Goal: Task Accomplishment & Management: Manage account settings

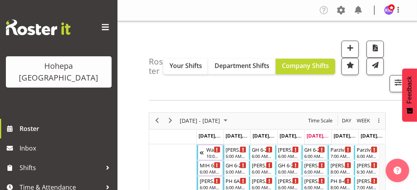
click at [100, 28] on span at bounding box center [105, 27] width 13 height 13
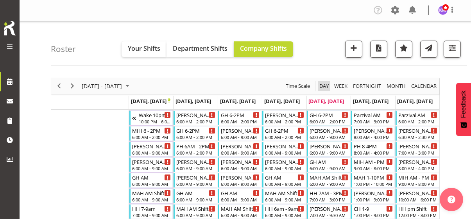
click at [325, 85] on span "Day" at bounding box center [324, 86] width 11 height 10
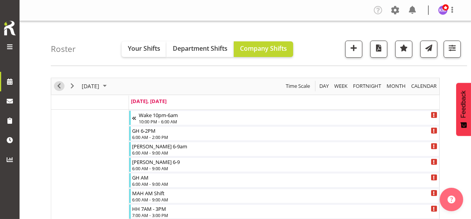
click at [59, 86] on span "Previous" at bounding box center [58, 86] width 9 height 10
click at [60, 87] on span "Previous" at bounding box center [58, 86] width 9 height 10
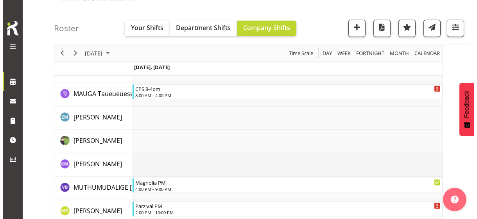
scroll to position [1643, 0]
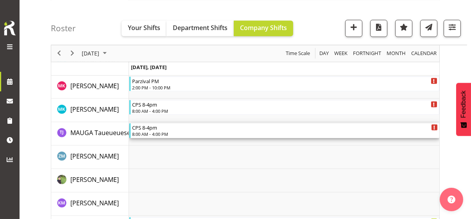
click at [156, 133] on div "8:00 AM - 4:00 PM" at bounding box center [285, 134] width 306 height 6
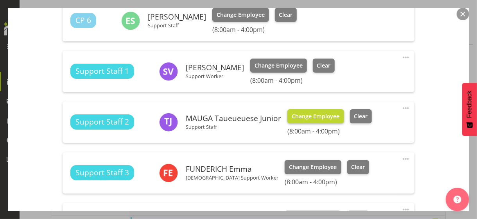
scroll to position [469, 0]
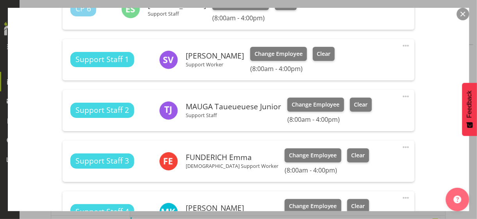
click at [401, 95] on span at bounding box center [405, 96] width 9 height 9
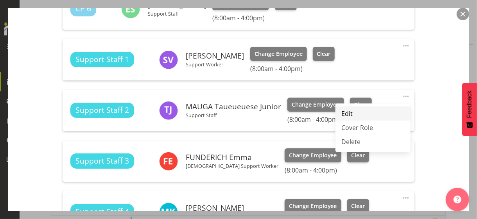
click at [351, 111] on link "Edit" at bounding box center [373, 114] width 75 height 14
select select "8"
select select "2025"
select select "16"
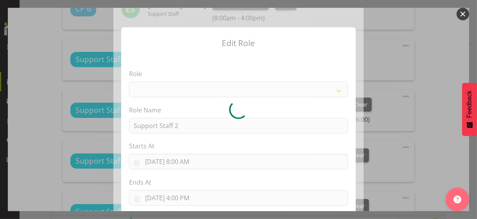
select select "1091"
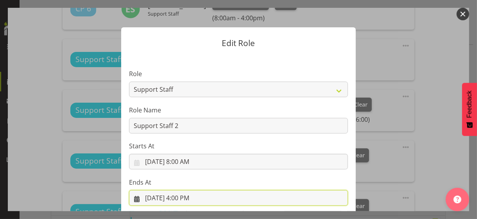
click at [177, 190] on input "9/24/2025, 4:00 PM" at bounding box center [238, 198] width 219 height 16
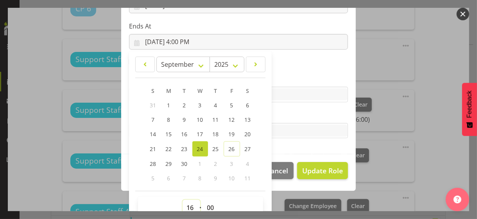
scroll to position [160, 0]
drag, startPoint x: 185, startPoint y: 206, endPoint x: 186, endPoint y: 197, distance: 9.0
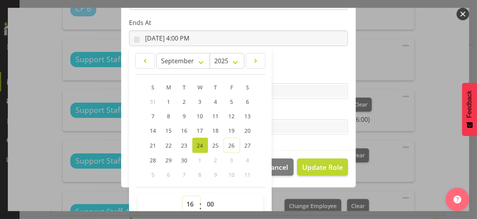
click at [185, 190] on select "00 01 02 03 04 05 06 07 08 09 10 11 12 13 14 15 16 17 18 19 20 21 22 23" at bounding box center [192, 205] width 18 height 16
select select "12"
click at [183, 190] on select "00 01 02 03 04 05 06 07 08 09 10 11 12 13 14 15 16 17 18 19 20 21 22 23" at bounding box center [192, 205] width 18 height 16
type input "9/24/2025, 12:00 PM"
drag, startPoint x: 206, startPoint y: 203, endPoint x: 206, endPoint y: 197, distance: 5.5
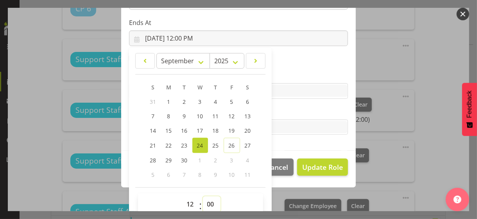
click at [206, 190] on select "00 01 02 03 04 05 06 07 08 09 10 11 12 13 14 15 16 17 18 19 20 21 22 23 24 25 2…" at bounding box center [212, 205] width 18 height 16
select select "30"
click at [203, 190] on select "00 01 02 03 04 05 06 07 08 09 10 11 12 13 14 15 16 17 18 19 20 21 22 23 24 25 2…" at bounding box center [212, 205] width 18 height 16
type input "9/24/2025, 12:30 PM"
drag, startPoint x: 288, startPoint y: 112, endPoint x: 298, endPoint y: 126, distance: 16.6
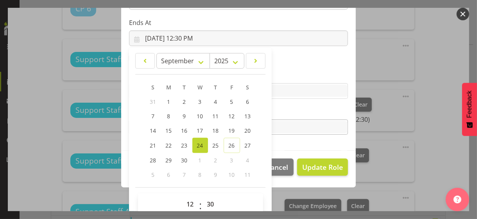
click at [288, 112] on label "Tasks" at bounding box center [238, 111] width 219 height 9
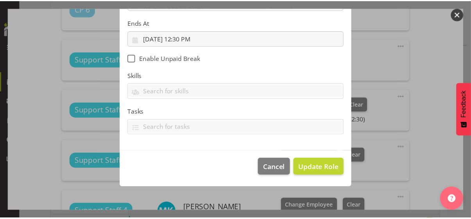
scroll to position [135, 0]
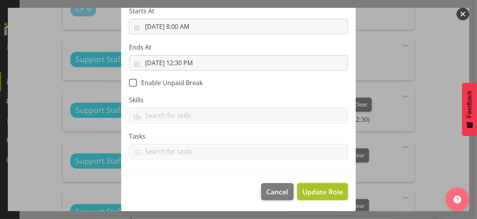
drag, startPoint x: 315, startPoint y: 193, endPoint x: 344, endPoint y: 185, distance: 29.9
click at [315, 190] on span "Update Role" at bounding box center [322, 192] width 41 height 10
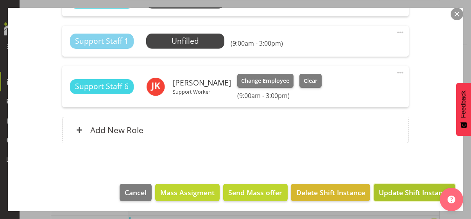
click at [406, 190] on span "Update Shift Instance" at bounding box center [415, 193] width 72 height 10
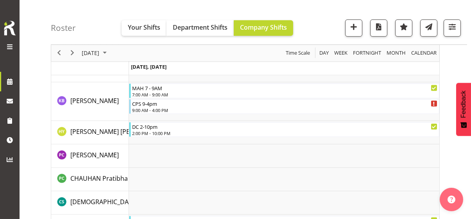
scroll to position [1643, 0]
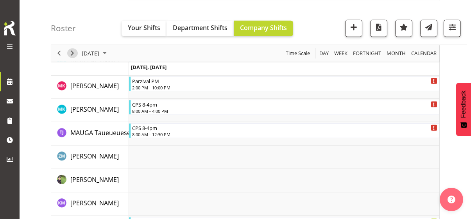
drag, startPoint x: 73, startPoint y: 51, endPoint x: 86, endPoint y: 64, distance: 18.3
click at [74, 51] on span "Next" at bounding box center [72, 54] width 9 height 10
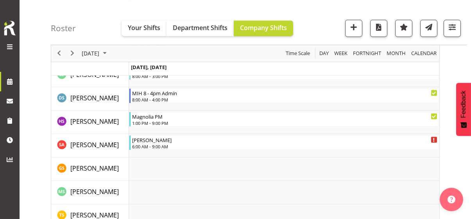
scroll to position [2180, 0]
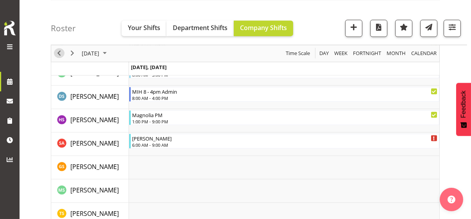
drag, startPoint x: 60, startPoint y: 50, endPoint x: 101, endPoint y: 91, distance: 57.8
click at [61, 50] on span "Previous" at bounding box center [58, 54] width 9 height 10
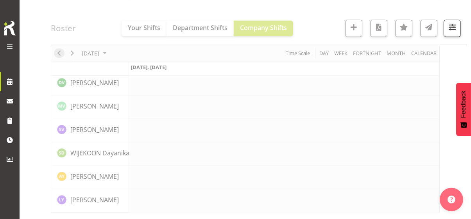
scroll to position [1820, 0]
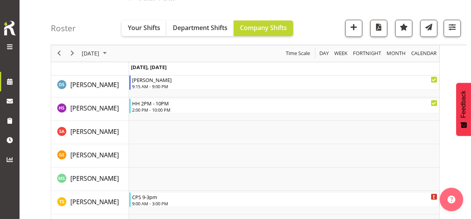
scroll to position [2294, 0]
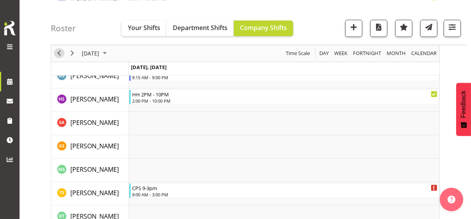
drag, startPoint x: 59, startPoint y: 54, endPoint x: 76, endPoint y: 73, distance: 26.1
click at [59, 54] on span "Previous" at bounding box center [58, 54] width 9 height 10
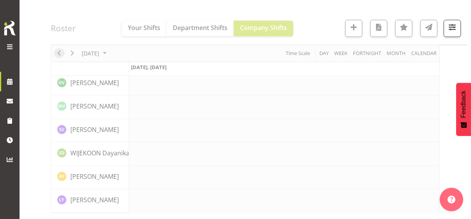
scroll to position [1820, 0]
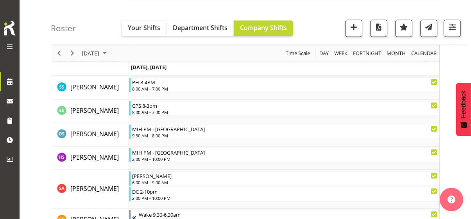
scroll to position [2270, 0]
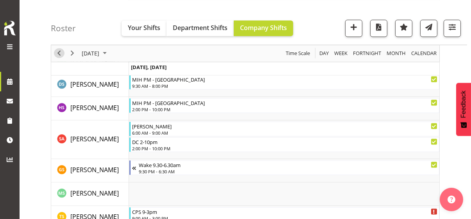
click at [59, 52] on span "Previous" at bounding box center [58, 54] width 9 height 10
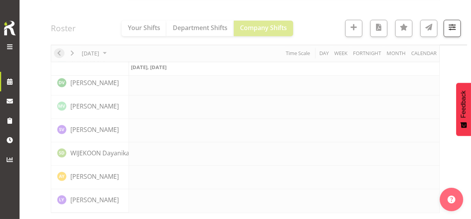
scroll to position [1820, 0]
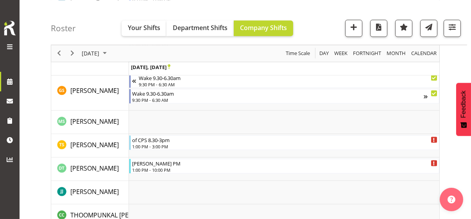
scroll to position [2169, 0]
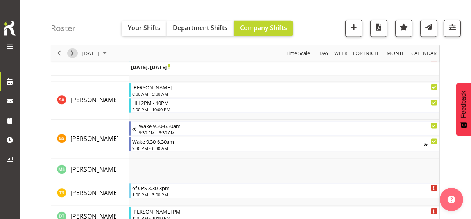
click at [72, 52] on span "Next" at bounding box center [72, 54] width 9 height 10
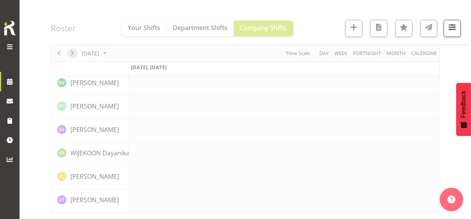
scroll to position [1820, 0]
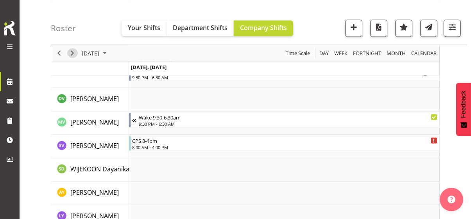
click at [72, 51] on span "Next" at bounding box center [72, 54] width 9 height 10
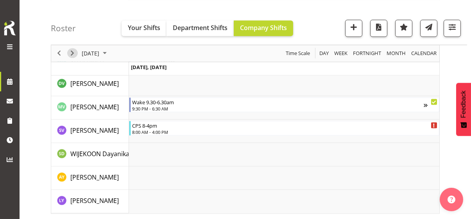
click at [72, 52] on span "Next" at bounding box center [72, 54] width 9 height 10
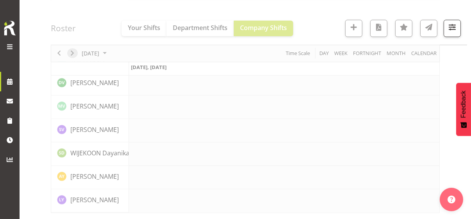
scroll to position [1820, 0]
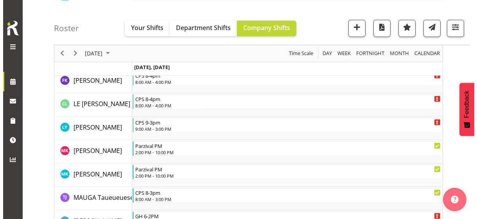
scroll to position [1536, 0]
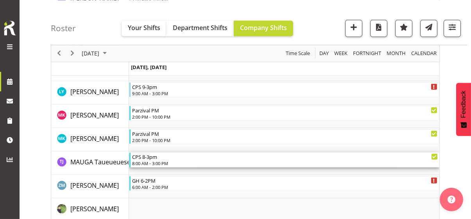
click at [156, 162] on div "8:00 AM - 3:00 PM" at bounding box center [285, 163] width 306 height 6
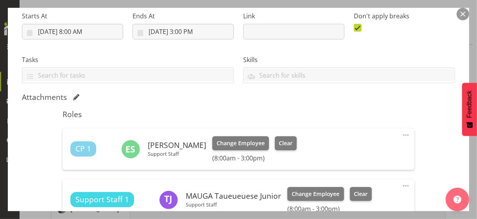
scroll to position [196, 0]
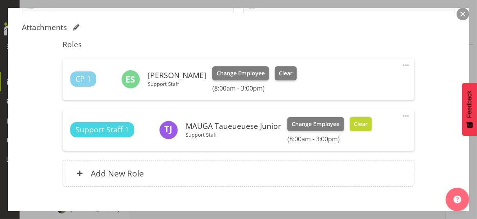
click at [363, 127] on span "Clear" at bounding box center [361, 124] width 14 height 9
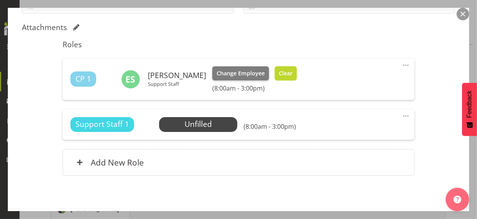
click at [285, 75] on span "Clear" at bounding box center [286, 73] width 14 height 9
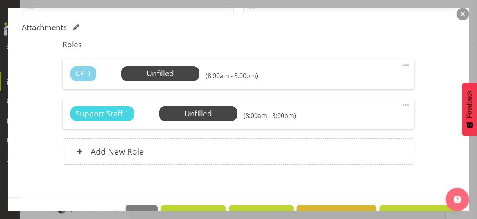
click at [416, 156] on div "Shift Instance Name CPS 8-3pm Location CPS Department Community Participation S…" at bounding box center [238, 32] width 433 height 285
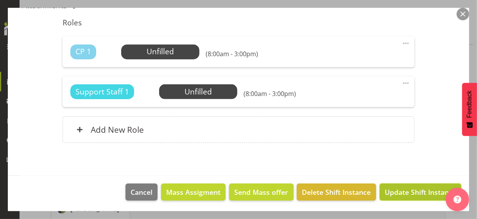
click at [406, 190] on span "Update Shift Instance" at bounding box center [421, 192] width 72 height 10
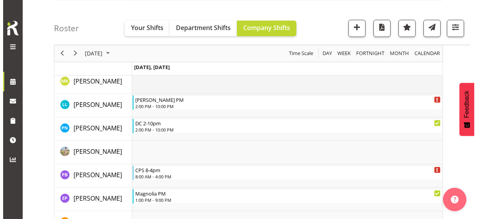
scroll to position [1802, 0]
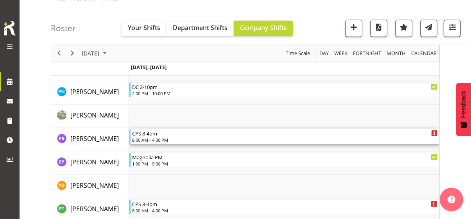
click at [158, 140] on div "8:00 AM - 4:00 PM" at bounding box center [285, 140] width 306 height 6
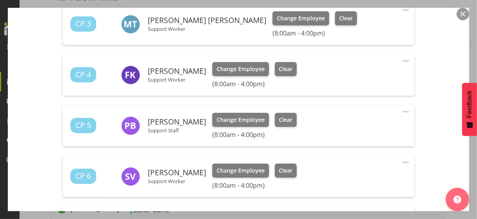
scroll to position [313, 0]
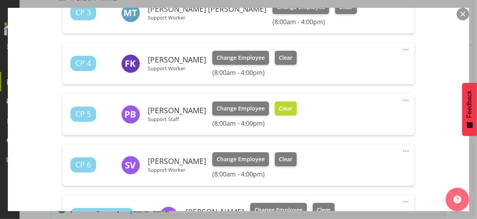
click at [292, 106] on button "Clear" at bounding box center [286, 109] width 22 height 14
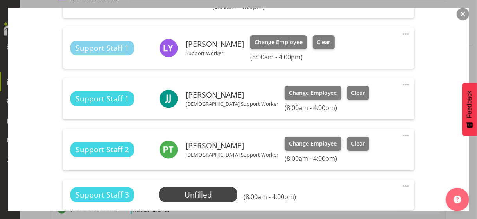
scroll to position [469, 0]
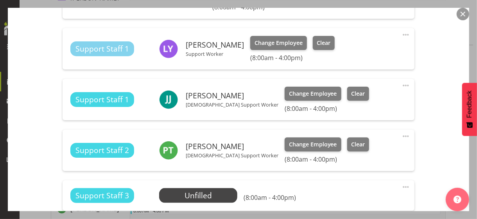
drag, startPoint x: 401, startPoint y: 84, endPoint x: 392, endPoint y: 87, distance: 9.7
click at [401, 84] on span at bounding box center [405, 85] width 9 height 9
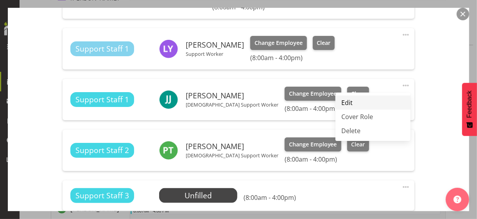
click at [350, 102] on link "Edit" at bounding box center [373, 103] width 75 height 14
select select "8"
select select "2025"
select select "16"
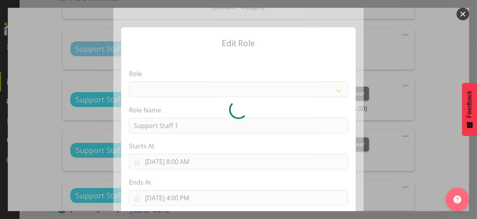
select select "1091"
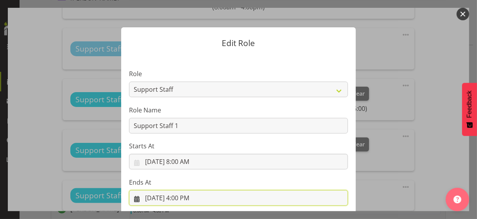
click at [185, 190] on input "9/25/2025, 4:00 PM" at bounding box center [238, 198] width 219 height 16
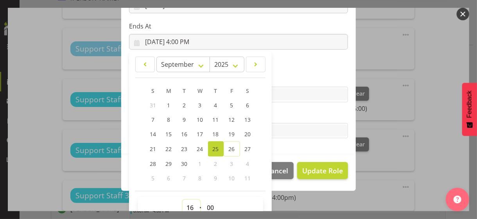
drag, startPoint x: 187, startPoint y: 203, endPoint x: 188, endPoint y: 198, distance: 5.1
click at [188, 190] on select "00 01 02 03 04 05 06 07 08 09 10 11 12 13 14 15 16 17 18 19 20 21 22 23" at bounding box center [192, 208] width 18 height 16
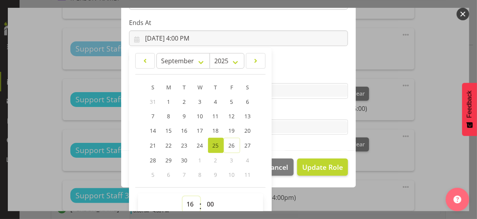
select select "12"
click at [183, 190] on select "00 01 02 03 04 05 06 07 08 09 10 11 12 13 14 15 16 17 18 19 20 21 22 23" at bounding box center [192, 205] width 18 height 16
type input "9/25/2025, 12:00 PM"
click at [280, 114] on label "Tasks" at bounding box center [238, 111] width 219 height 9
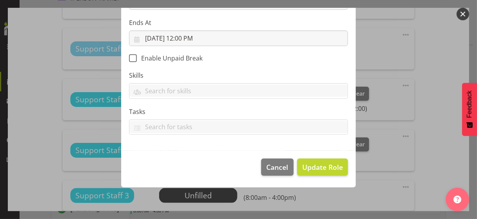
scroll to position [135, 0]
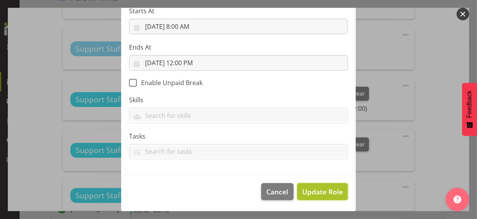
drag, startPoint x: 311, startPoint y: 191, endPoint x: 315, endPoint y: 187, distance: 5.6
click at [311, 190] on span "Update Role" at bounding box center [322, 192] width 41 height 10
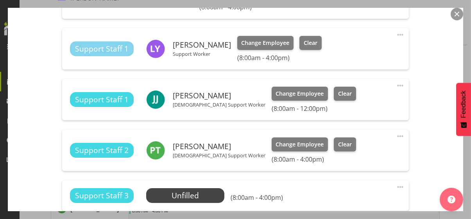
drag, startPoint x: 393, startPoint y: 135, endPoint x: 362, endPoint y: 145, distance: 31.9
click at [396, 135] on span at bounding box center [400, 136] width 9 height 9
click at [346, 154] on link "Edit" at bounding box center [367, 154] width 75 height 14
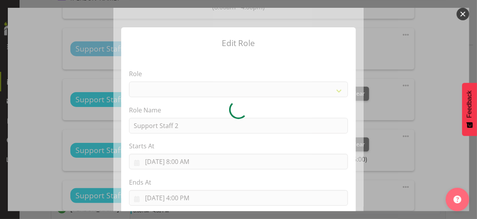
select select "1091"
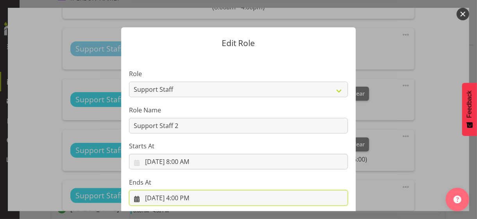
click at [185, 190] on input "9/25/2025, 4:00 PM" at bounding box center [238, 198] width 219 height 16
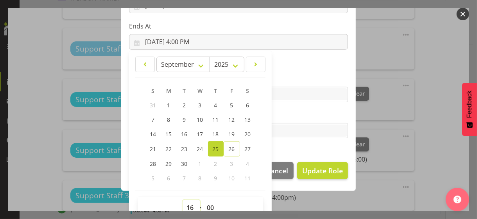
drag, startPoint x: 185, startPoint y: 204, endPoint x: 185, endPoint y: 199, distance: 5.5
click at [185, 190] on select "00 01 02 03 04 05 06 07 08 09 10 11 12 13 14 15 16 17 18 19 20 21 22 23" at bounding box center [192, 208] width 18 height 16
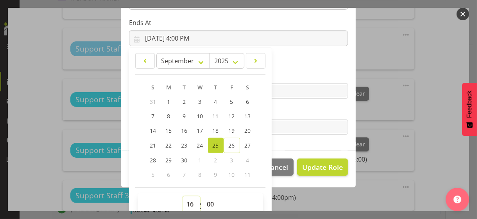
select select "12"
click at [183, 190] on select "00 01 02 03 04 05 06 07 08 09 10 11 12 13 14 15 16 17 18 19 20 21 22 23" at bounding box center [192, 205] width 18 height 16
type input "9/25/2025, 12:00 PM"
drag, startPoint x: 276, startPoint y: 113, endPoint x: 284, endPoint y: 123, distance: 12.6
click at [277, 113] on label "Tasks" at bounding box center [238, 111] width 219 height 9
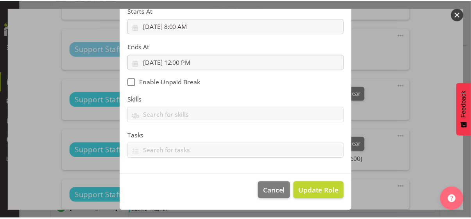
scroll to position [135, 0]
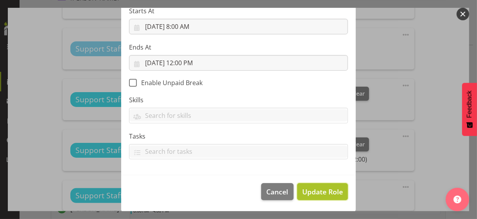
click at [315, 188] on span "Update Role" at bounding box center [322, 192] width 41 height 10
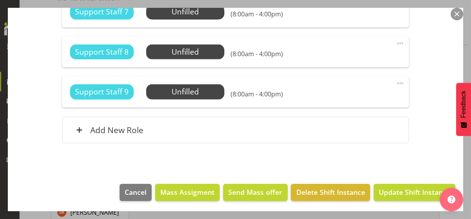
scroll to position [1998, 0]
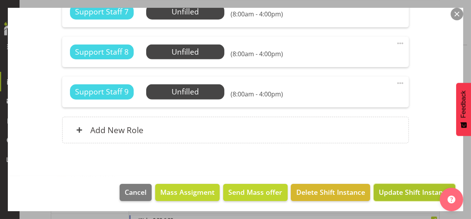
click at [402, 188] on span "Update Shift Instance" at bounding box center [415, 192] width 72 height 10
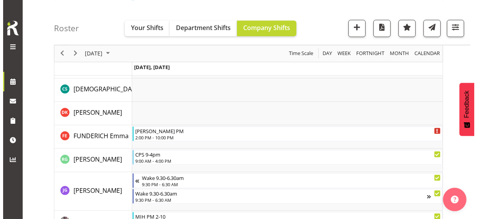
scroll to position [1035, 0]
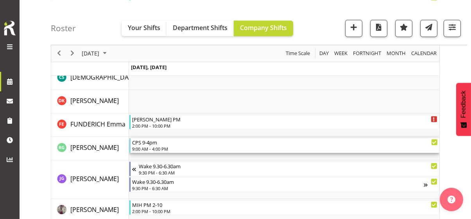
click at [151, 147] on div "9:00 AM - 4:00 PM" at bounding box center [285, 149] width 306 height 6
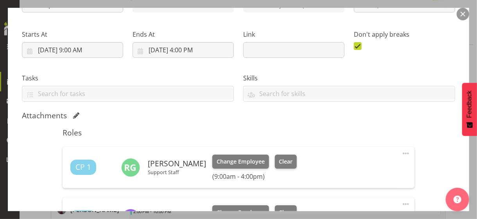
scroll to position [196, 0]
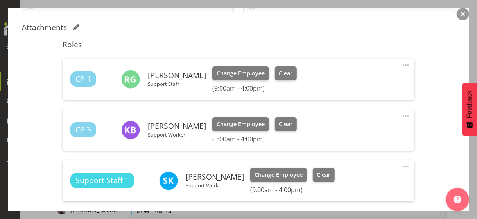
click at [401, 64] on span at bounding box center [405, 65] width 9 height 9
click at [352, 80] on link "Edit" at bounding box center [373, 82] width 75 height 14
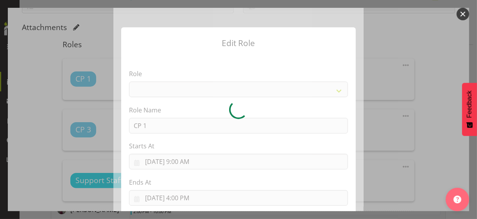
select select
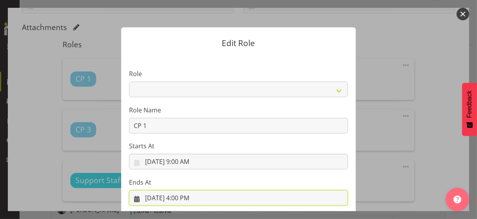
click at [183, 190] on input "9/25/2025, 4:00 PM" at bounding box center [238, 198] width 219 height 16
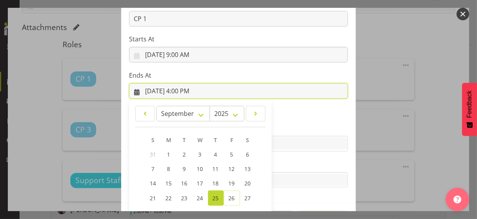
scroll to position [172, 0]
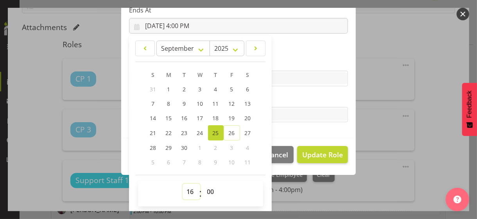
drag, startPoint x: 188, startPoint y: 188, endPoint x: 190, endPoint y: 184, distance: 4.2
click at [189, 186] on select "00 01 02 03 04 05 06 07 08 09 10 11 12 13 14 15 16 17 18 19 20 21 22 23" at bounding box center [192, 192] width 18 height 16
select select "12"
click at [183, 184] on select "00 01 02 03 04 05 06 07 08 09 10 11 12 13 14 15 16 17 18 19 20 21 22 23" at bounding box center [192, 192] width 18 height 16
type input "9/25/2025, 12:00 PM"
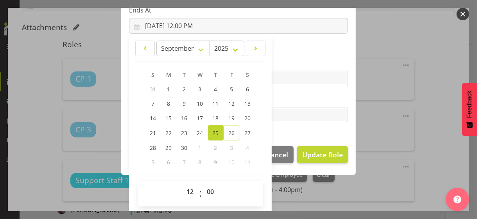
click at [284, 95] on label "Tasks" at bounding box center [238, 99] width 219 height 9
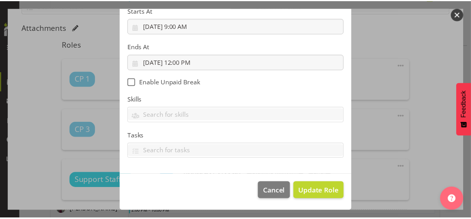
scroll to position [135, 0]
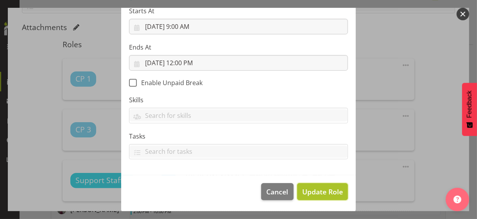
drag, startPoint x: 315, startPoint y: 191, endPoint x: 320, endPoint y: 186, distance: 6.7
click at [316, 190] on span "Update Role" at bounding box center [322, 192] width 41 height 10
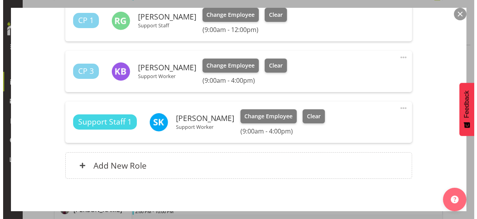
scroll to position [290, 0]
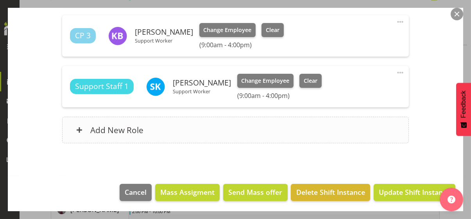
click at [208, 134] on div "Add New Role" at bounding box center [235, 130] width 347 height 27
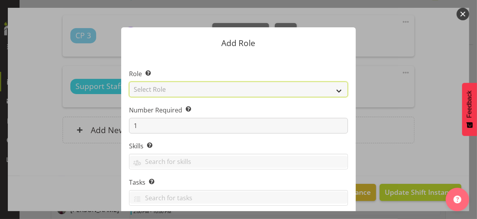
click at [194, 92] on select "Select Role CP House Leader Support Staff Wake" at bounding box center [238, 90] width 219 height 16
select select "1091"
click at [129, 82] on select "Select Role CP House Leader Support Staff Wake" at bounding box center [238, 90] width 219 height 16
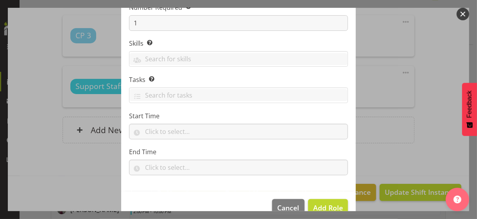
scroll to position [119, 0]
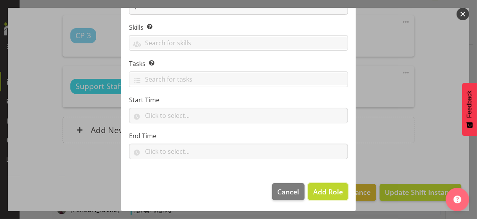
drag, startPoint x: 323, startPoint y: 189, endPoint x: 362, endPoint y: 161, distance: 47.7
click at [325, 187] on span "Add Role" at bounding box center [328, 191] width 30 height 9
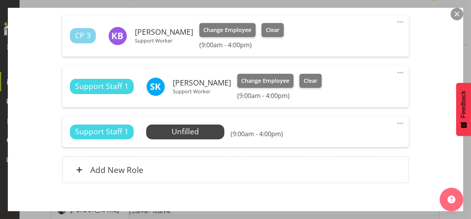
click at [396, 120] on span at bounding box center [400, 123] width 9 height 9
click at [337, 141] on link "Edit" at bounding box center [367, 141] width 75 height 14
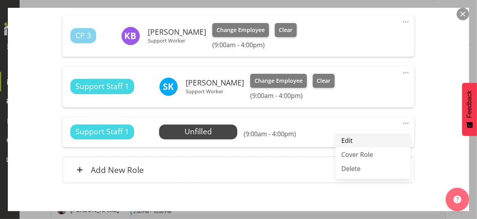
select select "8"
select select "2025"
select select "16"
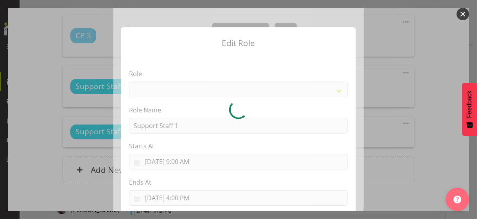
select select "1091"
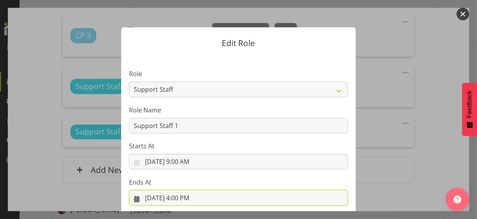
click at [183, 190] on input "9/25/2025, 4:00 PM" at bounding box center [238, 198] width 219 height 16
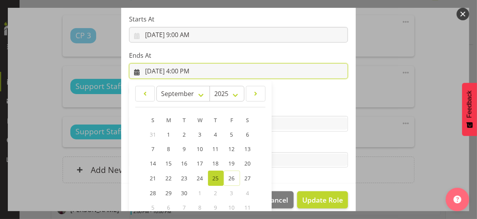
scroll to position [172, 0]
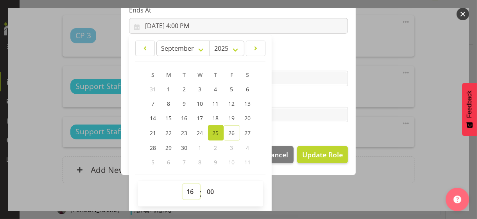
drag, startPoint x: 187, startPoint y: 189, endPoint x: 187, endPoint y: 183, distance: 6.3
click at [187, 189] on select "00 01 02 03 04 05 06 07 08 09 10 11 12 13 14 15 16 17 18 19 20 21 22 23" at bounding box center [192, 192] width 18 height 16
drag, startPoint x: 185, startPoint y: 192, endPoint x: 188, endPoint y: 184, distance: 9.2
click at [187, 186] on select "00 01 02 03 04 05 06 07 08 09 10 11 12 13 14 15 16 17 18 19 20 21 22 23" at bounding box center [192, 192] width 18 height 16
select select "13"
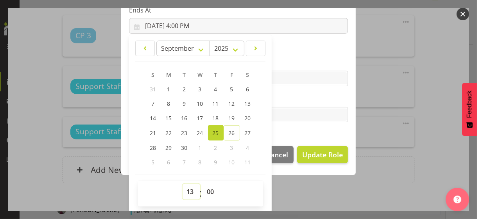
click at [183, 184] on select "00 01 02 03 04 05 06 07 08 09 10 11 12 13 14 15 16 17 18 19 20 21 22 23" at bounding box center [192, 192] width 18 height 16
type input "9/25/2025, 1:00 PM"
click at [293, 101] on label "Tasks" at bounding box center [238, 99] width 219 height 9
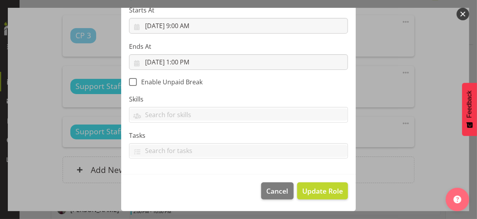
scroll to position [135, 0]
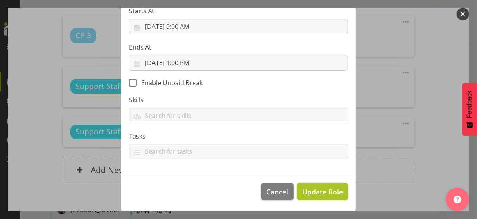
drag, startPoint x: 313, startPoint y: 193, endPoint x: 332, endPoint y: 184, distance: 21.2
click at [314, 190] on span "Update Role" at bounding box center [322, 192] width 41 height 10
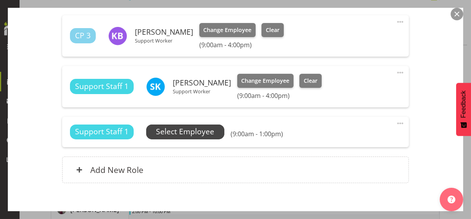
click at [194, 131] on span "Select Employee" at bounding box center [185, 131] width 58 height 11
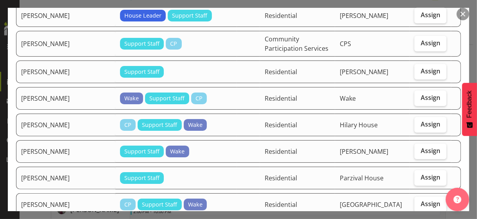
scroll to position [352, 0]
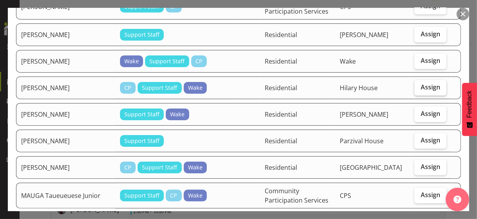
drag, startPoint x: 418, startPoint y: 75, endPoint x: 413, endPoint y: 89, distance: 15.3
click at [416, 83] on span "Assign" at bounding box center [431, 87] width 20 height 8
click at [416, 85] on input "Assign" at bounding box center [417, 87] width 5 height 5
checkbox input "true"
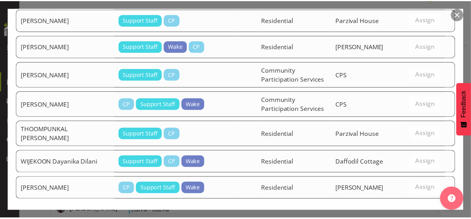
scroll to position [960, 0]
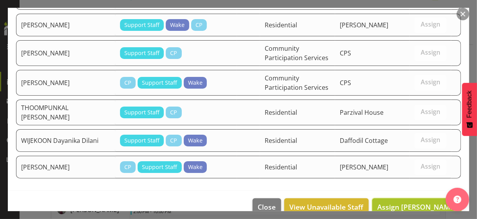
drag, startPoint x: 404, startPoint y: 191, endPoint x: 406, endPoint y: 187, distance: 4.6
click at [404, 190] on span "Assign JAMARKATTEL Kushum" at bounding box center [416, 207] width 79 height 9
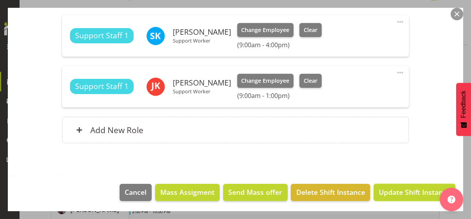
drag, startPoint x: 396, startPoint y: 193, endPoint x: 475, endPoint y: 114, distance: 111.7
click at [396, 190] on span "Update Shift Instance" at bounding box center [415, 192] width 72 height 10
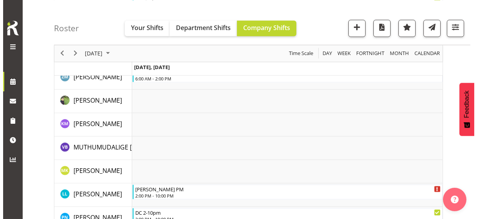
scroll to position [1779, 0]
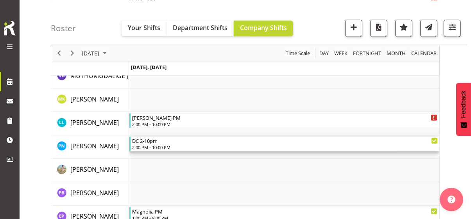
click at [151, 144] on div "2:00 PM - 10:00 PM" at bounding box center [285, 147] width 306 height 6
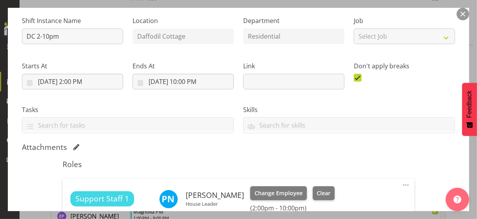
scroll to position [196, 0]
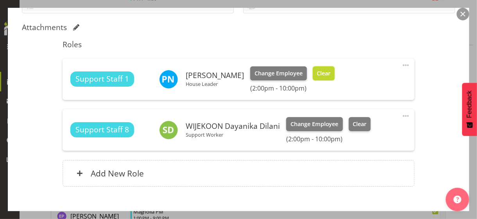
click at [331, 73] on span "Clear" at bounding box center [324, 73] width 14 height 9
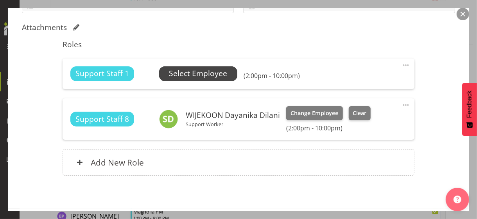
click at [196, 75] on span "Select Employee" at bounding box center [198, 73] width 58 height 11
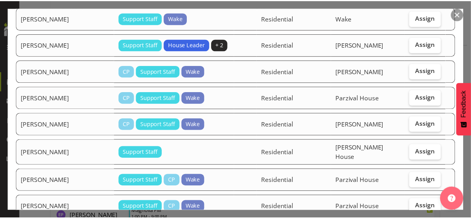
scroll to position [665, 0]
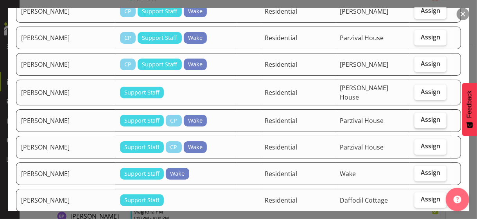
drag, startPoint x: 461, startPoint y: 15, endPoint x: 409, endPoint y: 109, distance: 107.3
click at [416, 15] on button "button" at bounding box center [463, 14] width 13 height 13
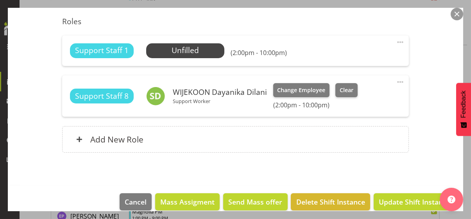
scroll to position [228, 0]
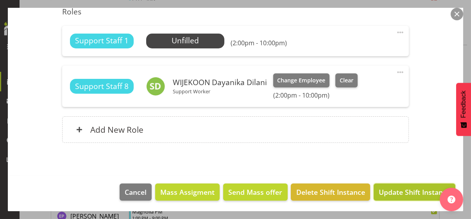
click at [392, 190] on span "Update Shift Instance" at bounding box center [415, 192] width 72 height 10
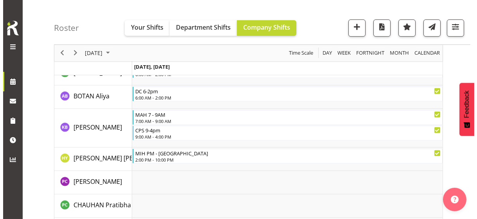
scroll to position [895, 0]
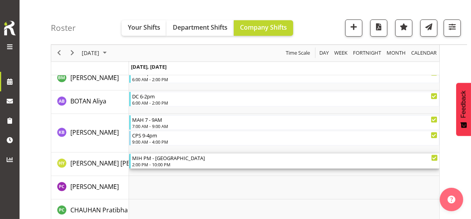
click at [162, 160] on div "MIH PM - Eugene" at bounding box center [285, 158] width 306 height 8
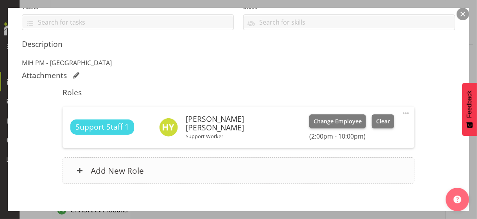
scroll to position [196, 0]
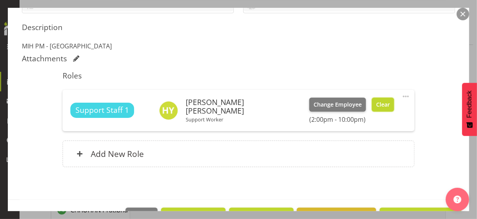
click at [376, 102] on span "Clear" at bounding box center [383, 105] width 14 height 9
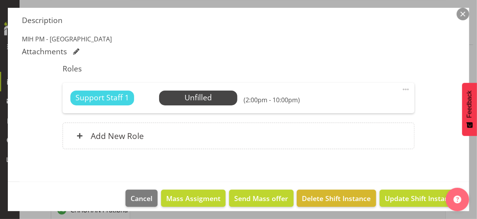
scroll to position [208, 0]
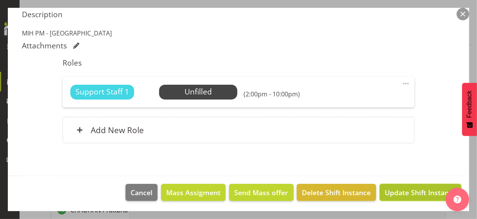
click at [396, 190] on span "Update Shift Instance" at bounding box center [421, 193] width 72 height 10
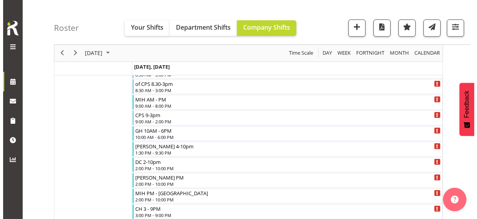
scroll to position [509, 0]
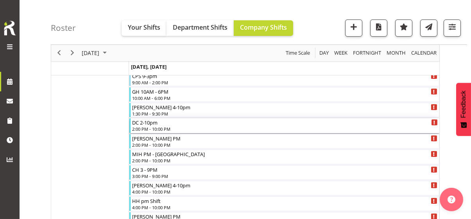
click at [153, 125] on div "DC 2-10pm" at bounding box center [285, 123] width 306 height 8
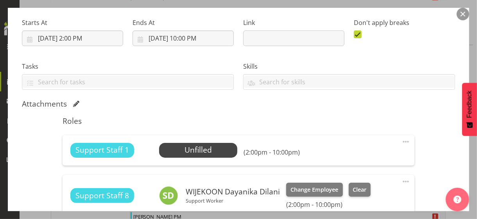
scroll to position [156, 0]
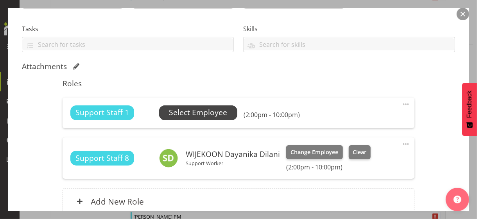
click at [185, 115] on span "Select Employee" at bounding box center [198, 112] width 58 height 11
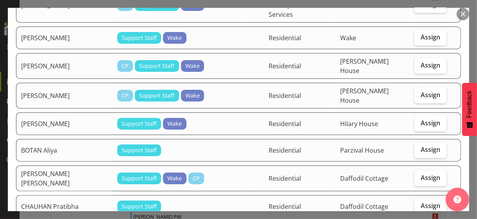
scroll to position [196, 0]
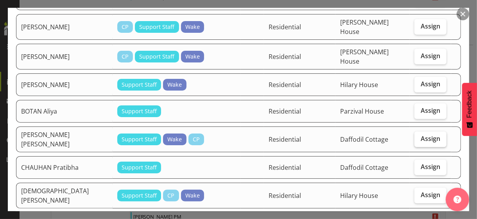
click at [416, 135] on span "Assign" at bounding box center [431, 139] width 20 height 8
click at [416, 137] on input "Assign" at bounding box center [417, 139] width 5 height 5
checkbox input "true"
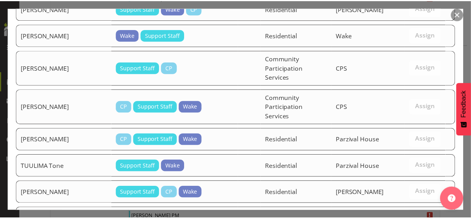
scroll to position [970, 0]
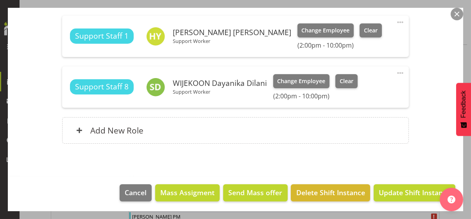
scroll to position [239, 0]
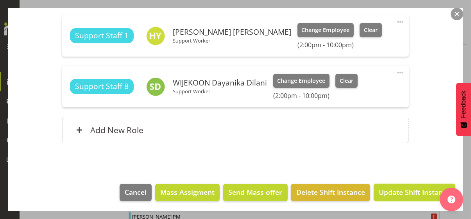
drag, startPoint x: 392, startPoint y: 189, endPoint x: 461, endPoint y: 128, distance: 92.3
click at [392, 188] on span "Update Shift Instance" at bounding box center [415, 192] width 72 height 10
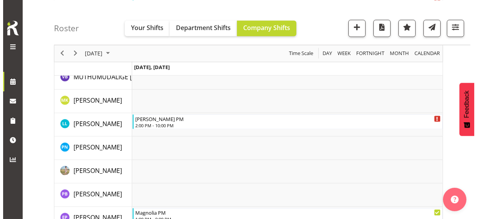
scroll to position [1752, 0]
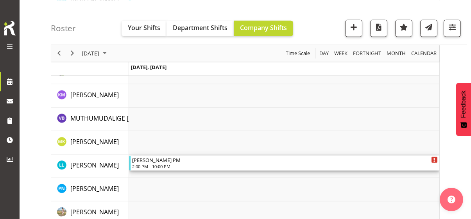
click at [153, 166] on div "2:00 PM - 10:00 PM" at bounding box center [285, 167] width 306 height 6
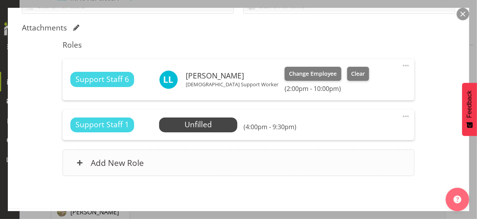
scroll to position [196, 0]
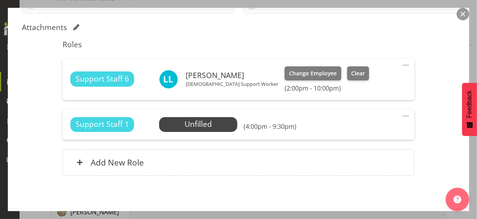
click at [401, 65] on span at bounding box center [405, 65] width 9 height 9
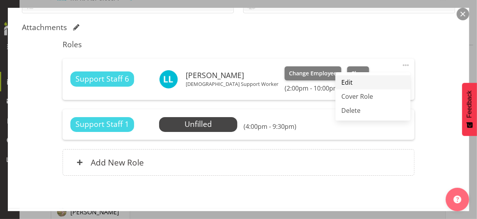
click at [361, 81] on link "Edit" at bounding box center [373, 82] width 75 height 14
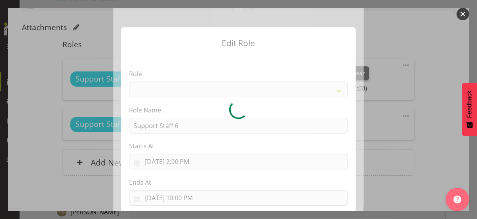
select select "1091"
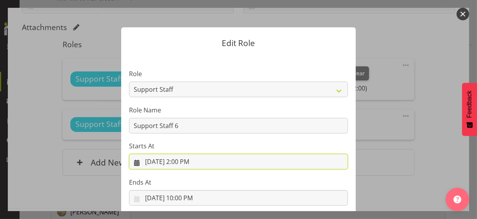
click at [183, 162] on input "9/25/2025, 2:00 PM" at bounding box center [238, 162] width 219 height 16
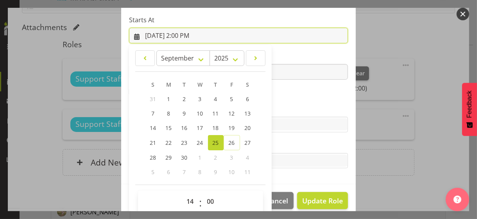
scroll to position [136, 0]
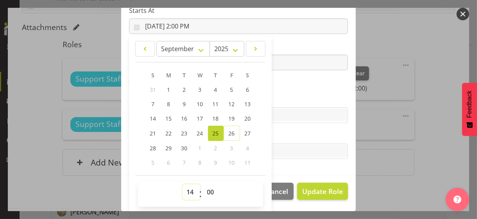
drag, startPoint x: 188, startPoint y: 190, endPoint x: 188, endPoint y: 184, distance: 5.5
click at [188, 187] on select "00 01 02 03 04 05 06 07 08 09 10 11 12 13 14 15 16 17 18 19 20 21 22 23" at bounding box center [192, 193] width 18 height 16
select select "16"
click at [183, 185] on select "00 01 02 03 04 05 06 07 08 09 10 11 12 13 14 15 16 17 18 19 20 21 22 23" at bounding box center [192, 193] width 18 height 16
type input "9/25/2025, 4:00 PM"
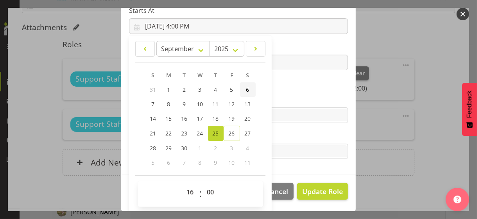
drag, startPoint x: 285, startPoint y: 99, endPoint x: 247, endPoint y: 93, distance: 38.3
click at [284, 98] on label "Skills" at bounding box center [238, 99] width 219 height 9
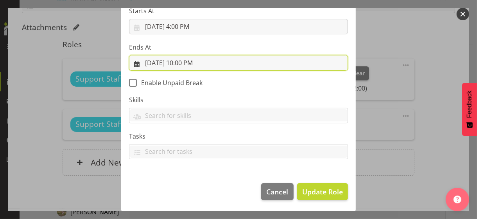
click at [188, 66] on input "9/25/2025, 10:00 PM" at bounding box center [238, 63] width 219 height 16
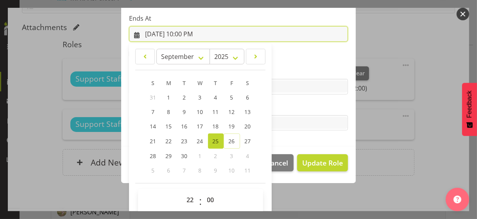
scroll to position [172, 0]
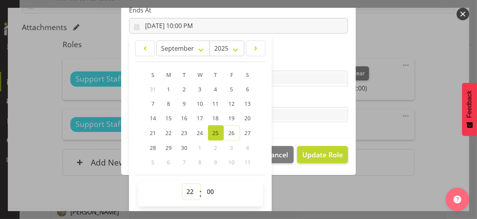
drag, startPoint x: 185, startPoint y: 190, endPoint x: 187, endPoint y: 184, distance: 6.2
click at [187, 186] on select "00 01 02 03 04 05 06 07 08 09 10 11 12 13 14 15 16 17 18 19 20 21 22 23" at bounding box center [192, 192] width 18 height 16
select select "20"
click at [183, 184] on select "00 01 02 03 04 05 06 07 08 09 10 11 12 13 14 15 16 17 18 19 20 21 22 23" at bounding box center [192, 192] width 18 height 16
type input "9/25/2025, 8:00 PM"
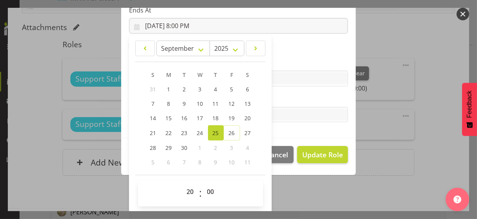
drag, startPoint x: 304, startPoint y: 99, endPoint x: 306, endPoint y: 135, distance: 36.4
click at [305, 101] on label "Tasks" at bounding box center [238, 99] width 219 height 9
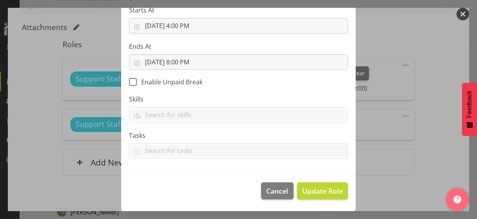
scroll to position [135, 0]
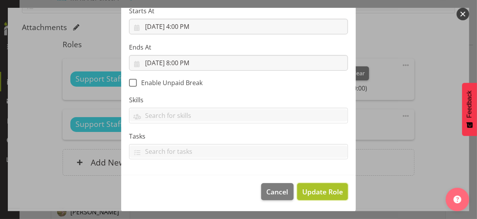
click at [320, 190] on span "Update Role" at bounding box center [322, 192] width 41 height 10
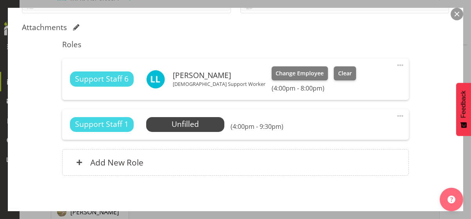
drag, startPoint x: 394, startPoint y: 113, endPoint x: 354, endPoint y: 134, distance: 44.5
click at [388, 117] on div "Support Staff 1 Unfilled Select Employee (4:00pm - 9:30pm) Edit Cover Role Dele…" at bounding box center [235, 125] width 347 height 31
click at [396, 114] on span at bounding box center [400, 115] width 9 height 9
click at [350, 132] on link "Edit" at bounding box center [367, 133] width 75 height 14
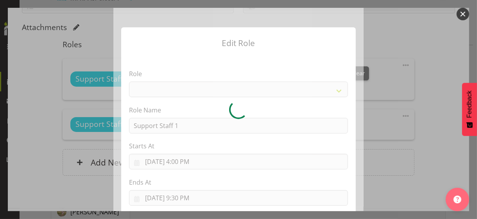
select select "1091"
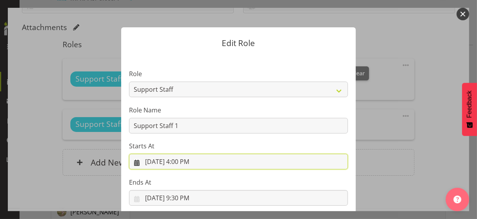
click at [184, 160] on input "9/25/2025, 4:00 PM" at bounding box center [238, 162] width 219 height 16
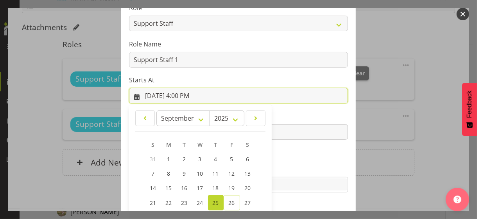
scroll to position [136, 0]
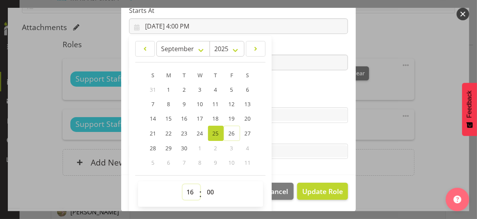
drag, startPoint x: 185, startPoint y: 190, endPoint x: 187, endPoint y: 185, distance: 5.7
click at [186, 187] on select "00 01 02 03 04 05 06 07 08 09 10 11 12 13 14 15 16 17 18 19 20 21 22 23" at bounding box center [192, 193] width 18 height 16
select select "14"
click at [183, 185] on select "00 01 02 03 04 05 06 07 08 09 10 11 12 13 14 15 16 17 18 19 20 21 22 23" at bounding box center [192, 193] width 18 height 16
type input "9/25/2025, 2:00 PM"
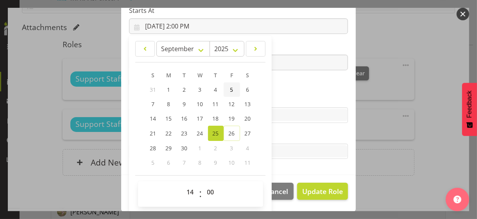
drag, startPoint x: 278, startPoint y: 92, endPoint x: 224, endPoint y: 83, distance: 54.3
click at [272, 92] on section "Role CP House Leader Support Staff Wake Role Name Support Staff 1 Starts At 9/2…" at bounding box center [238, 47] width 235 height 256
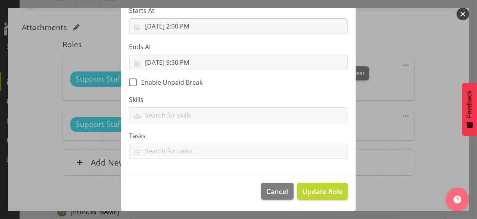
scroll to position [135, 0]
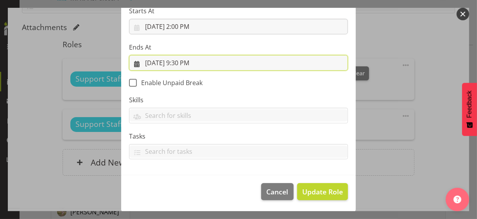
click at [184, 63] on input "9/25/2025, 9:30 PM" at bounding box center [238, 63] width 219 height 16
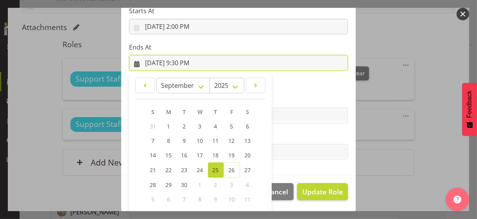
scroll to position [172, 0]
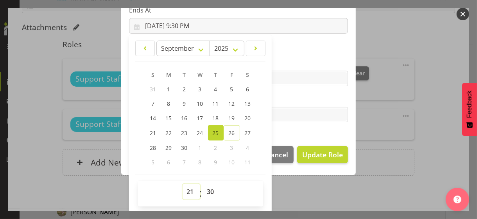
drag, startPoint x: 183, startPoint y: 188, endPoint x: 186, endPoint y: 185, distance: 5.0
click at [184, 187] on select "00 01 02 03 04 05 06 07 08 09 10 11 12 13 14 15 16 17 18 19 20 21 22 23" at bounding box center [192, 192] width 18 height 16
select select "22"
click at [183, 184] on select "00 01 02 03 04 05 06 07 08 09 10 11 12 13 14 15 16 17 18 19 20 21 22 23" at bounding box center [192, 192] width 18 height 16
type input "9/25/2025, 10:30 PM"
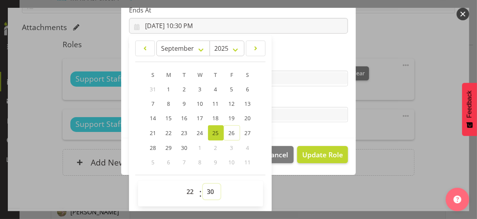
drag, startPoint x: 207, startPoint y: 191, endPoint x: 208, endPoint y: 184, distance: 6.8
click at [207, 190] on select "00 01 02 03 04 05 06 07 08 09 10 11 12 13 14 15 16 17 18 19 20 21 22 23 24 25 2…" at bounding box center [212, 192] width 18 height 16
select select "0"
click at [203, 184] on select "00 01 02 03 04 05 06 07 08 09 10 11 12 13 14 15 16 17 18 19 20 21 22 23 24 25 2…" at bounding box center [212, 192] width 18 height 16
type input "9/25/2025, 10:00 PM"
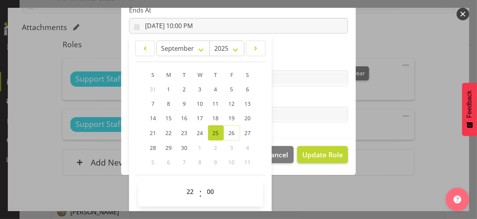
click at [280, 60] on label "Skills" at bounding box center [238, 62] width 219 height 9
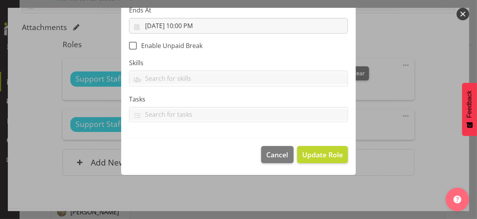
scroll to position [135, 0]
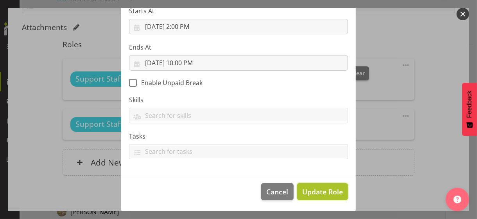
click at [316, 190] on span "Update Role" at bounding box center [322, 192] width 41 height 10
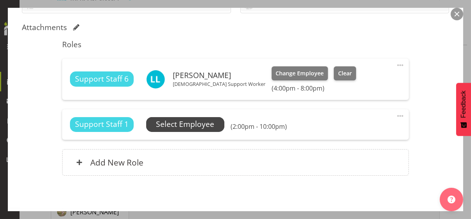
click at [192, 124] on span "Select Employee" at bounding box center [185, 124] width 58 height 11
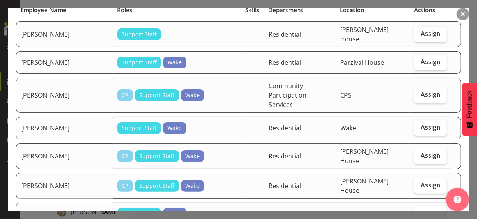
scroll to position [78, 0]
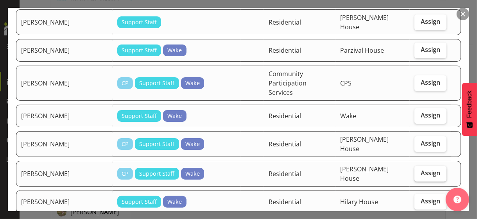
click at [416, 169] on span "Assign" at bounding box center [431, 173] width 20 height 8
click at [416, 171] on input "Assign" at bounding box center [417, 173] width 5 height 5
checkbox input "true"
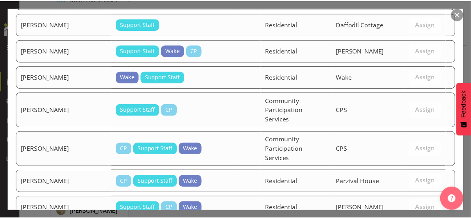
scroll to position [1028, 0]
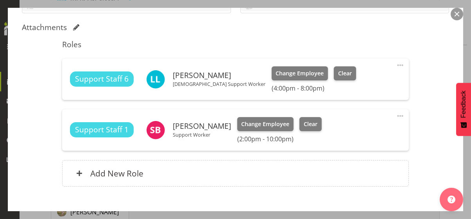
click at [416, 157] on div "Shift Instance Name Gabriel PM Location Gabriel House Department Residential Jo…" at bounding box center [236, 43] width 428 height 307
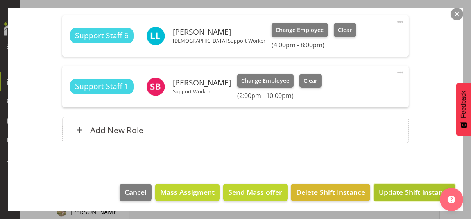
click at [386, 190] on span "Update Shift Instance" at bounding box center [415, 192] width 72 height 10
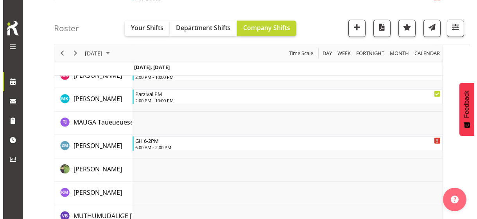
scroll to position [1619, 0]
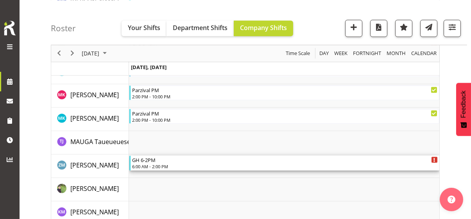
click at [151, 164] on div "6:00 AM - 2:00 PM" at bounding box center [285, 167] width 306 height 6
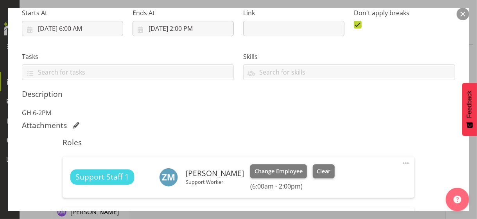
scroll to position [196, 0]
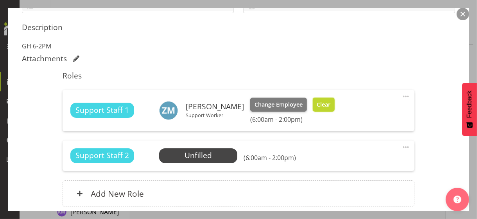
click at [322, 102] on span "Clear" at bounding box center [324, 105] width 14 height 9
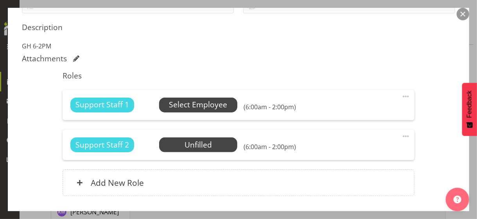
click at [191, 108] on span "Select Employee" at bounding box center [198, 104] width 58 height 11
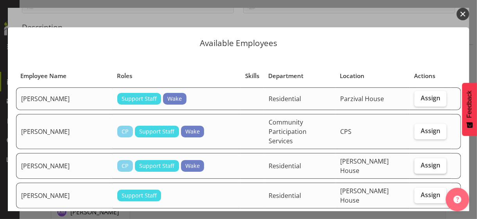
drag, startPoint x: 426, startPoint y: 151, endPoint x: 423, endPoint y: 153, distance: 4.2
click at [416, 162] on span "Assign" at bounding box center [431, 166] width 20 height 8
click at [416, 163] on input "Assign" at bounding box center [417, 165] width 5 height 5
checkbox input "true"
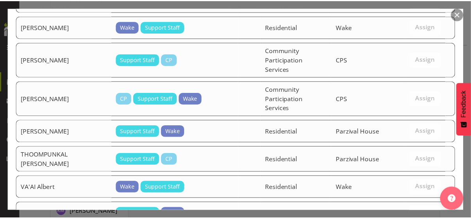
scroll to position [1142, 0]
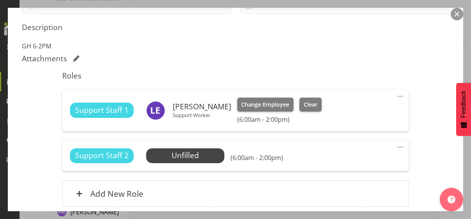
click at [413, 174] on div "Shift Instance Name GH 6-2PM Location Gabriel House Department Residential Job …" at bounding box center [236, 53] width 428 height 327
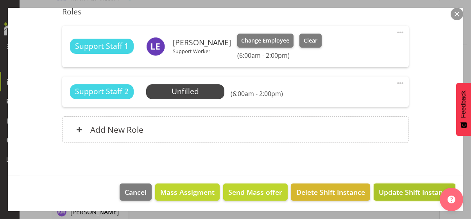
click at [416, 189] on span "Update Shift Instance" at bounding box center [415, 192] width 72 height 10
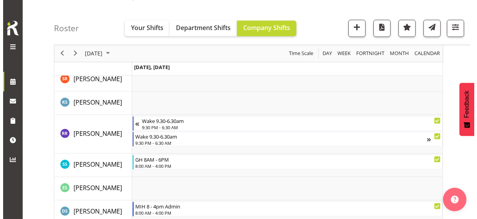
scroll to position [2127, 0]
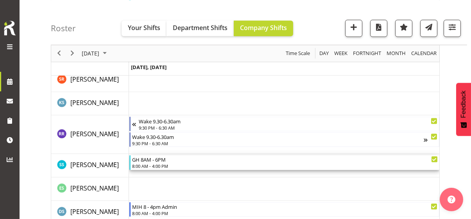
click at [156, 164] on div "8:00 AM - 4:00 PM" at bounding box center [285, 166] width 306 height 6
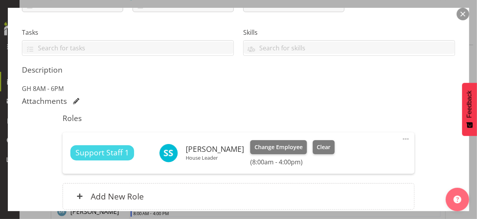
scroll to position [156, 0]
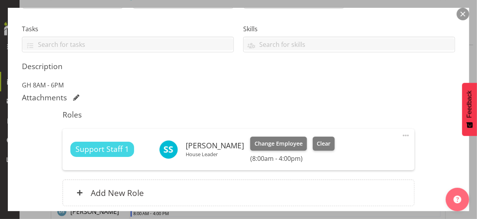
click at [401, 135] on span at bounding box center [405, 135] width 9 height 9
click at [354, 150] on link "Edit" at bounding box center [373, 153] width 75 height 14
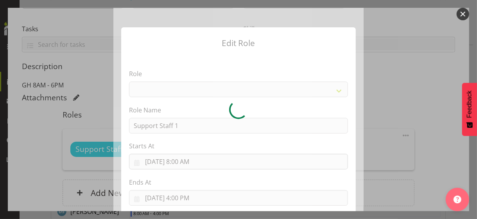
select select "1091"
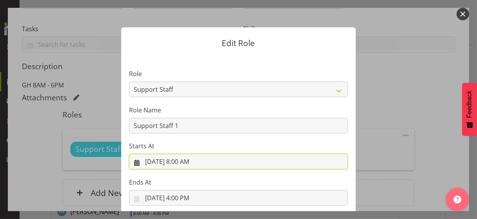
click at [182, 163] on input "9/25/2025, 8:00 AM" at bounding box center [238, 162] width 219 height 16
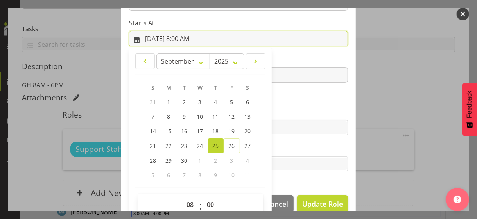
scroll to position [136, 0]
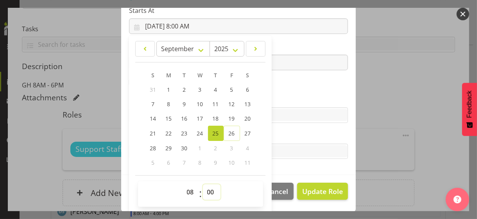
drag, startPoint x: 205, startPoint y: 191, endPoint x: 207, endPoint y: 184, distance: 7.1
click at [206, 189] on select "00 01 02 03 04 05 06 07 08 09 10 11 12 13 14 15 16 17 18 19 20 21 22 23 24 25 2…" at bounding box center [212, 193] width 18 height 16
select select "30"
click at [203, 185] on select "00 01 02 03 04 05 06 07 08 09 10 11 12 13 14 15 16 17 18 19 20 21 22 23 24 25 2…" at bounding box center [212, 193] width 18 height 16
type input "9/25/2025, 8:30 AM"
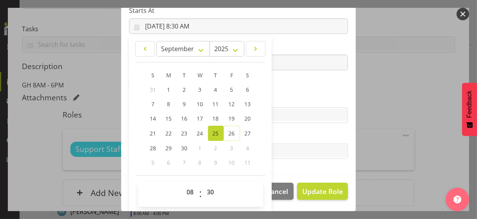
drag, startPoint x: 289, startPoint y: 93, endPoint x: 213, endPoint y: 78, distance: 77.9
click at [288, 93] on section "Role CP House Leader Support Staff Wake Role Name Support Staff 1 Starts At 9/2…" at bounding box center [238, 47] width 235 height 256
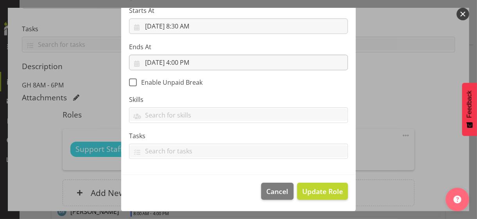
scroll to position [135, 0]
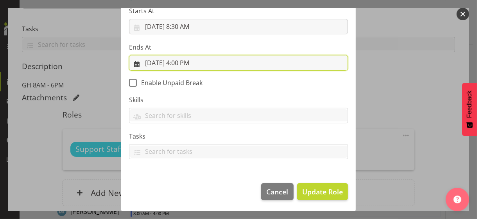
click at [183, 61] on input "9/25/2025, 4:00 PM" at bounding box center [238, 63] width 219 height 16
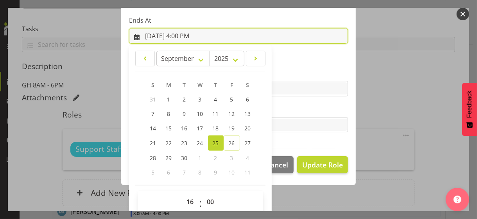
scroll to position [172, 0]
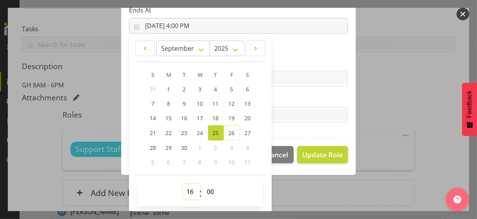
click at [186, 189] on select "00 01 02 03 04 05 06 07 08 09 10 11 12 13 14 15 16 17 18 19 20 21 22 23" at bounding box center [192, 192] width 18 height 16
select select "20"
click at [183, 184] on select "00 01 02 03 04 05 06 07 08 09 10 11 12 13 14 15 16 17 18 19 20 21 22 23" at bounding box center [192, 192] width 18 height 16
type input "9/25/2025, 8:00 PM"
drag, startPoint x: 205, startPoint y: 192, endPoint x: 208, endPoint y: 184, distance: 7.8
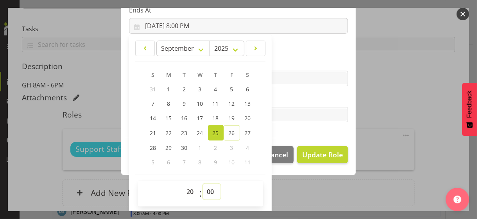
click at [206, 190] on select "00 01 02 03 04 05 06 07 08 09 10 11 12 13 14 15 16 17 18 19 20 21 22 23 24 25 2…" at bounding box center [212, 192] width 18 height 16
select select "30"
click at [203, 184] on select "00 01 02 03 04 05 06 07 08 09 10 11 12 13 14 15 16 17 18 19 20 21 22 23 24 25 2…" at bounding box center [212, 192] width 18 height 16
type input "9/25/2025, 8:30 PM"
click at [289, 100] on label "Tasks" at bounding box center [238, 99] width 219 height 9
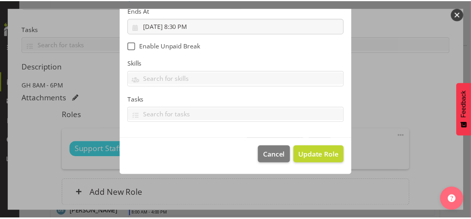
scroll to position [135, 0]
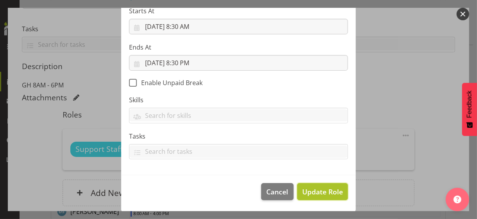
click at [316, 190] on span "Update Role" at bounding box center [322, 192] width 41 height 10
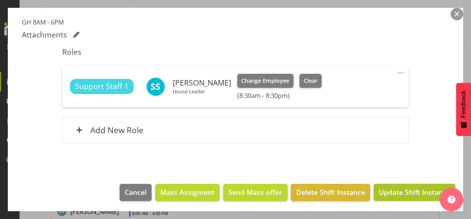
click at [393, 188] on span "Update Shift Instance" at bounding box center [415, 192] width 72 height 10
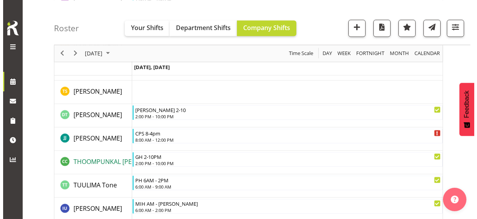
scroll to position [2362, 0]
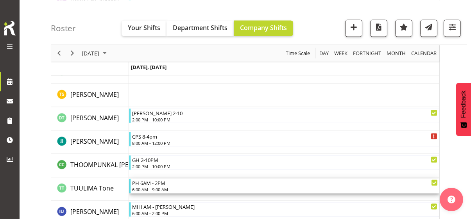
click at [159, 186] on div "PH 6AM - 2PM 6:00 AM - 9:00 AM" at bounding box center [285, 186] width 306 height 15
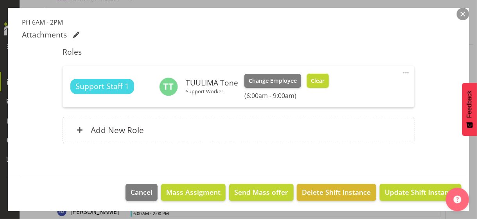
click at [318, 85] on button "Clear" at bounding box center [318, 81] width 22 height 14
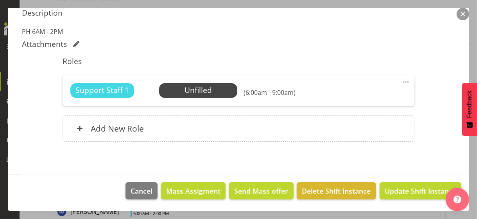
scroll to position [209, 0]
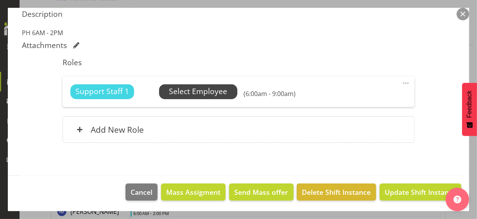
click at [197, 91] on span "Select Employee" at bounding box center [198, 91] width 58 height 11
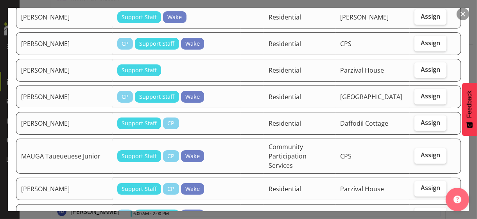
scroll to position [626, 0]
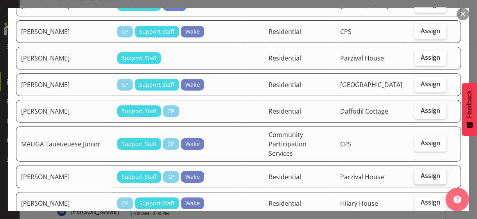
click at [416, 172] on span "Assign" at bounding box center [431, 176] width 20 height 8
click at [416, 174] on input "Assign" at bounding box center [417, 176] width 5 height 5
checkbox input "true"
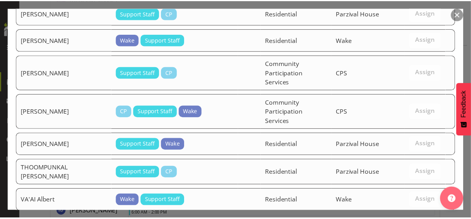
scroll to position [1250, 0]
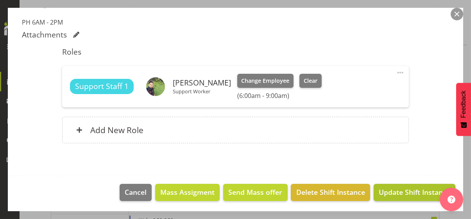
scroll to position [2440, 0]
click at [402, 190] on span "Update Shift Instance" at bounding box center [415, 192] width 72 height 10
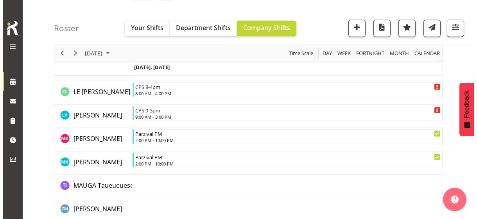
scroll to position [1535, 0]
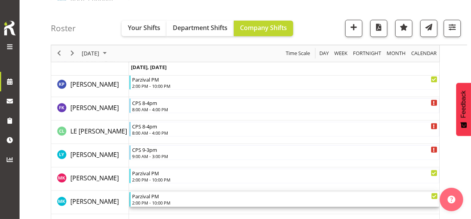
click at [161, 190] on div "Parzival PM" at bounding box center [285, 196] width 306 height 8
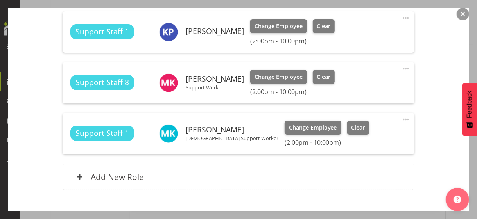
scroll to position [274, 0]
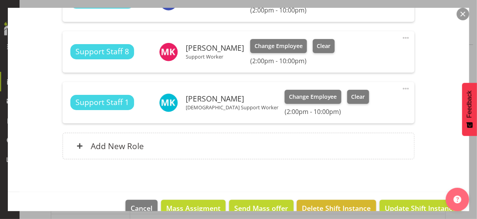
click at [401, 86] on span at bounding box center [405, 88] width 9 height 9
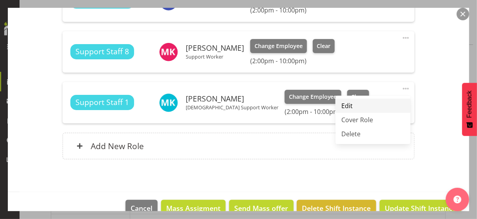
click at [352, 103] on link "Edit" at bounding box center [373, 106] width 75 height 14
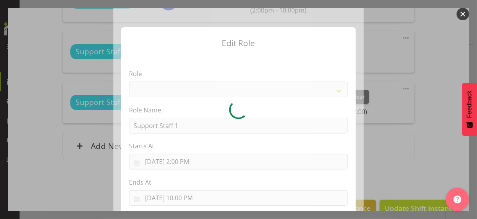
select select "1091"
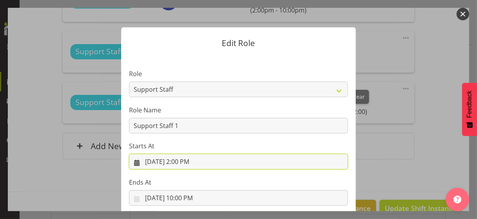
click at [181, 164] on input "9/25/2025, 2:00 PM" at bounding box center [238, 162] width 219 height 16
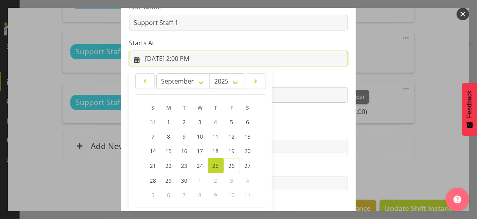
scroll to position [136, 0]
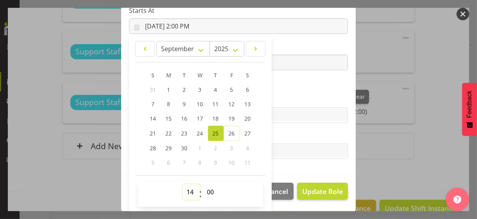
drag, startPoint x: 186, startPoint y: 192, endPoint x: 186, endPoint y: 183, distance: 8.6
click at [186, 190] on select "00 01 02 03 04 05 06 07 08 09 10 11 12 13 14 15 16 17 18 19 20 21 22 23" at bounding box center [192, 193] width 18 height 16
click at [188, 190] on select "00 01 02 03 04 05 06 07 08 09 10 11 12 13 14 15 16 17 18 19 20 21 22 23" at bounding box center [192, 193] width 18 height 16
select select "16"
click at [183, 185] on select "00 01 02 03 04 05 06 07 08 09 10 11 12 13 14 15 16 17 18 19 20 21 22 23" at bounding box center [192, 193] width 18 height 16
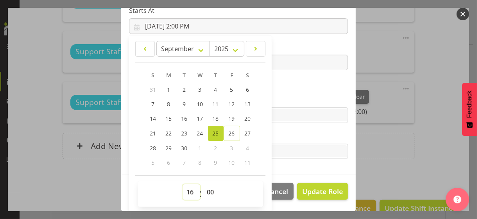
type input "9/25/2025, 4:00 PM"
drag, startPoint x: 280, startPoint y: 96, endPoint x: 230, endPoint y: 93, distance: 50.5
click at [266, 95] on section "Role CP House Leader Support Staff Wake Role Name Support Staff 1 Starts At 9/2…" at bounding box center [238, 47] width 235 height 256
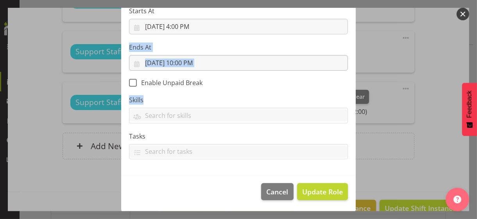
click at [183, 63] on input "9/25/2025, 10:00 PM" at bounding box center [238, 63] width 219 height 16
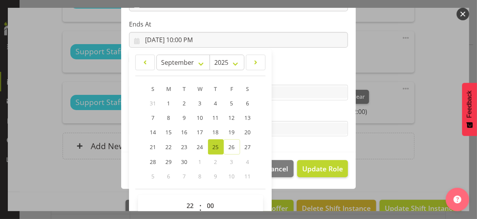
scroll to position [172, 0]
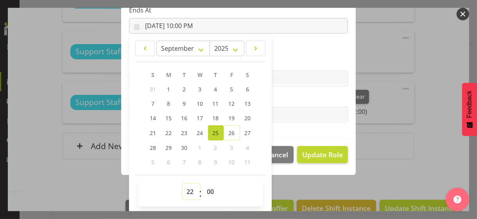
drag, startPoint x: 187, startPoint y: 190, endPoint x: 187, endPoint y: 185, distance: 5.1
click at [187, 187] on select "00 01 02 03 04 05 06 07 08 09 10 11 12 13 14 15 16 17 18 19 20 21 22 23" at bounding box center [192, 192] width 18 height 16
select select "20"
click at [183, 184] on select "00 01 02 03 04 05 06 07 08 09 10 11 12 13 14 15 16 17 18 19 20 21 22 23" at bounding box center [192, 192] width 18 height 16
type input "9/25/2025, 8:00 PM"
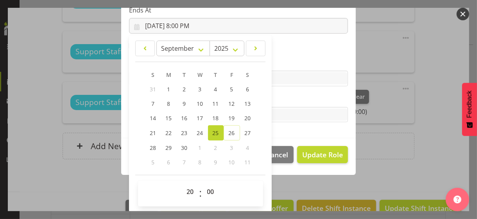
drag, startPoint x: 294, startPoint y: 96, endPoint x: 310, endPoint y: 129, distance: 36.6
click at [295, 96] on label "Tasks" at bounding box center [238, 99] width 219 height 9
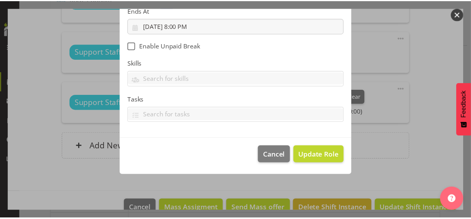
scroll to position [135, 0]
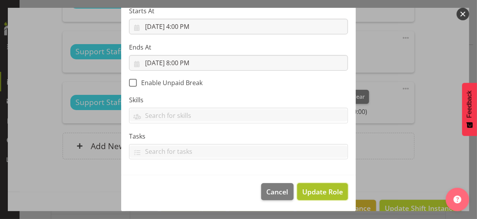
click at [320, 190] on span "Update Role" at bounding box center [322, 192] width 41 height 10
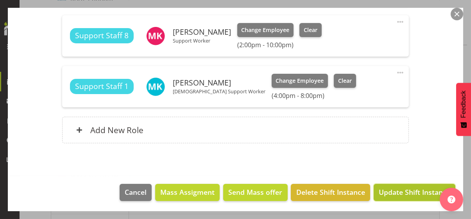
click at [403, 190] on span "Update Shift Instance" at bounding box center [415, 192] width 72 height 10
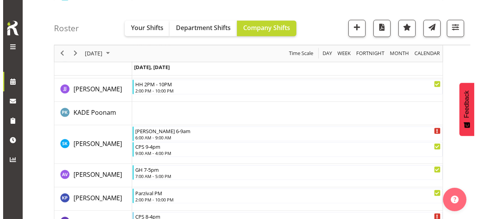
scroll to position [1379, 0]
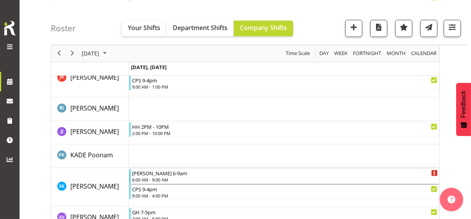
click at [153, 178] on div "6:00 AM - 9:00 AM" at bounding box center [285, 180] width 306 height 6
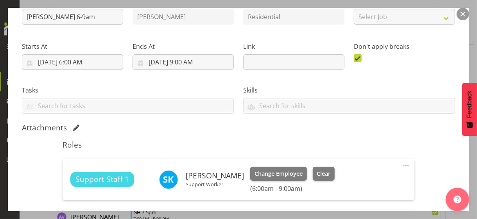
scroll to position [196, 0]
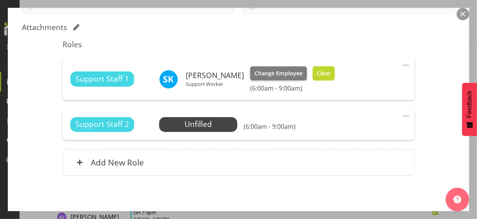
click at [331, 74] on span "Clear" at bounding box center [324, 73] width 14 height 9
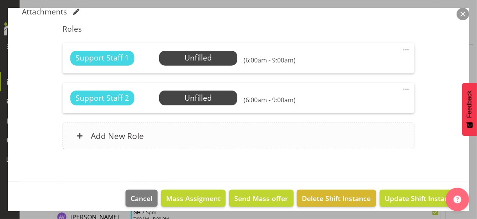
scroll to position [217, 0]
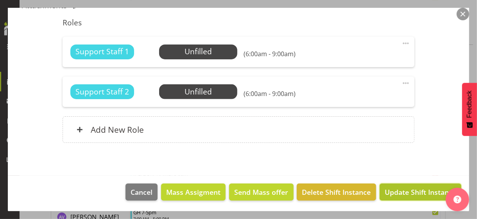
click at [402, 187] on span "Update Shift Instance" at bounding box center [421, 192] width 72 height 10
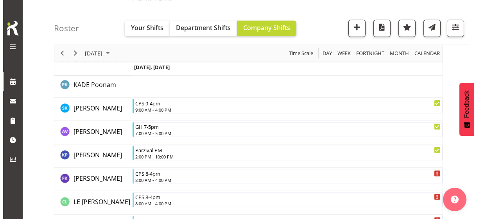
scroll to position [1455, 0]
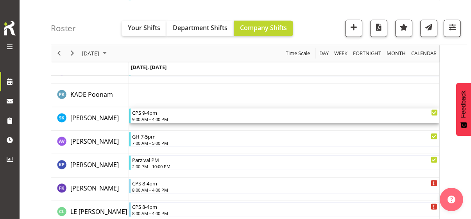
click at [154, 118] on div "9:00 AM - 4:00 PM" at bounding box center [285, 119] width 306 height 6
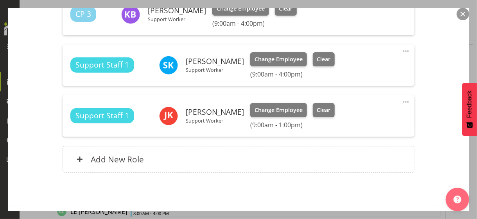
scroll to position [313, 0]
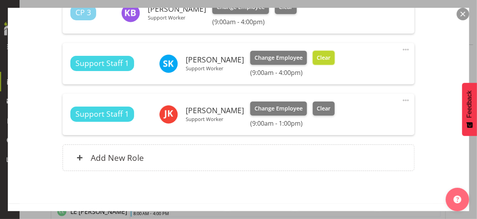
click at [331, 55] on span "Clear" at bounding box center [324, 58] width 14 height 9
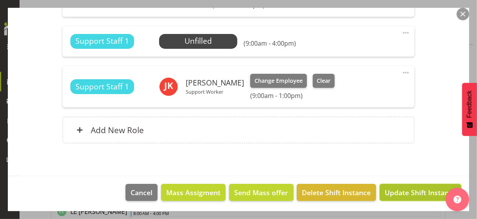
drag, startPoint x: 398, startPoint y: 190, endPoint x: 462, endPoint y: 101, distance: 109.8
click at [398, 190] on span "Update Shift Instance" at bounding box center [421, 193] width 72 height 10
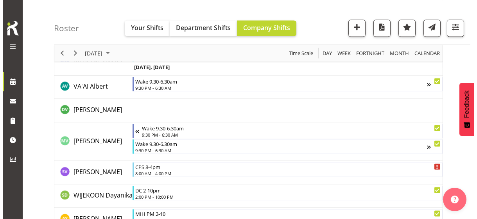
scroll to position [2490, 0]
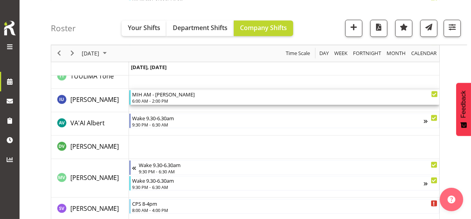
click at [159, 102] on div "6:00 AM - 2:00 PM" at bounding box center [285, 101] width 306 height 6
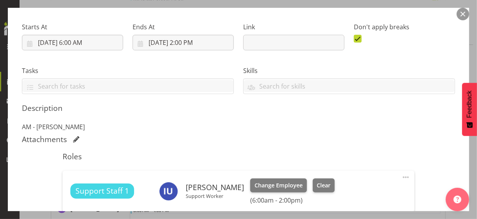
scroll to position [196, 0]
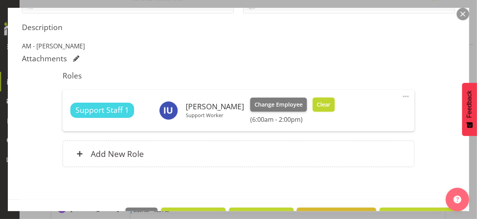
click at [317, 102] on span "Clear" at bounding box center [324, 105] width 14 height 9
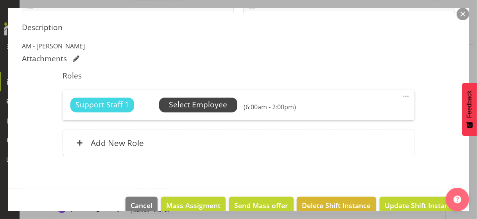
click at [208, 106] on span "Select Employee" at bounding box center [198, 104] width 58 height 11
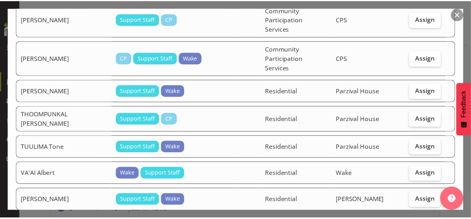
scroll to position [1172, 0]
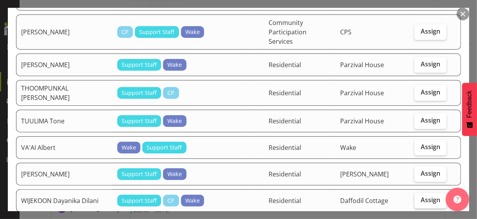
click at [416, 190] on span "Assign" at bounding box center [431, 200] width 20 height 8
click at [416, 190] on input "Assign" at bounding box center [417, 200] width 5 height 5
checkbox input "true"
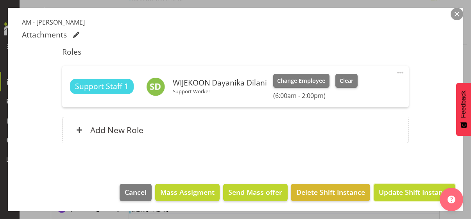
click at [409, 190] on span "Update Shift Instance" at bounding box center [415, 192] width 72 height 10
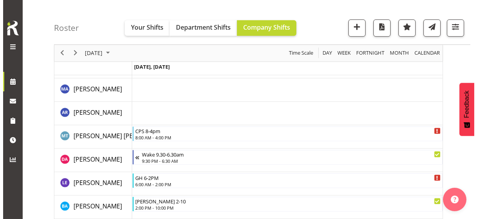
scroll to position [652, 0]
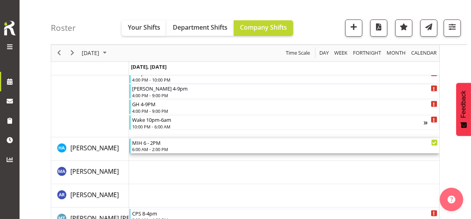
click at [155, 148] on div "6:00 AM - 2:00 PM" at bounding box center [285, 149] width 306 height 6
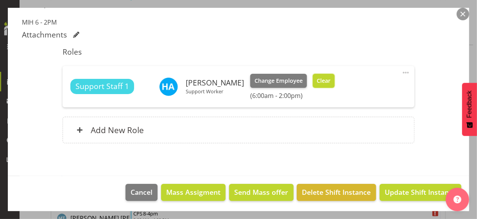
click at [318, 80] on span "Clear" at bounding box center [324, 81] width 14 height 9
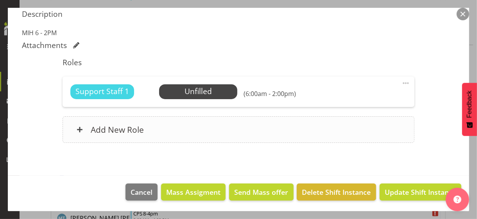
scroll to position [208, 0]
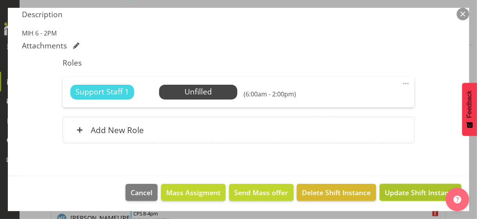
click at [401, 188] on span "Update Shift Instance" at bounding box center [421, 193] width 72 height 10
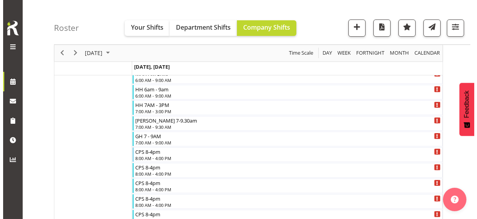
scroll to position [25, 0]
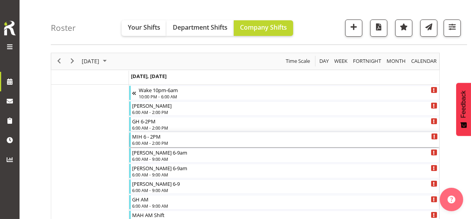
click at [154, 142] on div "6:00 AM - 2:00 PM" at bounding box center [285, 143] width 306 height 6
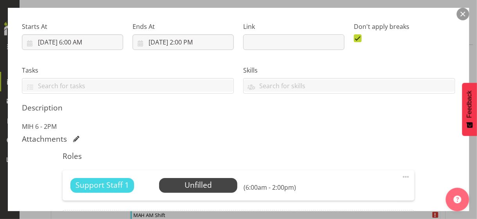
scroll to position [196, 0]
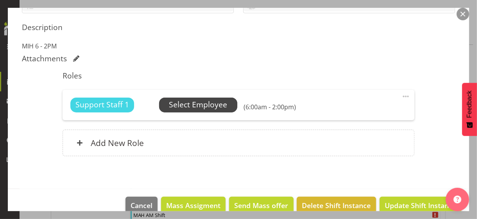
click at [199, 108] on span "Select Employee" at bounding box center [198, 104] width 58 height 11
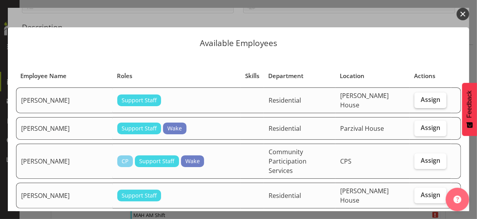
click at [416, 101] on span "Assign" at bounding box center [431, 100] width 20 height 8
click at [416, 101] on input "Assign" at bounding box center [417, 99] width 5 height 5
checkbox input "true"
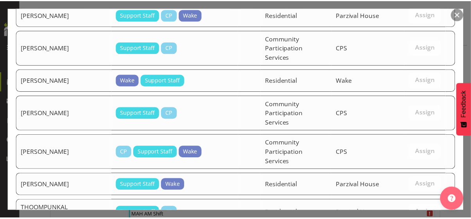
scroll to position [1198, 0]
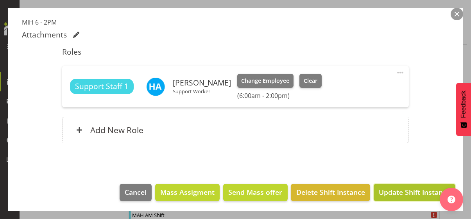
click at [404, 190] on span "Update Shift Instance" at bounding box center [415, 192] width 72 height 10
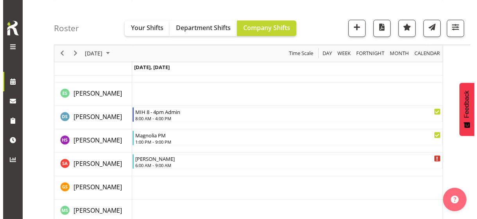
scroll to position [2254, 0]
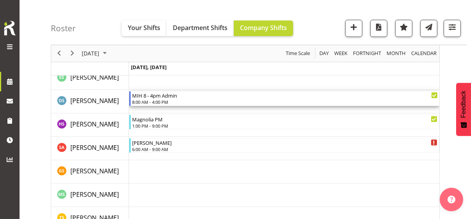
click at [164, 102] on div "8:00 AM - 4:00 PM" at bounding box center [285, 102] width 306 height 6
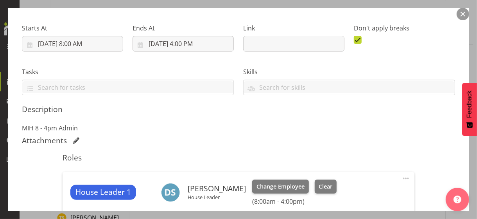
scroll to position [196, 0]
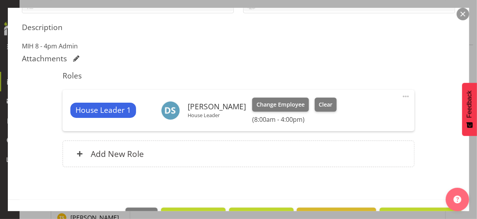
click at [401, 95] on span at bounding box center [405, 96] width 9 height 9
click at [357, 111] on link "Edit" at bounding box center [373, 114] width 75 height 14
select select "8"
select select "2025"
select select "8"
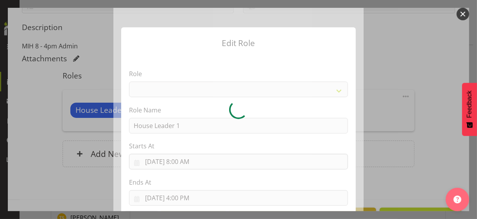
select select "1092"
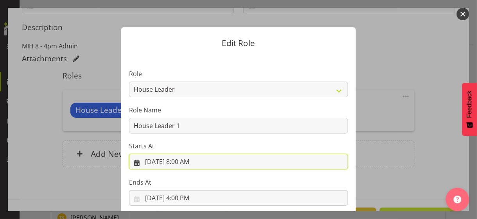
click at [186, 162] on input "9/25/2025, 8:00 AM" at bounding box center [238, 162] width 219 height 16
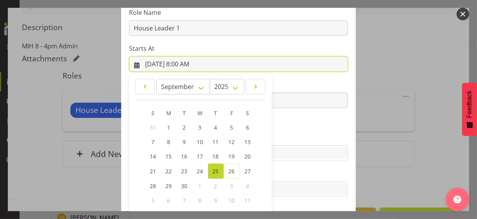
scroll to position [136, 0]
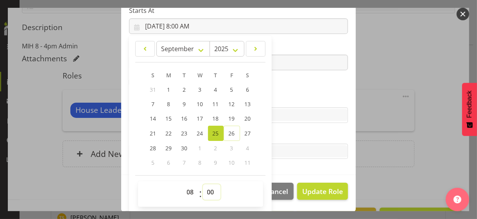
click at [204, 190] on select "00 01 02 03 04 05 06 07 08 09 10 11 12 13 14 15 16 17 18 19 20 21 22 23 24 25 2…" at bounding box center [212, 193] width 18 height 16
select select "15"
click at [203, 185] on select "00 01 02 03 04 05 06 07 08 09 10 11 12 13 14 15 16 17 18 19 20 21 22 23 24 25 2…" at bounding box center [212, 193] width 18 height 16
type input "9/25/2025, 8:15 AM"
drag, startPoint x: 280, startPoint y: 100, endPoint x: 246, endPoint y: 101, distance: 34.8
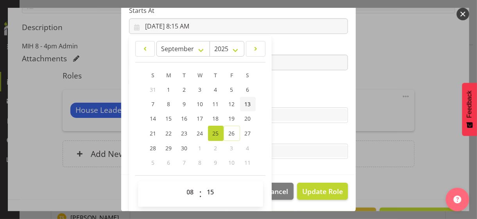
click at [279, 100] on label "Skills" at bounding box center [238, 99] width 219 height 9
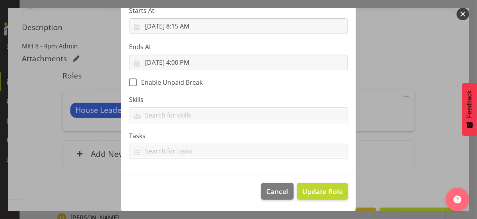
scroll to position [135, 0]
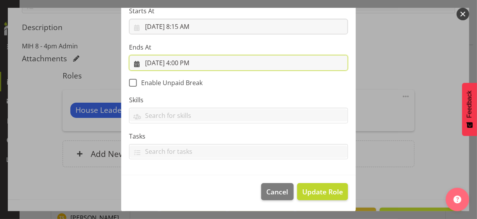
click at [184, 65] on input "9/25/2025, 4:00 PM" at bounding box center [238, 63] width 219 height 16
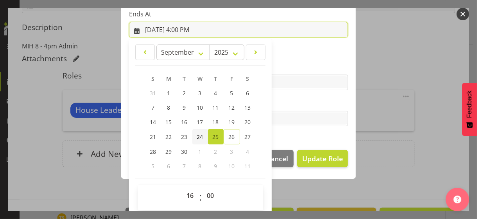
scroll to position [172, 0]
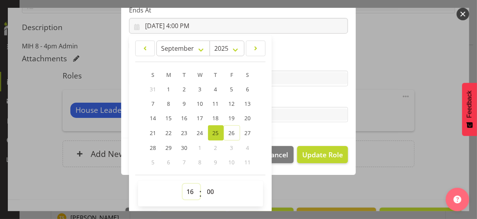
drag, startPoint x: 184, startPoint y: 192, endPoint x: 187, endPoint y: 188, distance: 4.7
click at [185, 190] on select "00 01 02 03 04 05 06 07 08 09 10 11 12 13 14 15 16 17 18 19 20 21 22 23" at bounding box center [192, 192] width 18 height 16
select select "21"
click at [183, 184] on select "00 01 02 03 04 05 06 07 08 09 10 11 12 13 14 15 16 17 18 19 20 21 22 23" at bounding box center [192, 192] width 18 height 16
type input "9/25/2025, 9:00 PM"
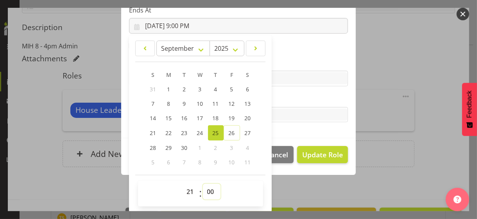
drag, startPoint x: 209, startPoint y: 190, endPoint x: 208, endPoint y: 185, distance: 5.1
click at [209, 189] on select "00 01 02 03 04 05 06 07 08 09 10 11 12 13 14 15 16 17 18 19 20 21 22 23 24 25 2…" at bounding box center [212, 192] width 18 height 16
select select "30"
click at [203, 184] on select "00 01 02 03 04 05 06 07 08 09 10 11 12 13 14 15 16 17 18 19 20 21 22 23 24 25 2…" at bounding box center [212, 192] width 18 height 16
type input "9/25/2025, 9:30 PM"
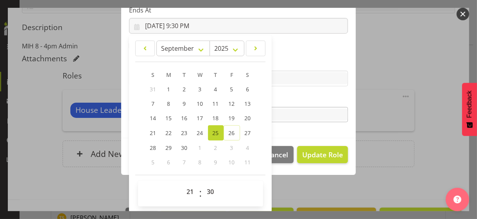
drag, startPoint x: 291, startPoint y: 99, endPoint x: 299, endPoint y: 115, distance: 18.4
click at [291, 99] on label "Tasks" at bounding box center [238, 99] width 219 height 9
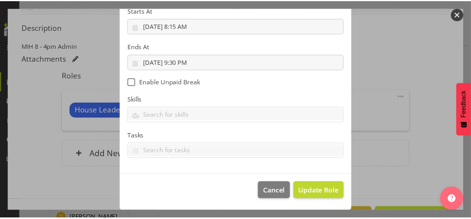
scroll to position [135, 0]
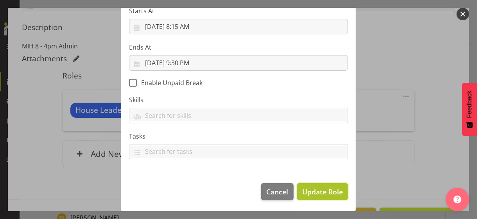
drag, startPoint x: 313, startPoint y: 189, endPoint x: 321, endPoint y: 187, distance: 8.5
click at [313, 189] on span "Update Role" at bounding box center [322, 192] width 41 height 10
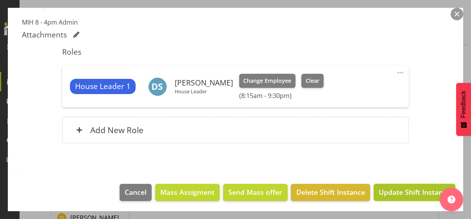
click at [406, 190] on span "Update Shift Instance" at bounding box center [415, 192] width 72 height 10
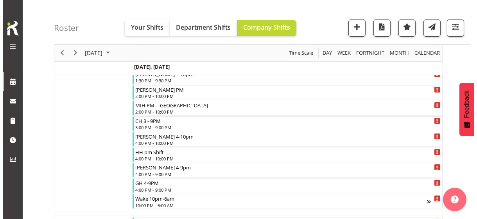
scroll to position [573, 0]
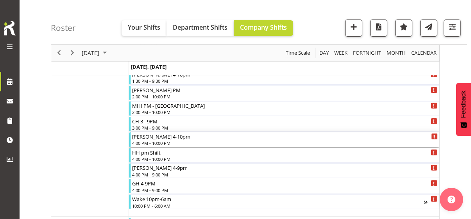
click at [156, 138] on div "Michael 4-10pm" at bounding box center [285, 137] width 306 height 8
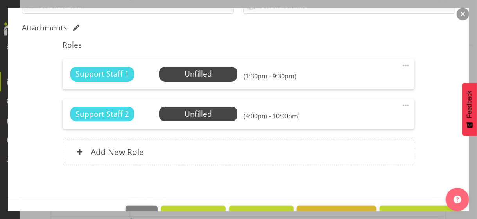
scroll to position [196, 0]
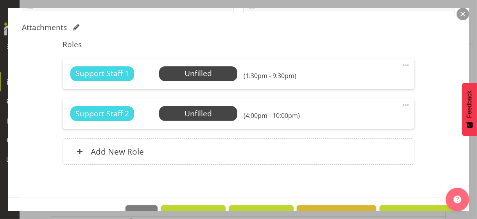
drag, startPoint x: 399, startPoint y: 105, endPoint x: 347, endPoint y: 124, distance: 54.6
click at [401, 105] on span at bounding box center [405, 105] width 9 height 9
click at [342, 121] on link "Edit" at bounding box center [373, 122] width 75 height 14
select select "8"
select select "2025"
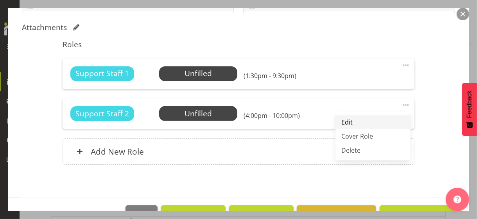
select select "22"
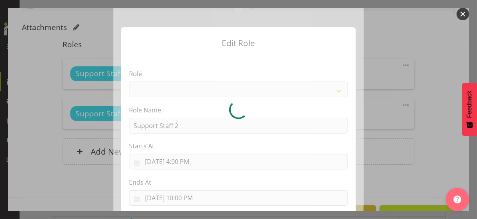
select select "1091"
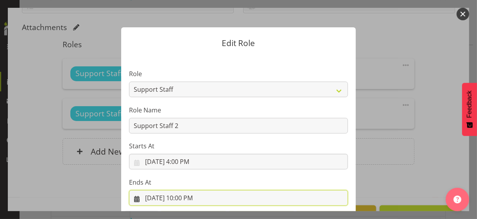
click at [183, 190] on input "9/25/2025, 10:00 PM" at bounding box center [238, 198] width 219 height 16
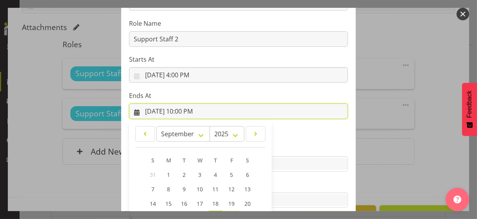
scroll to position [172, 0]
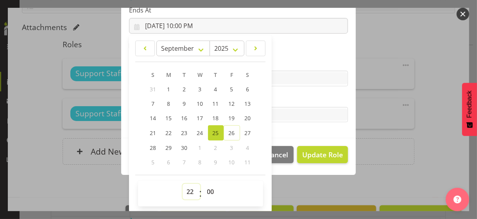
drag, startPoint x: 184, startPoint y: 192, endPoint x: 187, endPoint y: 188, distance: 4.7
click at [185, 190] on select "00 01 02 03 04 05 06 07 08 09 10 11 12 13 14 15 16 17 18 19 20 21 22 23" at bounding box center [192, 192] width 18 height 16
select select "20"
click at [183, 184] on select "00 01 02 03 04 05 06 07 08 09 10 11 12 13 14 15 16 17 18 19 20 21 22 23" at bounding box center [192, 192] width 18 height 16
type input "9/25/2025, 8:00 PM"
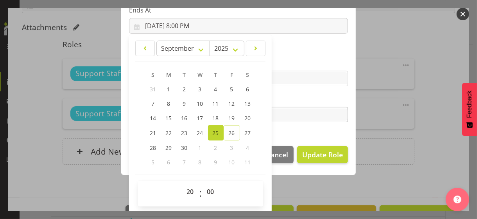
drag, startPoint x: 288, startPoint y: 99, endPoint x: 294, endPoint y: 108, distance: 10.2
click at [289, 102] on label "Tasks" at bounding box center [238, 99] width 219 height 9
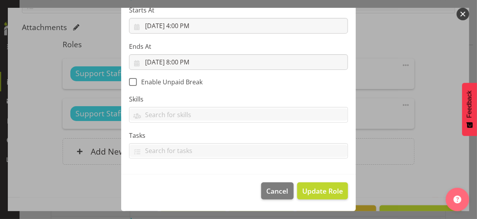
scroll to position [135, 0]
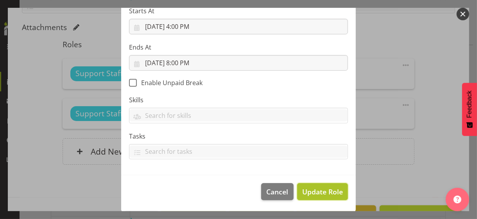
drag, startPoint x: 317, startPoint y: 192, endPoint x: 301, endPoint y: 187, distance: 16.6
click at [317, 190] on span "Update Role" at bounding box center [322, 192] width 41 height 10
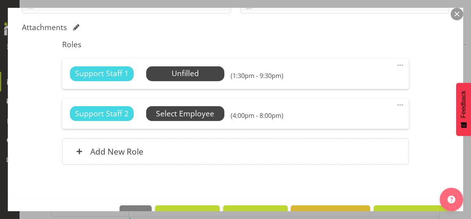
click at [192, 113] on span "Select Employee" at bounding box center [185, 113] width 58 height 11
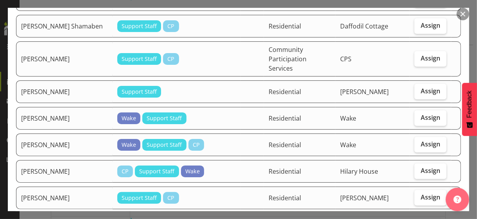
scroll to position [509, 0]
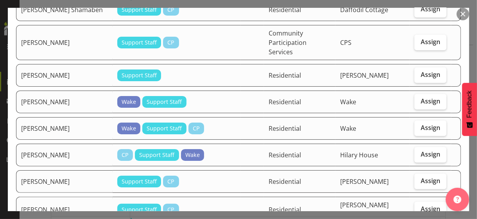
drag, startPoint x: 420, startPoint y: 155, endPoint x: 406, endPoint y: 153, distance: 13.8
click at [416, 190] on span "Assign" at bounding box center [431, 209] width 20 height 8
click at [416, 190] on input "Assign" at bounding box center [417, 209] width 5 height 5
checkbox input "true"
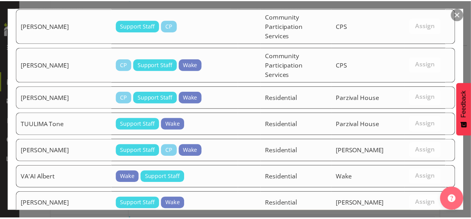
scroll to position [1377, 0]
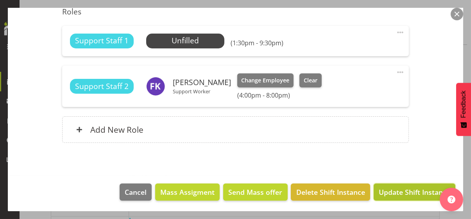
click at [402, 190] on span "Update Shift Instance" at bounding box center [415, 192] width 72 height 10
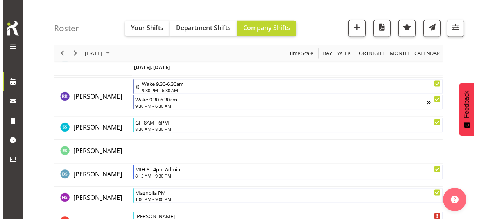
scroll to position [2207, 0]
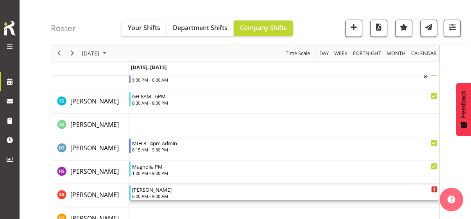
click at [155, 190] on div "6:00 AM - 9:00 AM" at bounding box center [285, 196] width 306 height 6
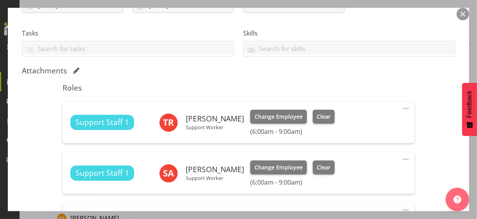
scroll to position [235, 0]
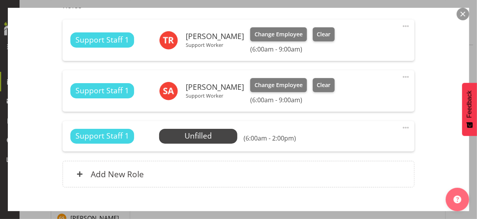
click at [401, 76] on span at bounding box center [405, 76] width 9 height 9
click at [349, 95] on link "Edit" at bounding box center [373, 94] width 75 height 14
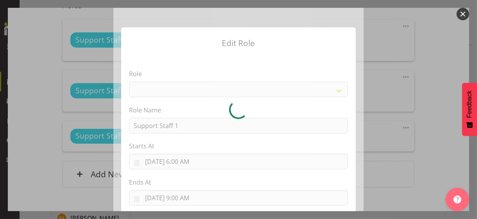
select select "1091"
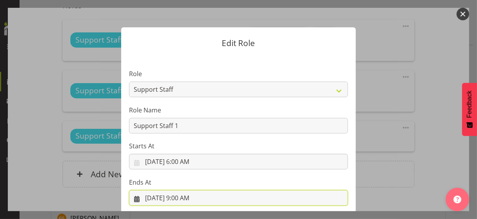
click at [182, 190] on input "9/25/2025, 9:00 AM" at bounding box center [238, 198] width 219 height 16
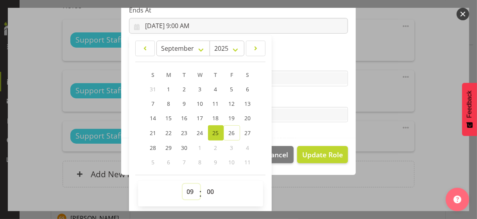
click at [188, 190] on select "00 01 02 03 04 05 06 07 08 09 10 11 12 13 14 15 16 17 18 19 20 21 22 23" at bounding box center [192, 192] width 18 height 16
select select "10"
click at [183, 184] on select "00 01 02 03 04 05 06 07 08 09 10 11 12 13 14 15 16 17 18 19 20 21 22 23" at bounding box center [192, 192] width 18 height 16
type input "9/25/2025, 10:00 AM"
click at [287, 97] on label "Tasks" at bounding box center [238, 99] width 219 height 9
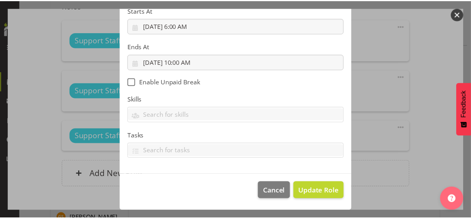
scroll to position [135, 0]
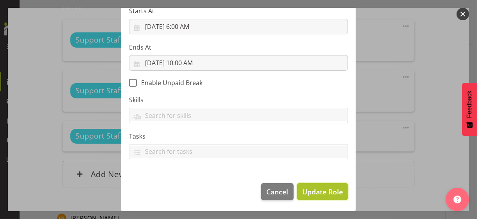
click at [314, 190] on span "Update Role" at bounding box center [322, 192] width 41 height 10
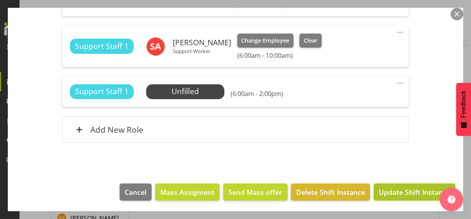
click at [382, 190] on span "Update Shift Instance" at bounding box center [415, 192] width 72 height 10
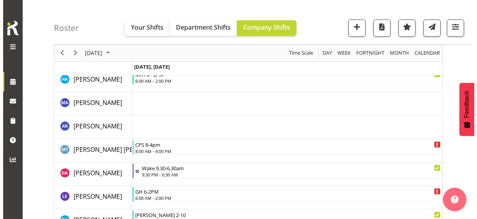
scroll to position [720, 0]
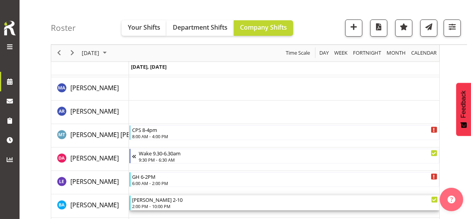
click at [165, 190] on div "Christopher 2-10" at bounding box center [285, 200] width 306 height 8
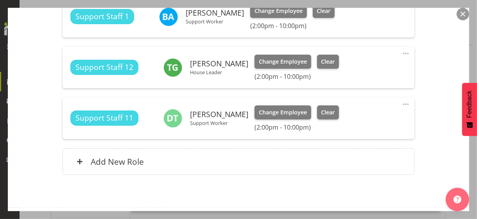
scroll to position [290, 0]
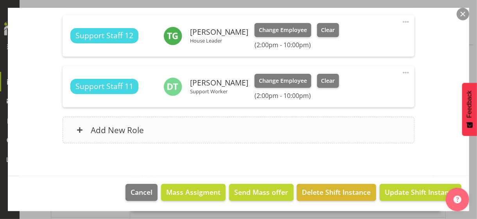
click at [185, 136] on div "Add New Role" at bounding box center [239, 130] width 352 height 27
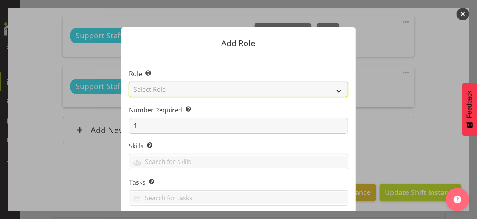
click at [165, 92] on select "Select Role CP House Leader Support Staff Wake" at bounding box center [238, 90] width 219 height 16
select select "1091"
click at [129, 82] on select "Select Role CP House Leader Support Staff Wake" at bounding box center [238, 90] width 219 height 16
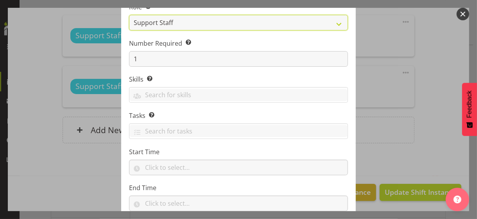
scroll to position [119, 0]
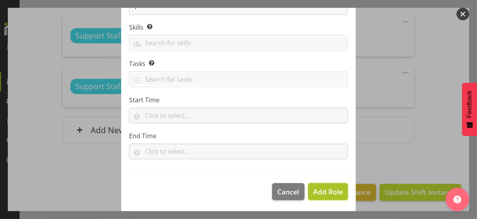
drag, startPoint x: 324, startPoint y: 192, endPoint x: 352, endPoint y: 157, distance: 44.8
click at [324, 190] on span "Add Role" at bounding box center [328, 191] width 30 height 9
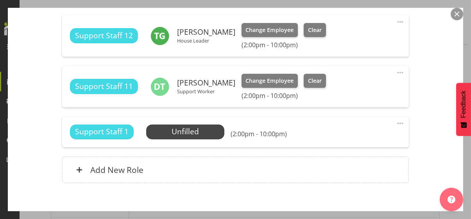
click at [396, 122] on span at bounding box center [400, 123] width 9 height 9
click at [342, 140] on link "Edit" at bounding box center [367, 141] width 75 height 14
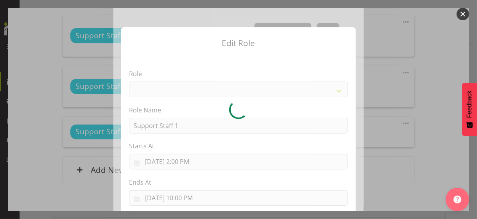
select select "1091"
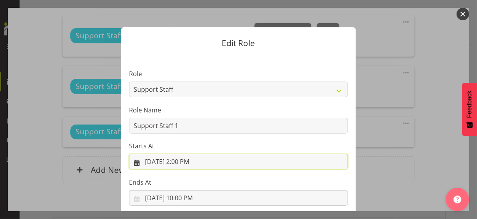
click at [184, 162] on input "9/25/2025, 2:00 PM" at bounding box center [238, 162] width 219 height 16
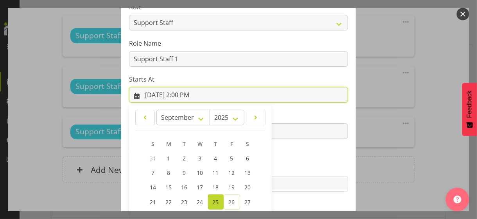
scroll to position [136, 0]
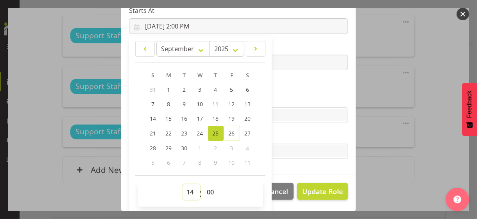
drag, startPoint x: 187, startPoint y: 191, endPoint x: 187, endPoint y: 185, distance: 6.7
click at [187, 189] on select "00 01 02 03 04 05 06 07 08 09 10 11 12 13 14 15 16 17 18 19 20 21 22 23" at bounding box center [192, 193] width 18 height 16
select select "15"
click at [183, 185] on select "00 01 02 03 04 05 06 07 08 09 10 11 12 13 14 15 16 17 18 19 20 21 22 23" at bounding box center [192, 193] width 18 height 16
type input "9/25/2025, 3:00 PM"
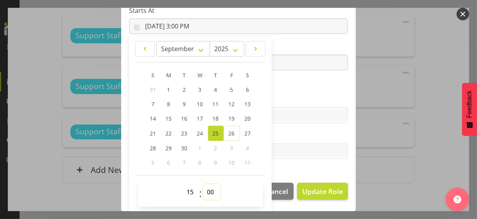
drag, startPoint x: 208, startPoint y: 192, endPoint x: 207, endPoint y: 186, distance: 5.5
click at [208, 190] on select "00 01 02 03 04 05 06 07 08 09 10 11 12 13 14 15 16 17 18 19 20 21 22 23 24 25 2…" at bounding box center [212, 193] width 18 height 16
select select "30"
click at [203, 185] on select "00 01 02 03 04 05 06 07 08 09 10 11 12 13 14 15 16 17 18 19 20 21 22 23 24 25 2…" at bounding box center [212, 193] width 18 height 16
type input "9/25/2025, 3:30 PM"
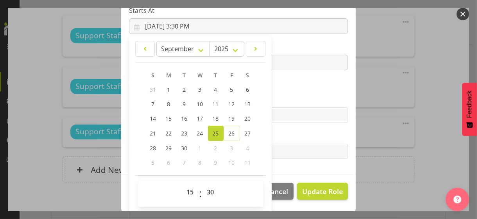
click at [277, 97] on label "Skills" at bounding box center [238, 99] width 219 height 9
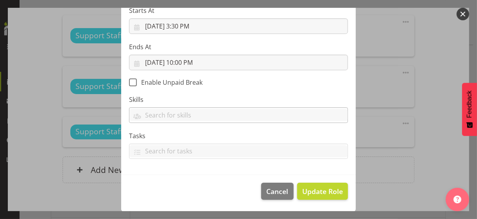
scroll to position [135, 0]
click at [314, 188] on span "Update Role" at bounding box center [322, 192] width 41 height 10
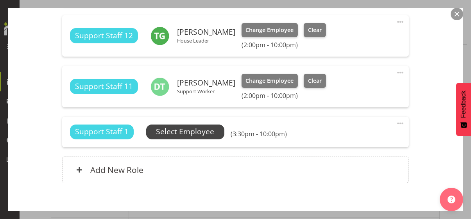
click at [205, 133] on span "Select Employee" at bounding box center [185, 131] width 58 height 11
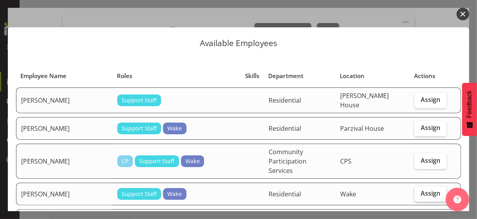
click at [416, 190] on span "Assign" at bounding box center [431, 194] width 20 height 8
click at [416, 190] on input "Assign" at bounding box center [417, 193] width 5 height 5
checkbox input "true"
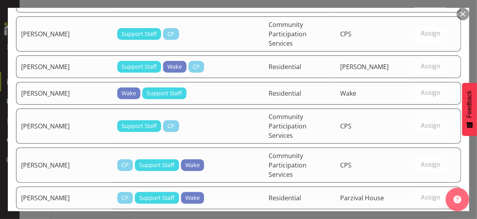
scroll to position [1028, 0]
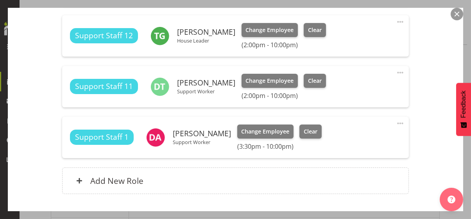
drag, startPoint x: 392, startPoint y: 20, endPoint x: 388, endPoint y: 22, distance: 4.6
click at [396, 20] on span at bounding box center [400, 21] width 9 height 9
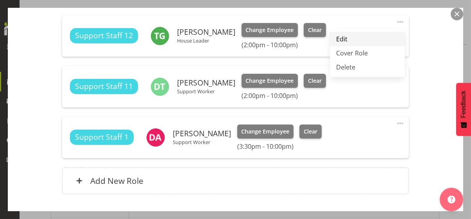
click at [342, 37] on link "Edit" at bounding box center [367, 39] width 75 height 14
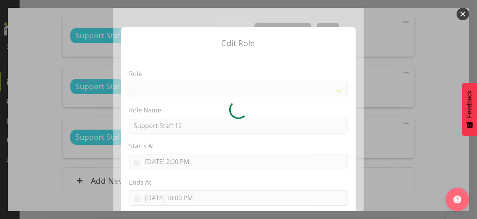
select select "1091"
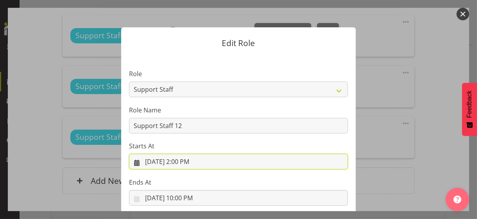
click at [183, 160] on input "9/25/2025, 2:00 PM" at bounding box center [238, 162] width 219 height 16
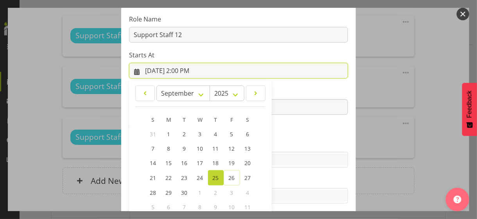
scroll to position [136, 0]
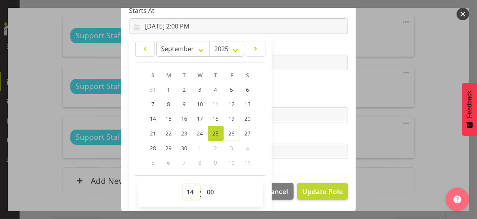
drag, startPoint x: 183, startPoint y: 190, endPoint x: 185, endPoint y: 185, distance: 5.7
click at [184, 188] on select "00 01 02 03 04 05 06 07 08 09 10 11 12 13 14 15 16 17 18 19 20 21 22 23" at bounding box center [192, 193] width 18 height 16
select select "6"
click at [183, 185] on select "00 01 02 03 04 05 06 07 08 09 10 11 12 13 14 15 16 17 18 19 20 21 22 23" at bounding box center [192, 193] width 18 height 16
type input "9/25/2025, 6:00 AM"
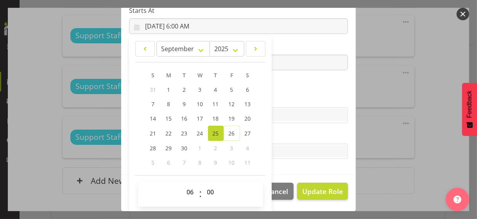
drag, startPoint x: 286, startPoint y: 90, endPoint x: 239, endPoint y: 77, distance: 47.9
click at [283, 88] on section "Role CP House Leader Support Staff Wake Role Name Support Staff 12 Starts At 9/…" at bounding box center [238, 47] width 235 height 256
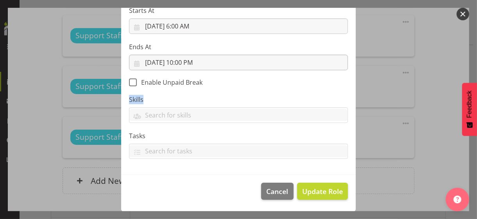
scroll to position [135, 0]
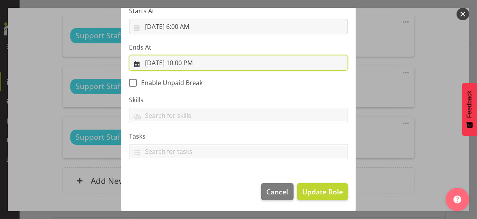
click at [192, 62] on input "9/25/2025, 10:00 PM" at bounding box center [238, 63] width 219 height 16
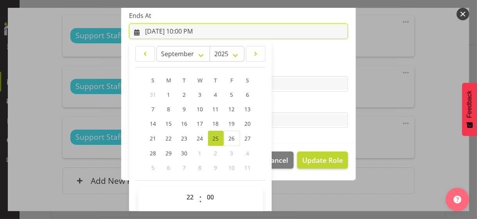
scroll to position [172, 0]
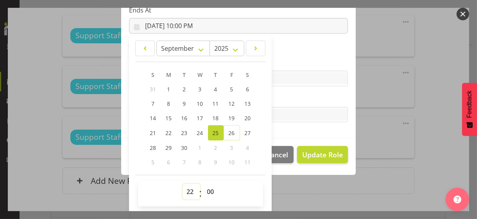
drag, startPoint x: 184, startPoint y: 190, endPoint x: 186, endPoint y: 185, distance: 5.8
click at [184, 190] on select "00 01 02 03 04 05 06 07 08 09 10 11 12 13 14 15 16 17 18 19 20 21 22 23" at bounding box center [192, 192] width 18 height 16
select select "17"
click at [183, 184] on select "00 01 02 03 04 05 06 07 08 09 10 11 12 13 14 15 16 17 18 19 20 21 22 23" at bounding box center [192, 192] width 18 height 16
type input "9/25/2025, 5:00 PM"
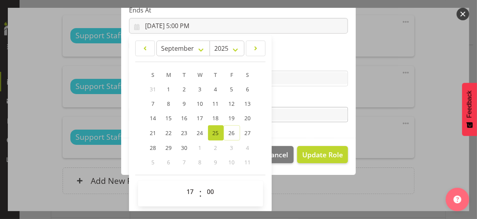
drag, startPoint x: 280, startPoint y: 96, endPoint x: 285, endPoint y: 108, distance: 13.1
click at [280, 96] on label "Tasks" at bounding box center [238, 99] width 219 height 9
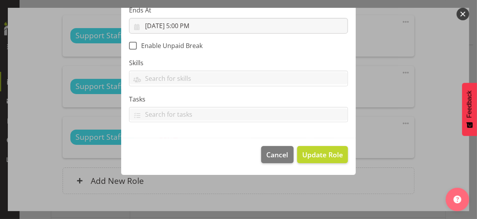
scroll to position [135, 0]
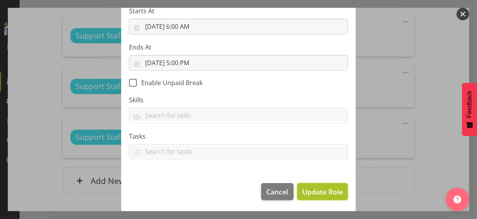
click at [322, 190] on span "Update Role" at bounding box center [322, 192] width 41 height 10
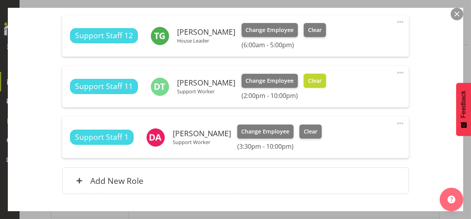
click at [318, 82] on span "Clear" at bounding box center [315, 81] width 14 height 9
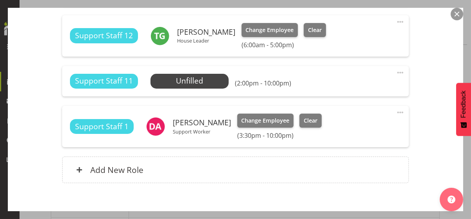
drag, startPoint x: 392, startPoint y: 70, endPoint x: 383, endPoint y: 77, distance: 11.7
click at [396, 70] on span at bounding box center [400, 72] width 9 height 9
click at [343, 87] on link "Edit" at bounding box center [367, 90] width 75 height 14
select select "8"
select select "2025"
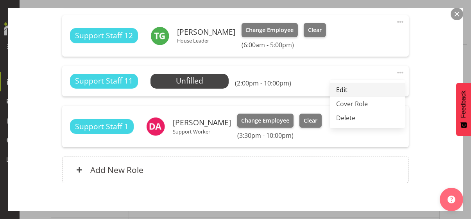
select select "14"
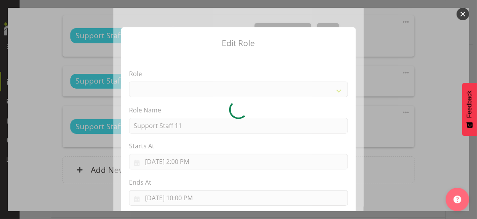
select select "1091"
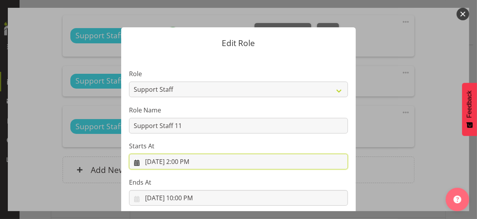
click at [183, 160] on input "9/25/2025, 2:00 PM" at bounding box center [238, 162] width 219 height 16
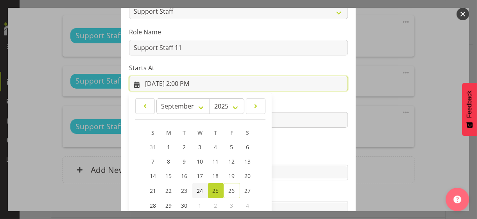
scroll to position [136, 0]
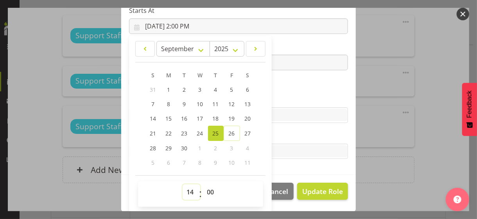
drag, startPoint x: 188, startPoint y: 188, endPoint x: 190, endPoint y: 184, distance: 4.9
click at [189, 187] on select "00 01 02 03 04 05 06 07 08 09 10 11 12 13 14 15 16 17 18 19 20 21 22 23" at bounding box center [192, 193] width 18 height 16
select select "16"
click at [183, 185] on select "00 01 02 03 04 05 06 07 08 09 10 11 12 13 14 15 16 17 18 19 20 21 22 23" at bounding box center [192, 193] width 18 height 16
type input "9/25/2025, 4:00 PM"
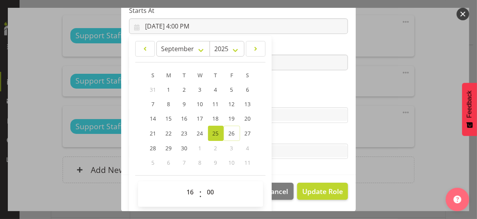
click at [283, 85] on section "Role CP House Leader Support Staff Wake Role Name Support Staff 11 Starts At 9/…" at bounding box center [238, 47] width 235 height 256
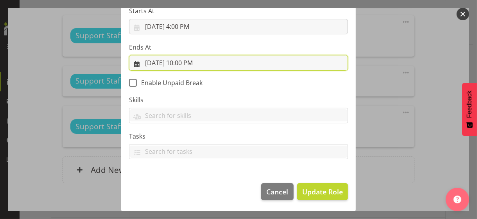
click at [186, 63] on input "9/25/2025, 10:00 PM" at bounding box center [238, 63] width 219 height 16
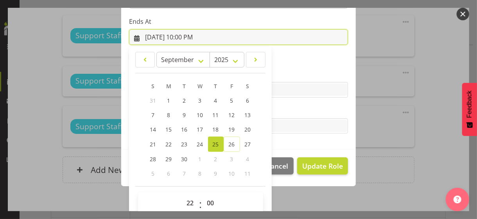
scroll to position [172, 0]
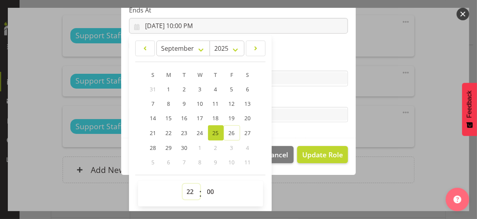
drag, startPoint x: 187, startPoint y: 190, endPoint x: 187, endPoint y: 185, distance: 5.1
click at [187, 189] on select "00 01 02 03 04 05 06 07 08 09 10 11 12 13 14 15 16 17 18 19 20 21 22 23" at bounding box center [192, 192] width 18 height 16
select select "20"
click at [183, 184] on select "00 01 02 03 04 05 06 07 08 09 10 11 12 13 14 15 16 17 18 19 20 21 22 23" at bounding box center [192, 192] width 18 height 16
type input "9/25/2025, 8:00 PM"
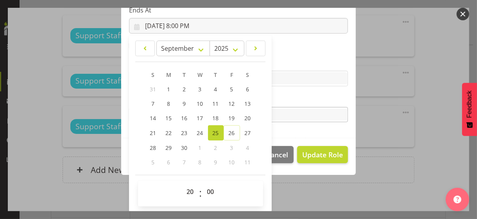
drag, startPoint x: 300, startPoint y: 98, endPoint x: 302, endPoint y: 109, distance: 11.1
click at [300, 99] on label "Tasks" at bounding box center [238, 99] width 219 height 9
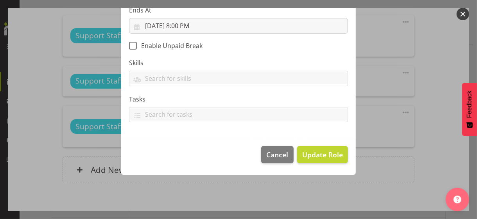
scroll to position [135, 0]
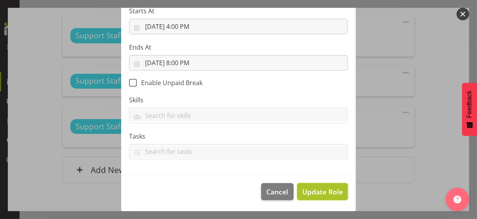
click at [314, 189] on span "Update Role" at bounding box center [322, 192] width 41 height 10
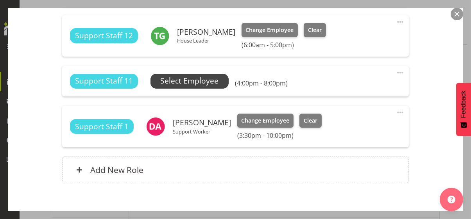
click at [194, 80] on span "Select Employee" at bounding box center [189, 80] width 58 height 11
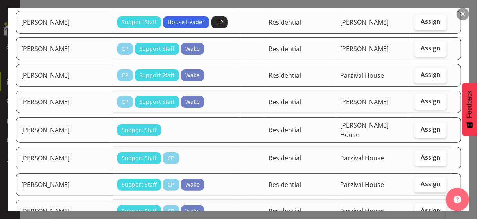
scroll to position [821, 0]
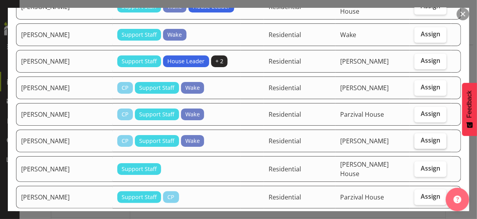
click at [416, 137] on span "Assign" at bounding box center [431, 141] width 20 height 8
click at [416, 138] on input "Assign" at bounding box center [417, 140] width 5 height 5
checkbox input "true"
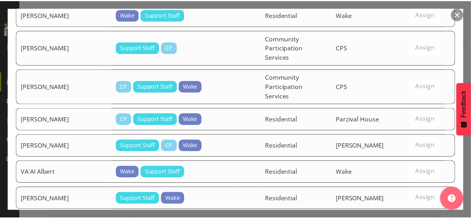
scroll to position [1215, 0]
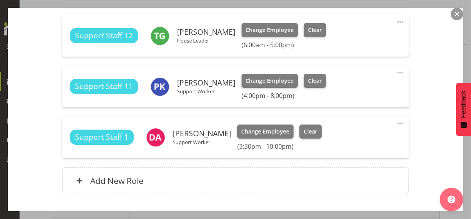
click at [416, 183] on div "Shift Instance Name Christopher 2-10 Location Christopher House Department Resi…" at bounding box center [236, -1] width 428 height 408
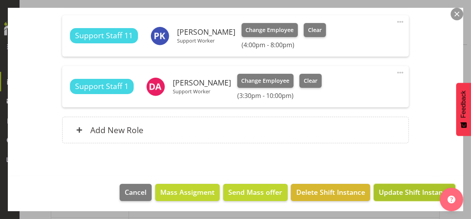
click at [412, 190] on span "Update Shift Instance" at bounding box center [415, 192] width 72 height 10
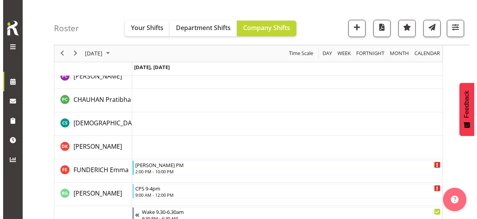
scroll to position [1055, 0]
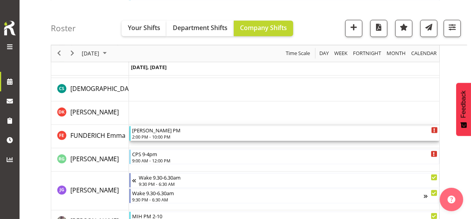
click at [159, 135] on div "2:00 PM - 10:00 PM" at bounding box center [285, 137] width 306 height 6
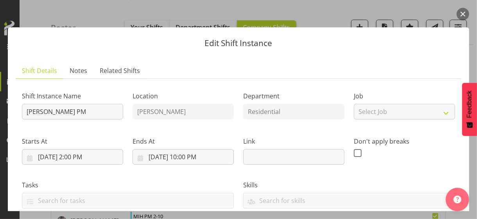
scroll to position [196, 0]
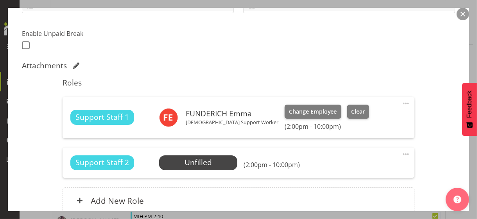
click at [401, 102] on span at bounding box center [405, 103] width 9 height 9
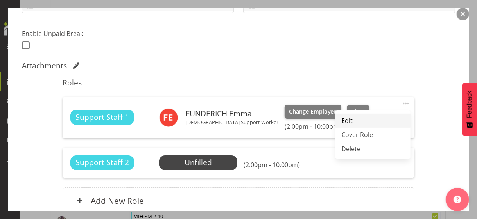
click at [354, 118] on link "Edit" at bounding box center [373, 121] width 75 height 14
select select "8"
select select "2025"
select select "14"
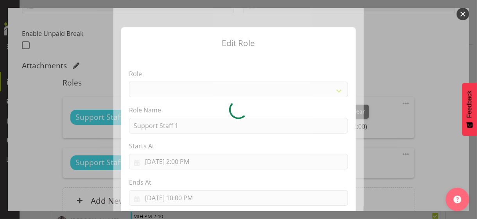
select select "1091"
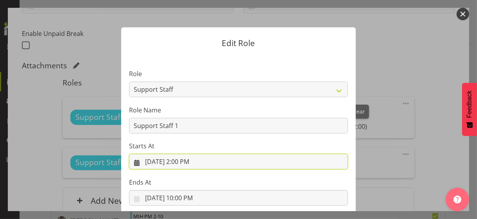
click at [184, 162] on input "9/25/2025, 2:00 PM" at bounding box center [238, 162] width 219 height 16
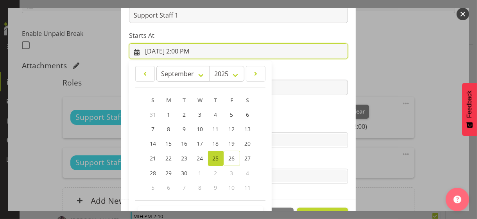
scroll to position [136, 0]
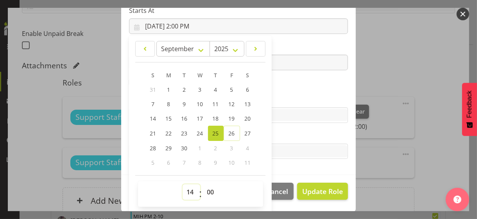
drag, startPoint x: 185, startPoint y: 189, endPoint x: 187, endPoint y: 185, distance: 4.9
click at [186, 187] on select "00 01 02 03 04 05 06 07 08 09 10 11 12 13 14 15 16 17 18 19 20 21 22 23" at bounding box center [192, 193] width 18 height 16
select select "16"
click at [183, 185] on select "00 01 02 03 04 05 06 07 08 09 10 11 12 13 14 15 16 17 18 19 20 21 22 23" at bounding box center [192, 193] width 18 height 16
type input "9/25/2025, 4:00 PM"
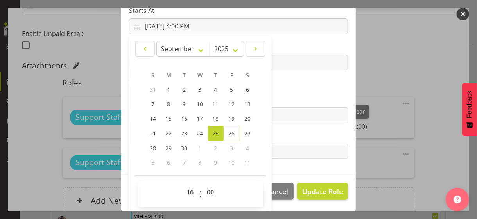
click at [287, 79] on section "Role CP House Leader Support Staff Wake Role Name Support Staff 1 Starts At 9/2…" at bounding box center [238, 47] width 235 height 256
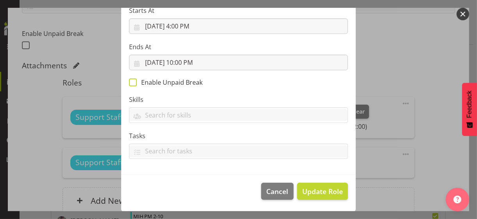
scroll to position [135, 0]
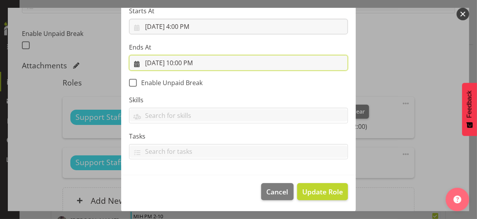
click at [188, 63] on input "9/25/2025, 10:00 PM" at bounding box center [238, 63] width 219 height 16
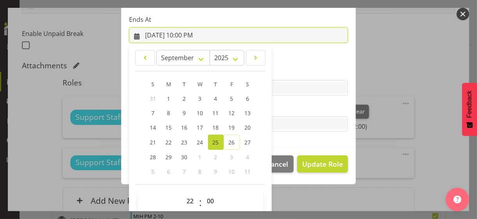
scroll to position [172, 0]
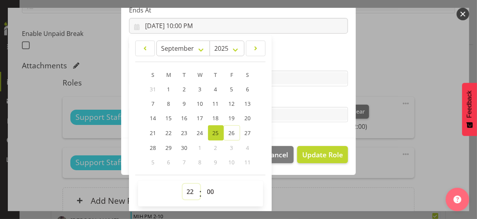
click at [186, 187] on select "00 01 02 03 04 05 06 07 08 09 10 11 12 13 14 15 16 17 18 19 20 21 22 23" at bounding box center [192, 192] width 18 height 16
select select "20"
click at [183, 184] on select "00 01 02 03 04 05 06 07 08 09 10 11 12 13 14 15 16 17 18 19 20 21 22 23" at bounding box center [192, 192] width 18 height 16
type input "9/25/2025, 8:00 PM"
click at [282, 102] on label "Tasks" at bounding box center [238, 99] width 219 height 9
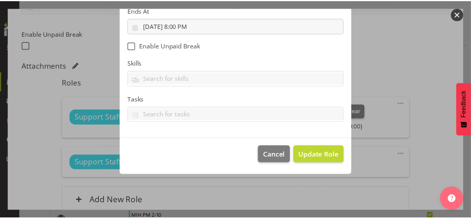
scroll to position [135, 0]
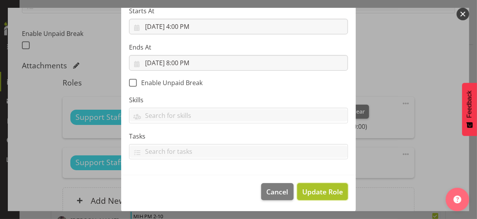
click at [321, 189] on span "Update Role" at bounding box center [322, 192] width 41 height 10
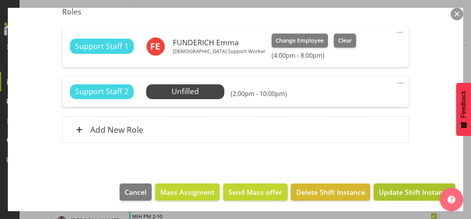
click at [403, 190] on span "Update Shift Instance" at bounding box center [415, 192] width 72 height 10
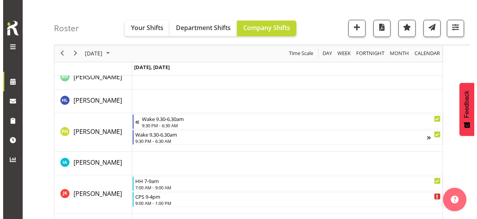
scroll to position [1269, 0]
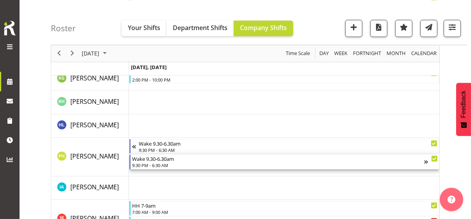
click at [156, 162] on div "Wake 9.30-6.30am 9:30 PM - 6:30 AM" at bounding box center [278, 162] width 292 height 15
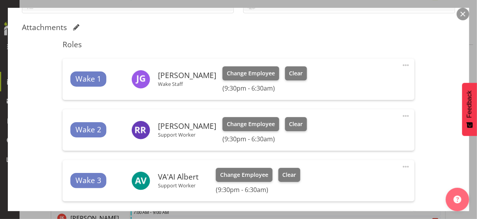
scroll to position [274, 0]
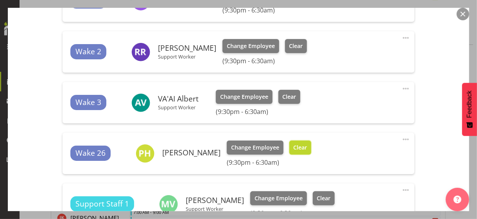
click at [307, 146] on span "Clear" at bounding box center [300, 148] width 14 height 9
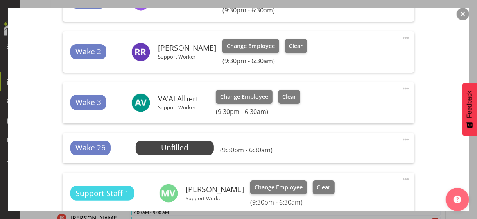
drag, startPoint x: 399, startPoint y: 138, endPoint x: 379, endPoint y: 144, distance: 21.3
click at [401, 138] on span at bounding box center [405, 139] width 9 height 9
click at [354, 153] on link "Edit" at bounding box center [373, 157] width 75 height 14
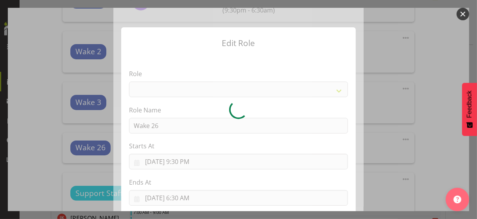
select select "1094"
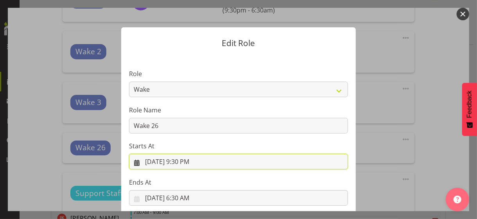
click at [180, 162] on input "9/25/2025, 9:30 PM" at bounding box center [238, 162] width 219 height 16
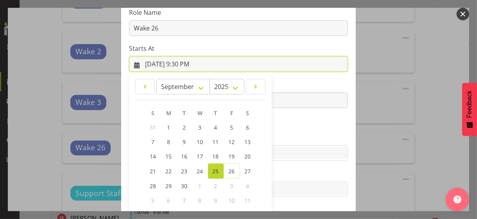
scroll to position [136, 0]
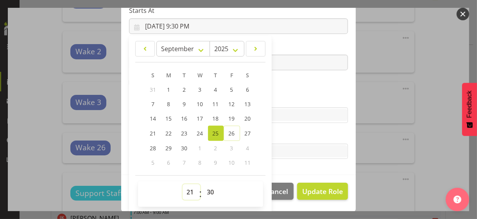
drag, startPoint x: 185, startPoint y: 190, endPoint x: 184, endPoint y: 184, distance: 6.4
click at [184, 185] on select "00 01 02 03 04 05 06 07 08 09 10 11 12 13 14 15 16 17 18 19 20 21 22 23" at bounding box center [192, 193] width 18 height 16
select select "22"
click at [183, 185] on select "00 01 02 03 04 05 06 07 08 09 10 11 12 13 14 15 16 17 18 19 20 21 22 23" at bounding box center [192, 193] width 18 height 16
type input "9/25/2025, 10:30 PM"
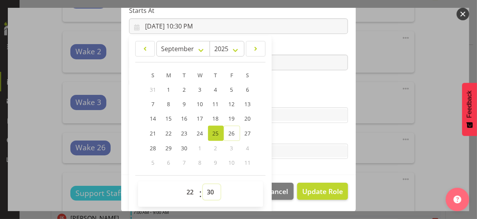
drag, startPoint x: 205, startPoint y: 191, endPoint x: 207, endPoint y: 185, distance: 6.1
click at [205, 190] on select "00 01 02 03 04 05 06 07 08 09 10 11 12 13 14 15 16 17 18 19 20 21 22 23 24 25 2…" at bounding box center [212, 193] width 18 height 16
select select "0"
click at [203, 185] on select "00 01 02 03 04 05 06 07 08 09 10 11 12 13 14 15 16 17 18 19 20 21 22 23 24 25 2…" at bounding box center [212, 193] width 18 height 16
type input "9/25/2025, 10:00 PM"
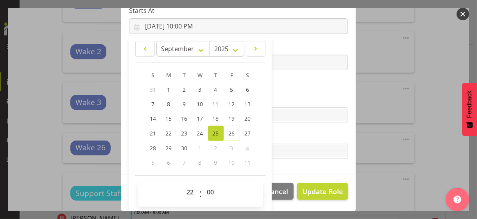
drag, startPoint x: 275, startPoint y: 82, endPoint x: 244, endPoint y: 74, distance: 31.9
click at [275, 82] on section "Role CP House Leader Support Staff Wake Role Name Wake 26 Starts At 9/25/2025, …" at bounding box center [238, 47] width 235 height 256
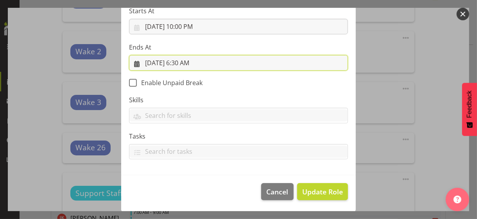
click at [184, 62] on input "9/26/2025, 6:30 AM" at bounding box center [238, 63] width 219 height 16
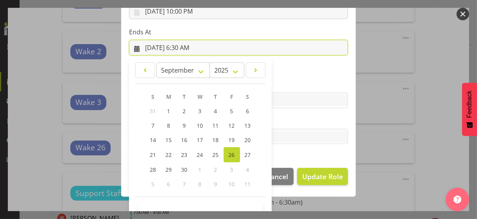
scroll to position [172, 0]
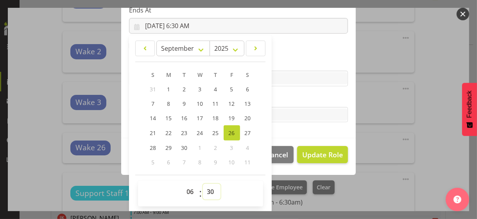
drag, startPoint x: 205, startPoint y: 193, endPoint x: 207, endPoint y: 185, distance: 8.5
click at [205, 190] on select "00 01 02 03 04 05 06 07 08 09 10 11 12 13 14 15 16 17 18 19 20 21 22 23 24 25 2…" at bounding box center [212, 192] width 18 height 16
select select "0"
click at [203, 184] on select "00 01 02 03 04 05 06 07 08 09 10 11 12 13 14 15 16 17 18 19 20 21 22 23 24 25 2…" at bounding box center [212, 192] width 18 height 16
type input "9/26/2025, 6:00 AM"
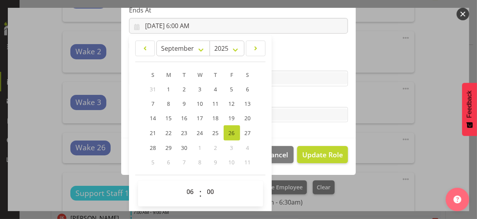
drag, startPoint x: 293, startPoint y: 61, endPoint x: 295, endPoint y: 69, distance: 7.6
click at [292, 62] on label "Skills" at bounding box center [238, 62] width 219 height 9
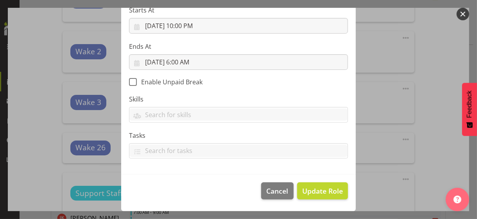
scroll to position [135, 0]
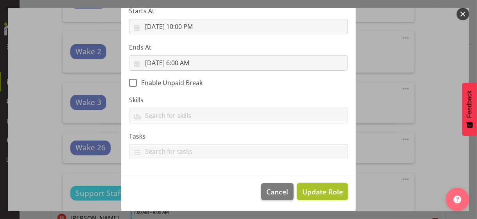
click at [324, 189] on span "Update Role" at bounding box center [322, 192] width 41 height 10
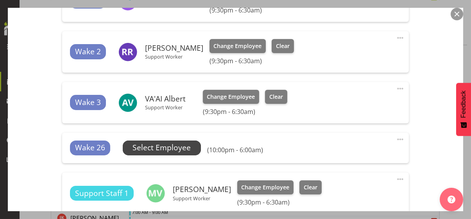
click at [172, 147] on span "Select Employee" at bounding box center [162, 147] width 58 height 11
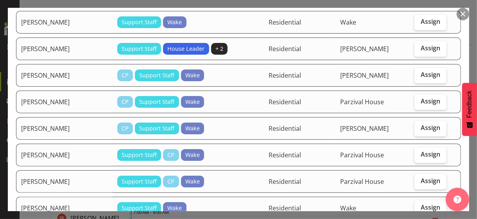
scroll to position [782, 0]
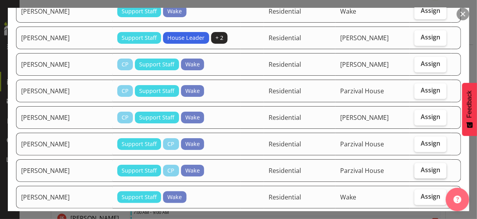
click at [416, 166] on span "Assign" at bounding box center [431, 170] width 20 height 8
click at [416, 168] on input "Assign" at bounding box center [417, 170] width 5 height 5
checkbox input "true"
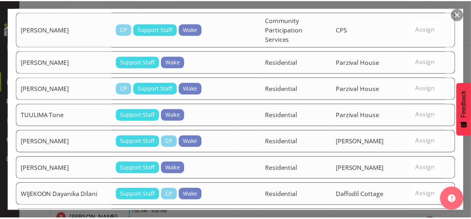
scroll to position [1051, 0]
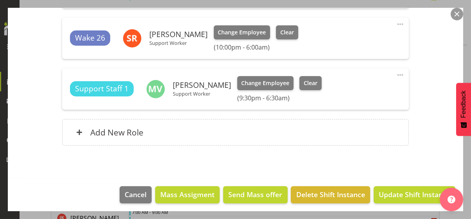
scroll to position [392, 0]
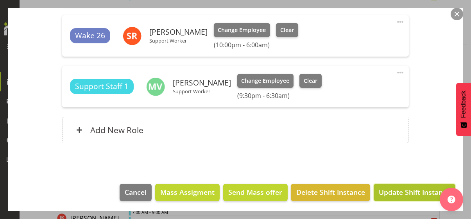
click at [400, 190] on span "Update Shift Instance" at bounding box center [415, 192] width 72 height 10
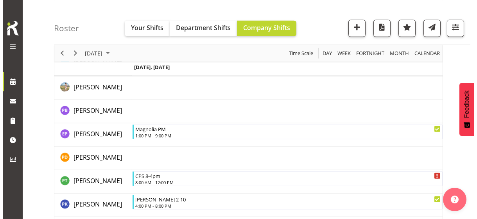
scroll to position [1894, 0]
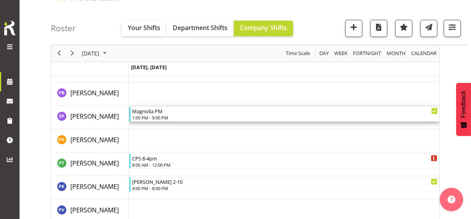
click at [160, 115] on div "1:00 PM - 9:00 PM" at bounding box center [285, 118] width 306 height 6
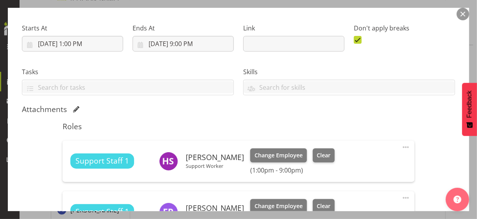
scroll to position [196, 0]
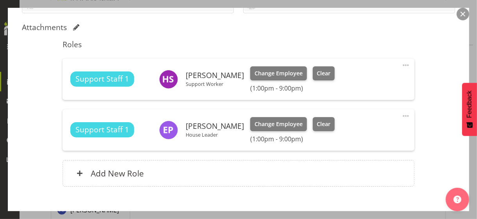
click at [401, 114] on span at bounding box center [405, 115] width 9 height 9
click at [354, 130] on link "Edit" at bounding box center [373, 133] width 75 height 14
select select "8"
select select "2025"
select select "21"
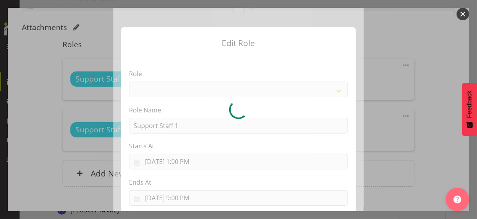
select select "1091"
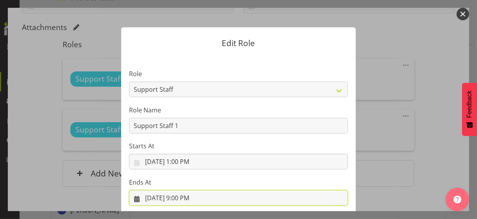
click at [184, 190] on input "9/25/2025, 9:00 PM" at bounding box center [238, 198] width 219 height 16
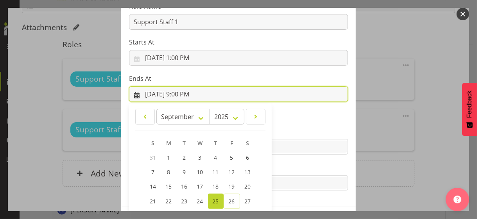
scroll to position [172, 0]
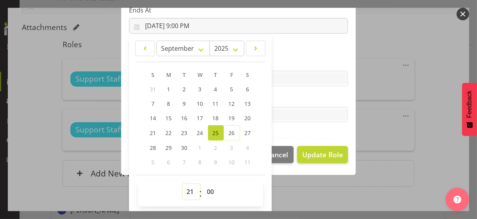
click at [185, 190] on select "00 01 02 03 04 05 06 07 08 09 10 11 12 13 14 15 16 17 18 19 20 21 22 23" at bounding box center [192, 192] width 18 height 16
select select "22"
click at [183, 184] on select "00 01 02 03 04 05 06 07 08 09 10 11 12 13 14 15 16 17 18 19 20 21 22 23" at bounding box center [192, 192] width 18 height 16
type input "9/25/2025, 10:00 PM"
drag, startPoint x: 279, startPoint y: 100, endPoint x: 292, endPoint y: 117, distance: 21.5
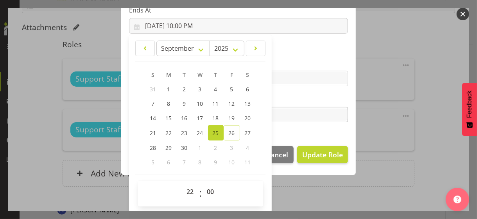
click at [279, 100] on label "Tasks" at bounding box center [238, 99] width 219 height 9
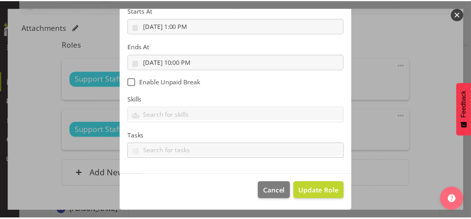
scroll to position [135, 0]
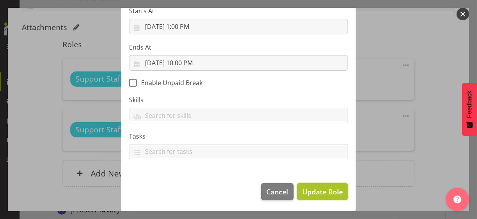
click at [316, 189] on span "Update Role" at bounding box center [322, 192] width 41 height 10
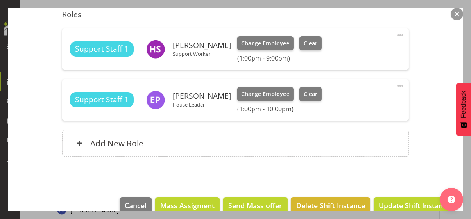
scroll to position [239, 0]
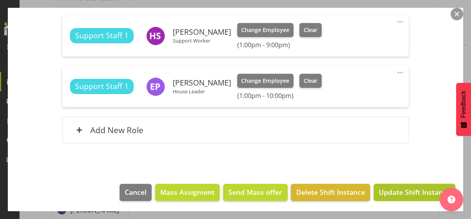
click at [411, 190] on span "Update Shift Instance" at bounding box center [415, 192] width 72 height 10
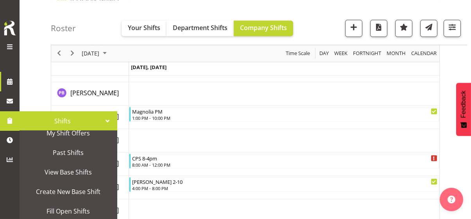
scroll to position [39, 0]
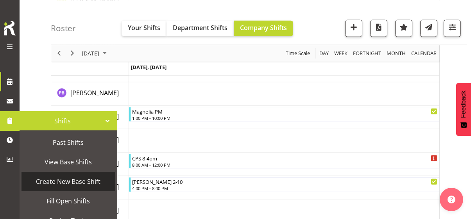
click at [57, 180] on span "Create New Base Shift" at bounding box center [68, 182] width 86 height 12
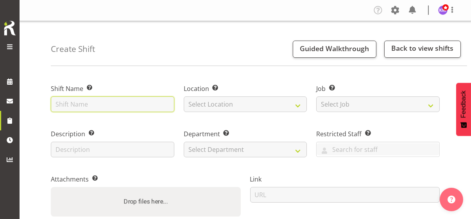
click at [82, 106] on input "text" at bounding box center [113, 105] width 124 height 16
type input "Medication Training"
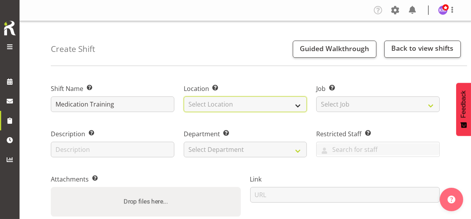
drag, startPoint x: 195, startPoint y: 101, endPoint x: 199, endPoint y: 103, distance: 4.8
click at [196, 100] on select "Select Location" at bounding box center [246, 105] width 124 height 16
select select "1073"
click at [184, 97] on select "Select Location Christopher House CPS Daffodil Cottage Gabriel House Hilary Hou…" at bounding box center [246, 105] width 124 height 16
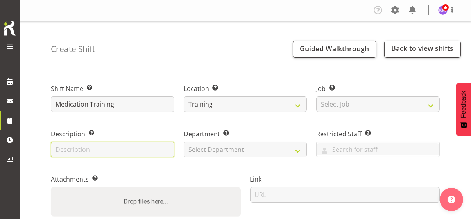
click at [127, 150] on input "text" at bounding box center [113, 150] width 124 height 16
type input "Medication Training"
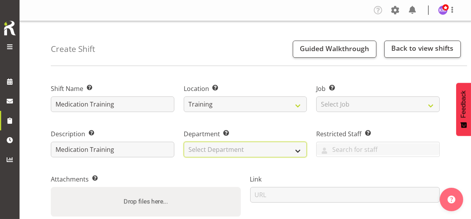
click at [197, 150] on select "Select Department Community Participation Services Residential Training" at bounding box center [246, 150] width 124 height 16
select select "750"
click at [184, 142] on select "Select Department Community Participation Services Residential Training" at bounding box center [246, 150] width 124 height 16
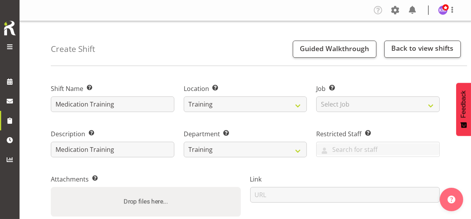
click at [180, 175] on label "Attachments Add any relevant attachments to the shift (e.g. Health & Safety Pla…" at bounding box center [146, 179] width 190 height 9
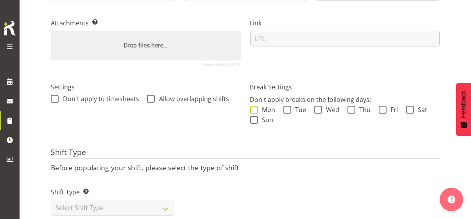
click at [255, 110] on span at bounding box center [254, 110] width 8 height 8
click at [255, 110] on input "Mon" at bounding box center [252, 109] width 5 height 5
checkbox input "true"
drag, startPoint x: 256, startPoint y: 120, endPoint x: 283, endPoint y: 108, distance: 29.2
click at [259, 117] on label "Sun" at bounding box center [261, 120] width 23 height 8
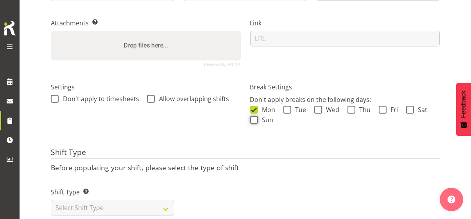
click at [255, 117] on input "Sun" at bounding box center [252, 119] width 5 height 5
checkbox input "true"
click at [289, 108] on span at bounding box center [288, 110] width 8 height 8
click at [289, 108] on input "Tue" at bounding box center [286, 109] width 5 height 5
checkbox input "true"
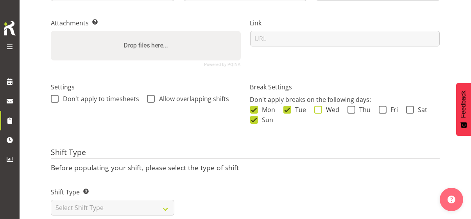
drag, startPoint x: 319, startPoint y: 110, endPoint x: 334, endPoint y: 110, distance: 15.7
click at [320, 110] on span at bounding box center [318, 110] width 8 height 8
click at [320, 110] on input "Wed" at bounding box center [316, 109] width 5 height 5
checkbox input "true"
click at [354, 109] on span at bounding box center [352, 110] width 8 height 8
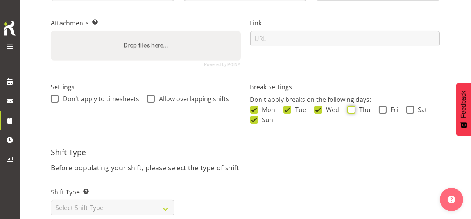
click at [353, 109] on input "Thu" at bounding box center [350, 109] width 5 height 5
checkbox input "true"
click at [385, 111] on span at bounding box center [383, 110] width 8 height 8
click at [384, 111] on input "Fri" at bounding box center [381, 109] width 5 height 5
checkbox input "true"
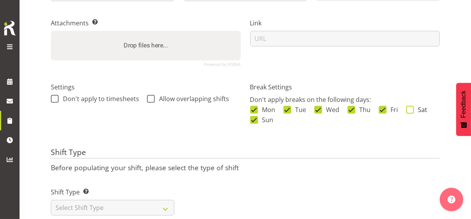
click at [413, 108] on span at bounding box center [410, 110] width 8 height 8
click at [411, 108] on input "Sat" at bounding box center [408, 109] width 5 height 5
checkbox input "true"
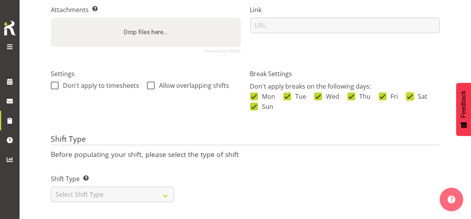
scroll to position [177, 0]
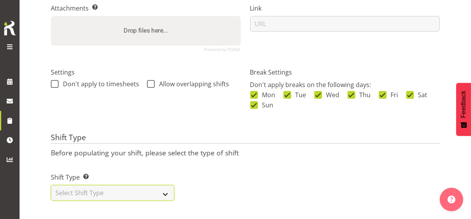
drag, startPoint x: 144, startPoint y: 187, endPoint x: 137, endPoint y: 183, distance: 7.5
click at [143, 187] on select "Select Shift Type One Off Shift Recurring Shift Rotating Shift" at bounding box center [113, 193] width 124 height 16
select select "one_off"
click at [51, 185] on select "Select Shift Type One Off Shift Recurring Shift Rotating Shift" at bounding box center [113, 193] width 124 height 16
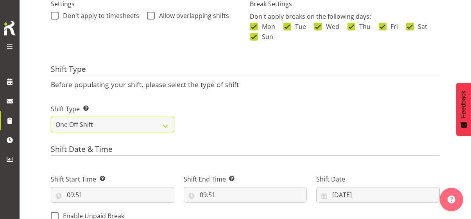
scroll to position [333, 0]
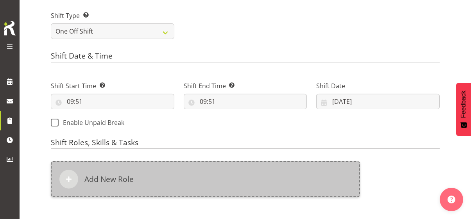
click at [156, 168] on div "Add New Role" at bounding box center [205, 180] width 309 height 36
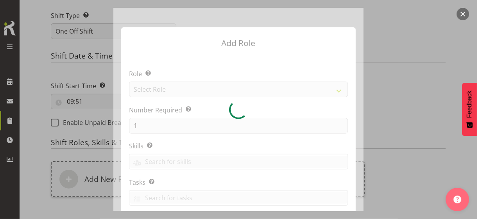
click at [463, 15] on button "button" at bounding box center [463, 14] width 13 height 13
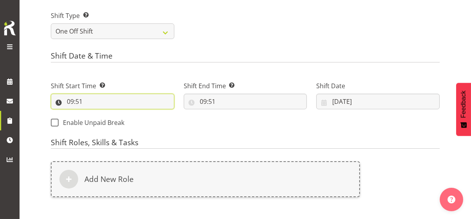
click at [69, 101] on input "09:51" at bounding box center [113, 102] width 124 height 16
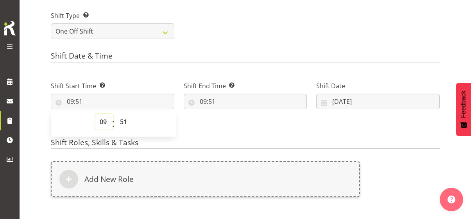
drag, startPoint x: 102, startPoint y: 120, endPoint x: 107, endPoint y: 115, distance: 6.7
click at [103, 119] on select "00 01 02 03 04 05 06 07 08 09 10 11 12 13 14 15 16 17 18 19 20 21 22 23" at bounding box center [104, 122] width 18 height 16
select select "12"
click at [95, 114] on select "00 01 02 03 04 05 06 07 08 09 10 11 12 13 14 15 16 17 18 19 20 21 22 23" at bounding box center [104, 122] width 18 height 16
type input "12:51"
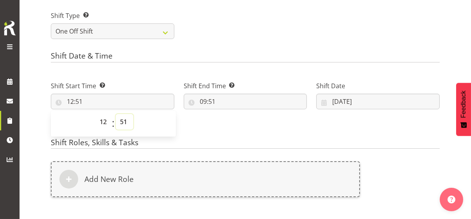
drag, startPoint x: 120, startPoint y: 120, endPoint x: 122, endPoint y: 115, distance: 6.0
click at [121, 119] on select "00 01 02 03 04 05 06 07 08 09 10 11 12 13 14 15 16 17 18 19 20 21 22 23 24 25 2…" at bounding box center [125, 122] width 18 height 16
select select "0"
click at [116, 114] on select "00 01 02 03 04 05 06 07 08 09 10 11 12 13 14 15 16 17 18 19 20 21 22 23 24 25 2…" at bounding box center [125, 122] width 18 height 16
type input "12:00"
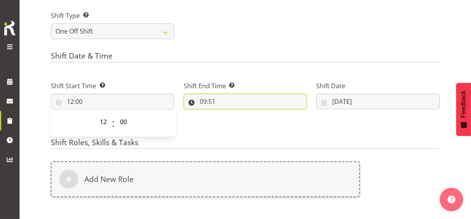
click at [184, 99] on input "09:51" at bounding box center [246, 102] width 124 height 16
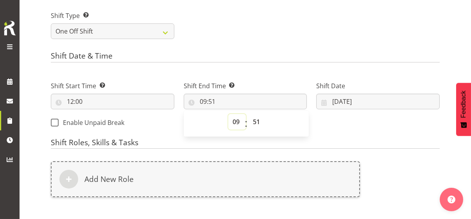
click at [228, 120] on select "00 01 02 03 04 05 06 07 08 09 10 11 12 13 14 15 16 17 18 19 20 21 22 23" at bounding box center [237, 122] width 18 height 16
select select "16"
click at [228, 114] on select "00 01 02 03 04 05 06 07 08 09 10 11 12 13 14 15 16 17 18 19 20 21 22 23" at bounding box center [237, 122] width 18 height 16
type input "16:51"
drag, startPoint x: 203, startPoint y: 121, endPoint x: 199, endPoint y: 114, distance: 7.5
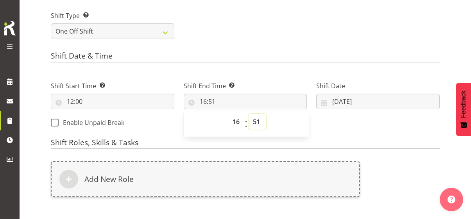
click at [249, 120] on select "00 01 02 03 04 05 06 07 08 09 10 11 12 13 14 15 16 17 18 19 20 21 22 23 24 25 2…" at bounding box center [258, 122] width 18 height 16
select select "0"
click at [249, 114] on select "00 01 02 03 04 05 06 07 08 09 10 11 12 13 14 15 16 17 18 19 20 21 22 23 24 25 2…" at bounding box center [258, 122] width 18 height 16
type input "16:00"
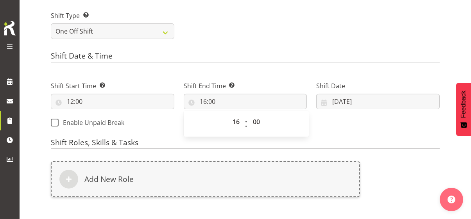
click at [312, 72] on div "Shift Date 26/09/2025 January February March April May June July August Septemb…" at bounding box center [378, 92] width 133 height 44
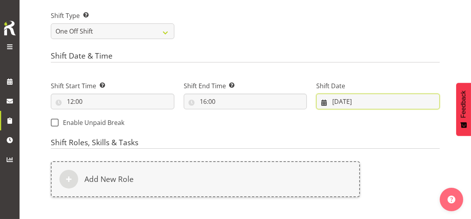
click at [316, 100] on input "26/09/2025" at bounding box center [378, 102] width 124 height 16
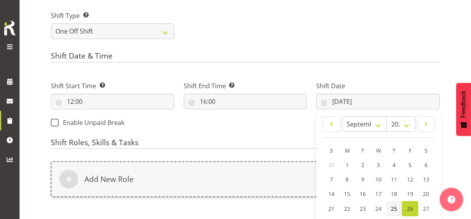
click at [391, 207] on span "25" at bounding box center [394, 208] width 6 height 7
type input "25/09/2025"
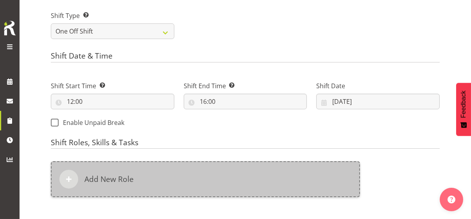
click at [183, 181] on div "Add New Role" at bounding box center [205, 180] width 309 height 36
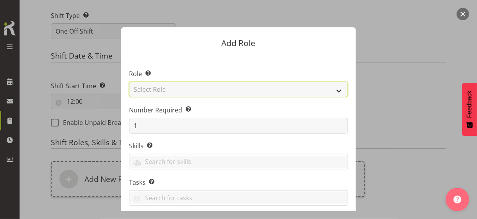
click at [163, 89] on select "Select Role CP House Leader Support Staff Wake" at bounding box center [238, 90] width 219 height 16
select select "1091"
click at [129, 82] on select "Select Role CP House Leader Support Staff Wake" at bounding box center [238, 90] width 219 height 16
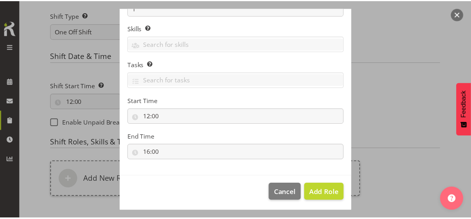
scroll to position [119, 0]
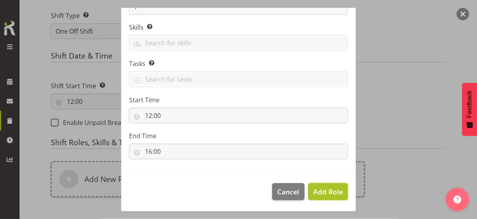
click at [326, 191] on span "Add Role" at bounding box center [328, 191] width 30 height 9
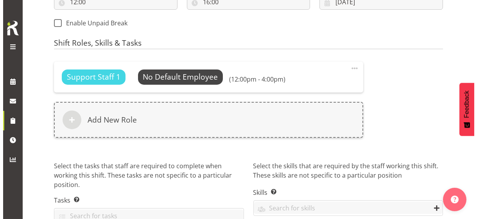
scroll to position [451, 0]
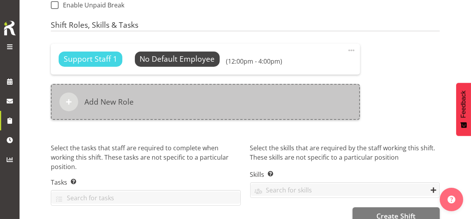
click at [174, 106] on div "Add New Role" at bounding box center [205, 102] width 309 height 36
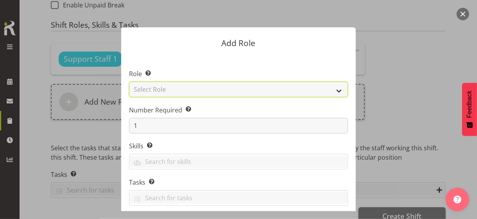
click at [164, 90] on select "Select Role CP House Leader Support Staff Wake" at bounding box center [238, 90] width 219 height 16
select select "1091"
click at [129, 82] on select "Select Role CP House Leader Support Staff Wake" at bounding box center [238, 90] width 219 height 16
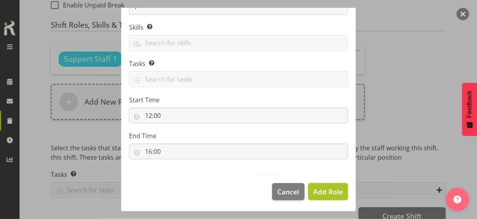
click at [327, 190] on span "Add Role" at bounding box center [328, 191] width 30 height 9
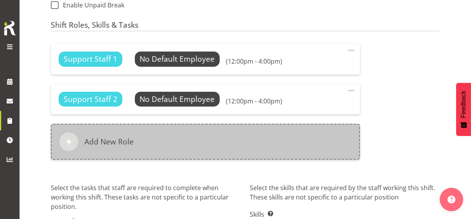
click at [190, 142] on div "Add New Role" at bounding box center [205, 142] width 309 height 36
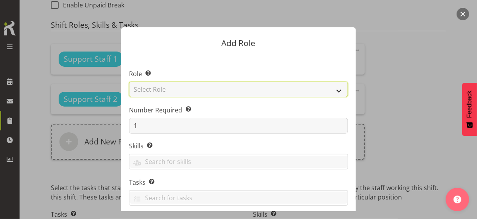
click at [162, 89] on select "Select Role CP House Leader Support Staff Wake" at bounding box center [238, 90] width 219 height 16
select select "1091"
click at [129, 82] on select "Select Role CP House Leader Support Staff Wake" at bounding box center [238, 90] width 219 height 16
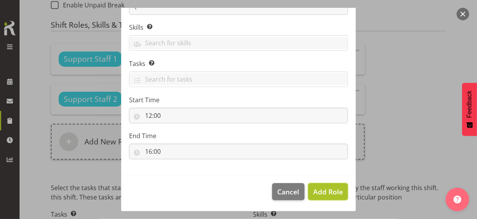
drag, startPoint x: 327, startPoint y: 192, endPoint x: 316, endPoint y: 190, distance: 10.7
click at [325, 191] on span "Add Role" at bounding box center [328, 191] width 30 height 9
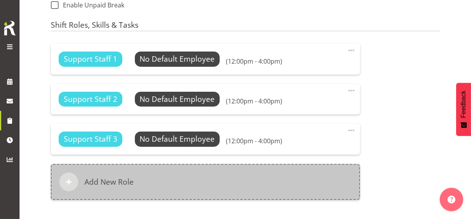
click at [216, 182] on div "Add New Role" at bounding box center [205, 182] width 309 height 36
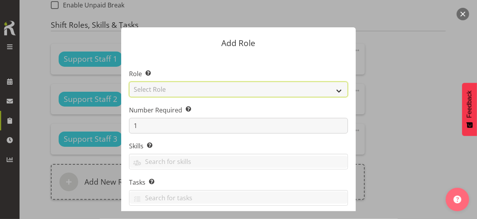
click at [166, 89] on select "Select Role CP House Leader Support Staff Wake" at bounding box center [238, 90] width 219 height 16
select select "1091"
click at [129, 82] on select "Select Role CP House Leader Support Staff Wake" at bounding box center [238, 90] width 219 height 16
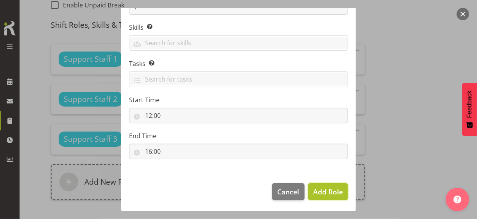
click at [326, 189] on span "Add Role" at bounding box center [328, 191] width 30 height 9
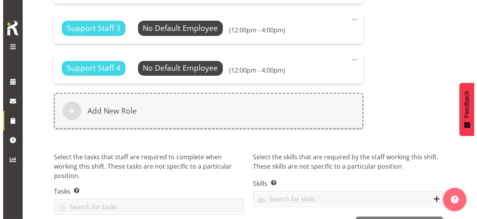
scroll to position [568, 0]
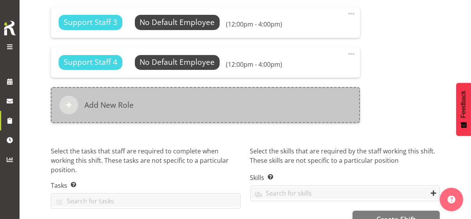
click at [173, 118] on div "Add New Role" at bounding box center [205, 105] width 309 height 36
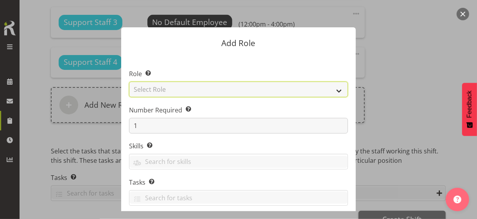
click at [167, 90] on select "Select Role CP House Leader Support Staff Wake" at bounding box center [238, 90] width 219 height 16
select select "1091"
click at [129, 82] on select "Select Role CP House Leader Support Staff Wake" at bounding box center [238, 90] width 219 height 16
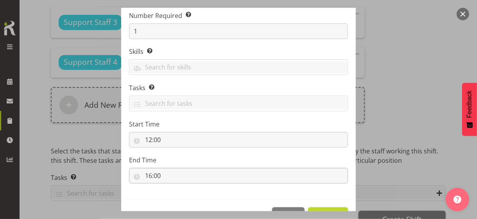
scroll to position [119, 0]
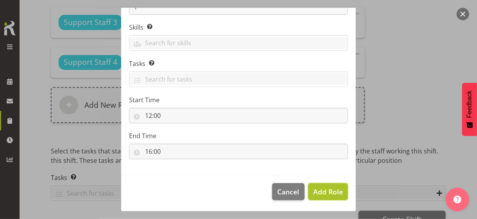
drag, startPoint x: 320, startPoint y: 191, endPoint x: 305, endPoint y: 188, distance: 14.8
click at [320, 190] on span "Add Role" at bounding box center [328, 191] width 30 height 9
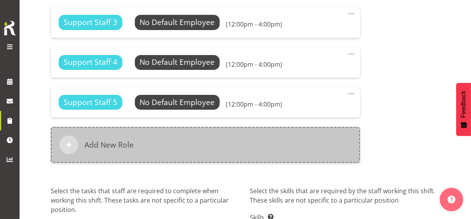
click at [192, 143] on div "Add New Role" at bounding box center [205, 145] width 309 height 36
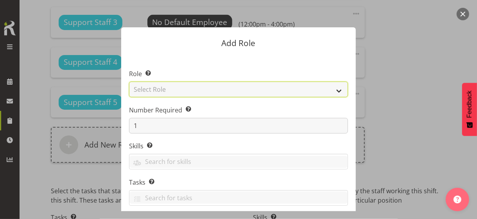
click at [165, 88] on select "Select Role CP House Leader Support Staff Wake" at bounding box center [238, 90] width 219 height 16
select select "1091"
click at [129, 82] on select "Select Role CP House Leader Support Staff Wake" at bounding box center [238, 90] width 219 height 16
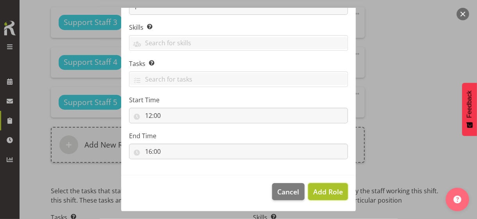
click at [322, 189] on span "Add Role" at bounding box center [328, 191] width 30 height 9
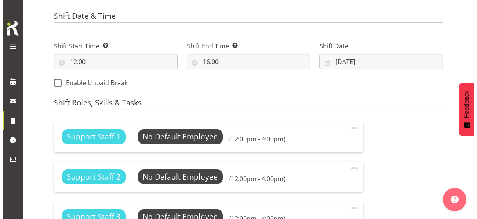
scroll to position [373, 0]
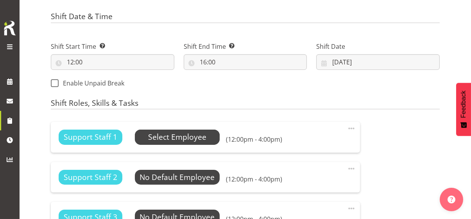
click at [185, 139] on span "Select Employee" at bounding box center [177, 137] width 58 height 11
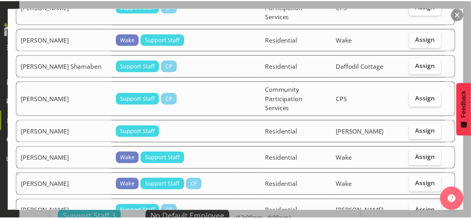
scroll to position [235, 0]
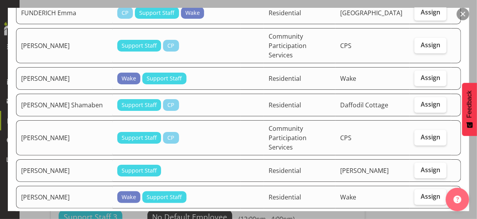
click at [464, 15] on button "button" at bounding box center [463, 14] width 13 height 13
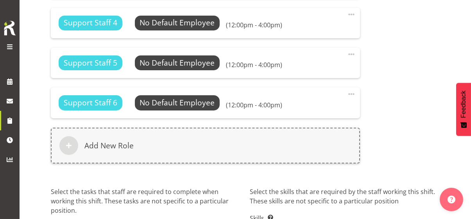
scroll to position [668, 0]
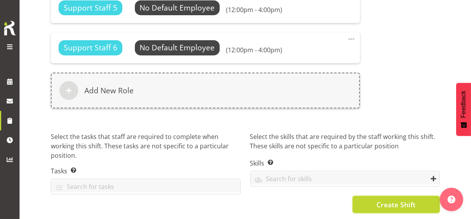
click at [385, 200] on span "Create Shift" at bounding box center [396, 205] width 39 height 10
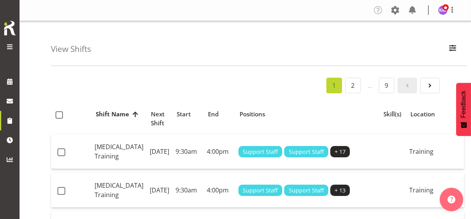
drag, startPoint x: 9, startPoint y: 47, endPoint x: 32, endPoint y: 42, distance: 24.5
click at [9, 47] on span at bounding box center [9, 46] width 9 height 9
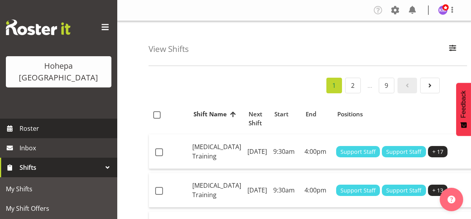
click at [43, 123] on span "Roster" at bounding box center [67, 129] width 94 height 12
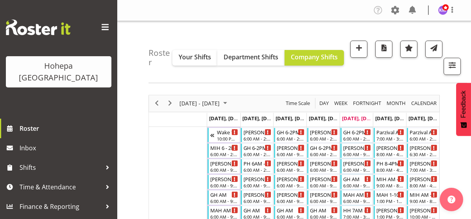
click at [108, 26] on span at bounding box center [105, 27] width 13 height 13
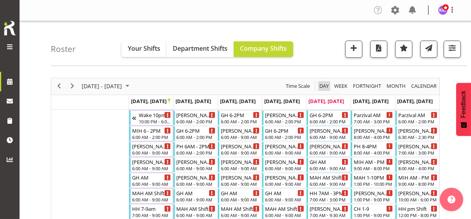
drag, startPoint x: 327, startPoint y: 83, endPoint x: 309, endPoint y: 130, distance: 50.8
click at [327, 83] on span "Day" at bounding box center [324, 86] width 11 height 10
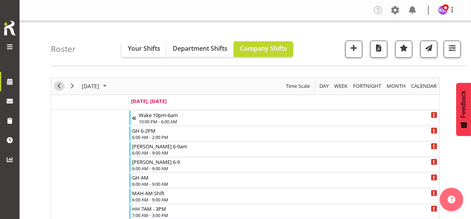
drag, startPoint x: 56, startPoint y: 83, endPoint x: 187, endPoint y: 115, distance: 135.2
click at [56, 83] on span "Previous" at bounding box center [58, 86] width 9 height 10
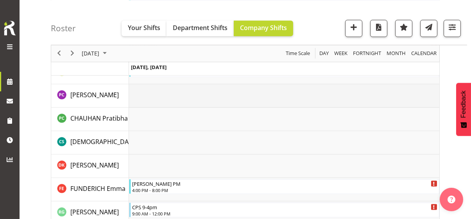
scroll to position [1134, 0]
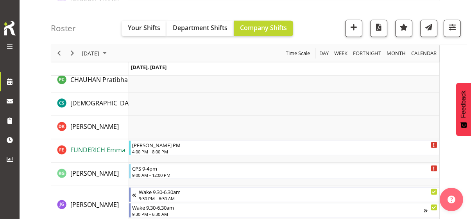
click at [94, 151] on span "FUNDERICH Emma" at bounding box center [97, 150] width 55 height 9
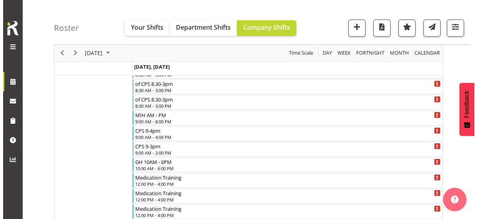
scroll to position [509, 0]
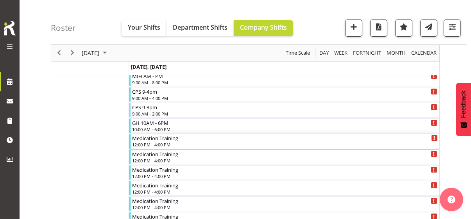
click at [156, 144] on div "12:00 PM - 4:00 PM" at bounding box center [285, 145] width 306 height 6
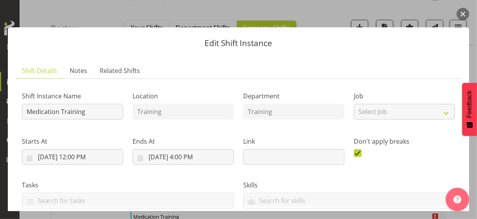
scroll to position [156, 0]
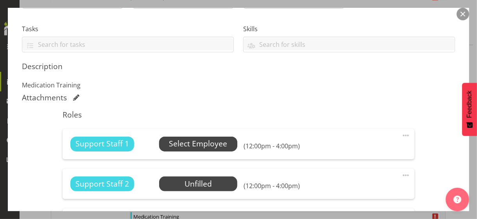
click at [192, 142] on span "Select Employee" at bounding box center [198, 143] width 58 height 11
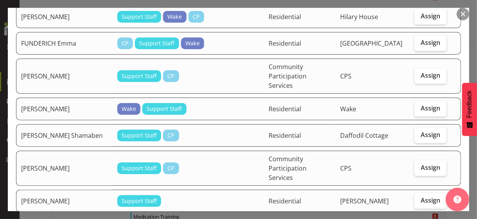
scroll to position [196, 0]
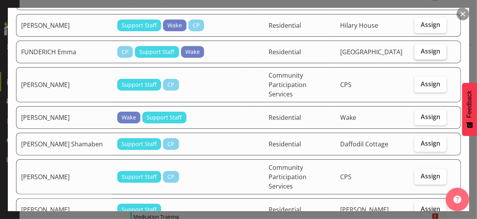
click at [421, 47] on span "Assign" at bounding box center [431, 51] width 20 height 8
click at [420, 49] on input "Assign" at bounding box center [417, 51] width 5 height 5
checkbox input "true"
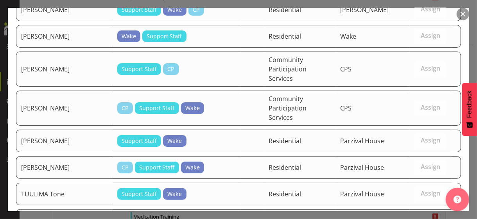
scroll to position [1162, 0]
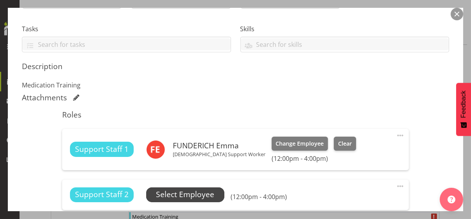
click at [196, 196] on span "Select Employee" at bounding box center [185, 194] width 58 height 11
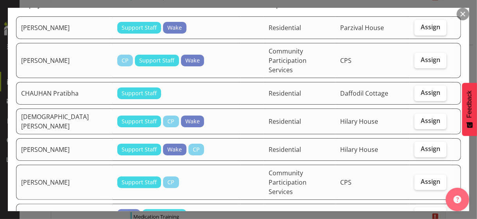
scroll to position [78, 0]
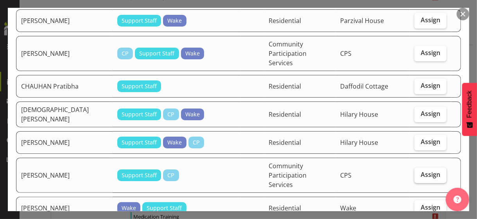
click at [421, 171] on span "Assign" at bounding box center [431, 175] width 20 height 8
click at [419, 172] on input "Assign" at bounding box center [417, 174] width 5 height 5
checkbox input "true"
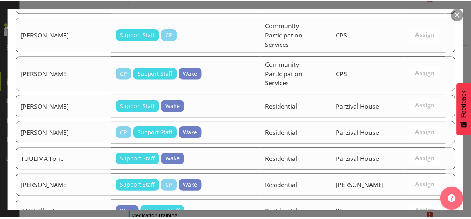
scroll to position [1136, 0]
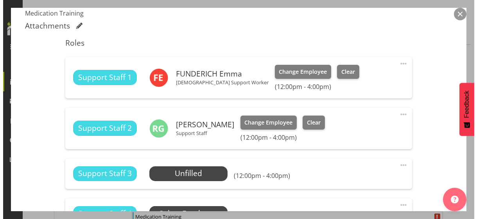
scroll to position [274, 0]
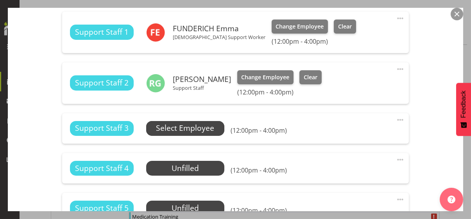
click at [196, 129] on span "Select Employee" at bounding box center [185, 128] width 58 height 11
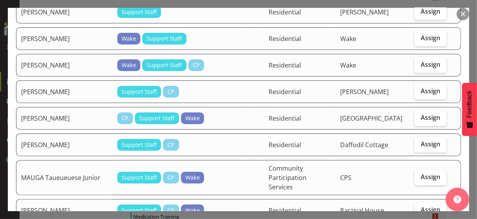
scroll to position [391, 0]
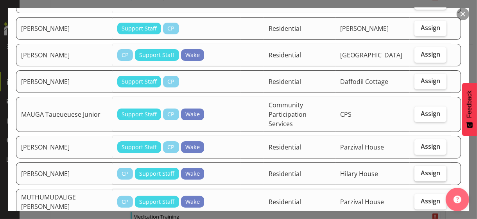
click at [424, 169] on span "Assign" at bounding box center [431, 173] width 20 height 8
click at [420, 171] on input "Assign" at bounding box center [417, 173] width 5 height 5
checkbox input "true"
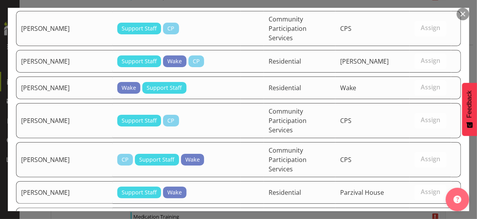
scroll to position [1107, 0]
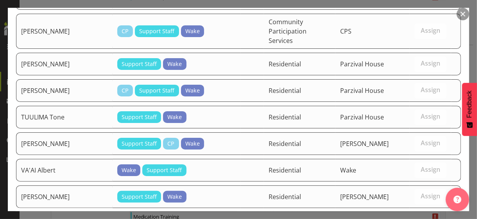
drag, startPoint x: 403, startPoint y: 190, endPoint x: 467, endPoint y: 144, distance: 78.8
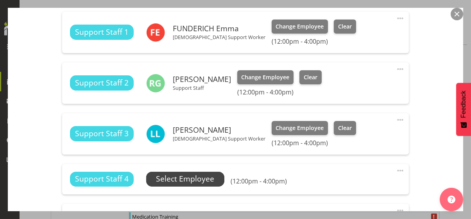
click at [181, 179] on span "Select Employee" at bounding box center [185, 179] width 58 height 11
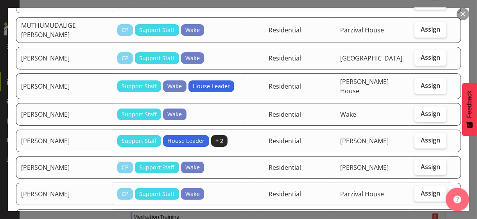
scroll to position [509, 0]
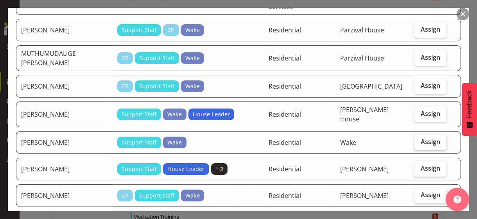
click at [421, 138] on span "Assign" at bounding box center [431, 142] width 20 height 8
click at [420, 140] on input "Assign" at bounding box center [417, 142] width 5 height 5
checkbox input "true"
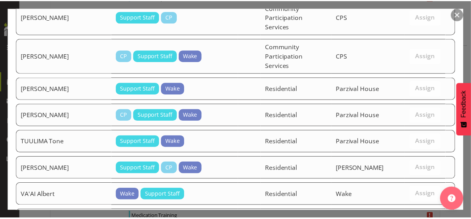
scroll to position [1081, 0]
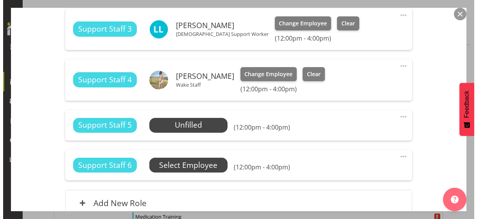
scroll to position [391, 0]
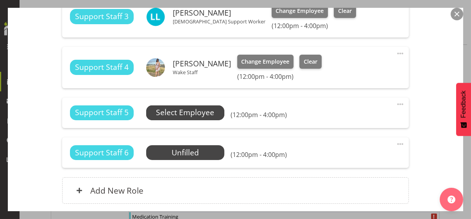
click at [195, 113] on span "Select Employee" at bounding box center [185, 112] width 58 height 11
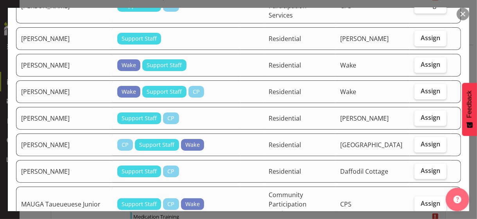
scroll to position [313, 0]
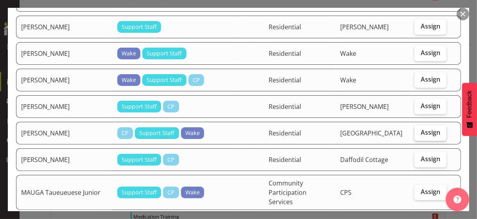
click at [421, 129] on span "Assign" at bounding box center [431, 133] width 20 height 8
click at [420, 130] on input "Assign" at bounding box center [417, 132] width 5 height 5
checkbox input "true"
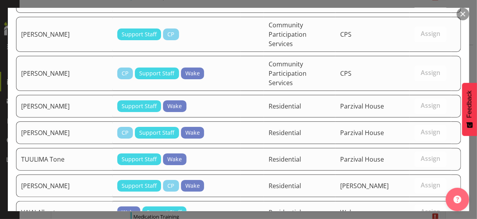
scroll to position [1055, 0]
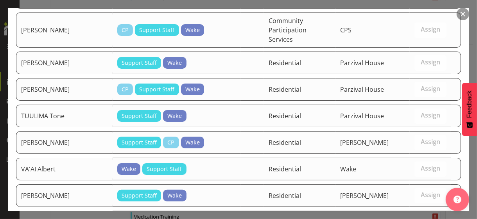
drag, startPoint x: 396, startPoint y: 195, endPoint x: 398, endPoint y: 190, distance: 5.8
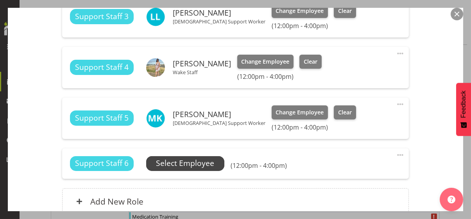
click at [192, 165] on span "Select Employee" at bounding box center [185, 163] width 58 height 11
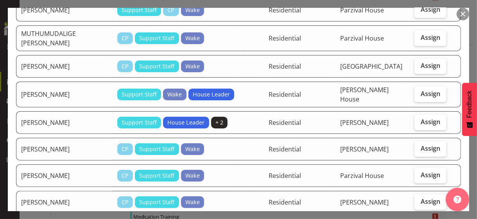
scroll to position [509, 0]
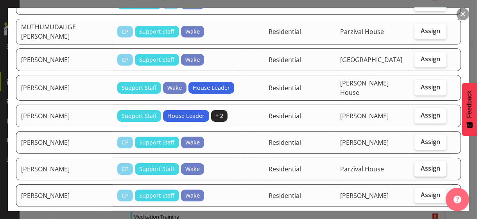
click at [421, 165] on span "Assign" at bounding box center [431, 169] width 20 height 8
click at [418, 166] on input "Assign" at bounding box center [417, 168] width 5 height 5
checkbox input "true"
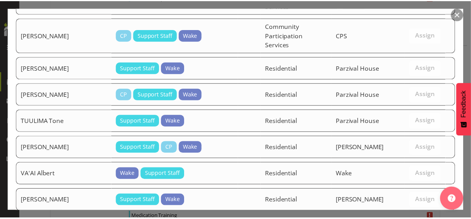
scroll to position [1028, 0]
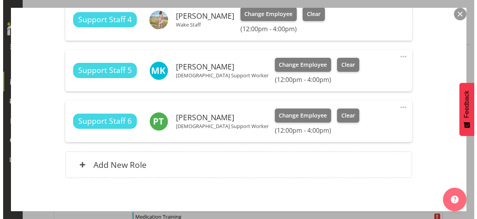
scroll to position [469, 0]
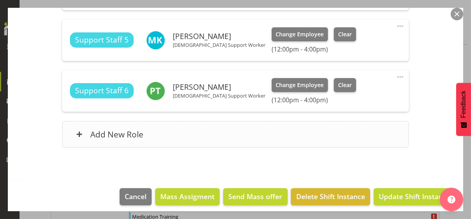
click at [217, 136] on div "Add New Role" at bounding box center [235, 134] width 347 height 27
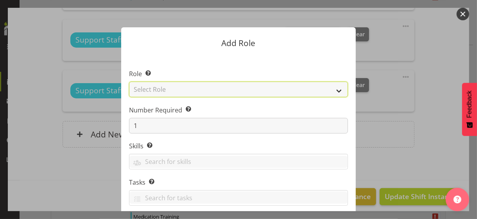
click at [165, 89] on select "Select Role CP House Leader Support Staff Wake" at bounding box center [238, 90] width 219 height 16
select select "1091"
click at [129, 82] on select "Select Role CP House Leader Support Staff Wake" at bounding box center [238, 90] width 219 height 16
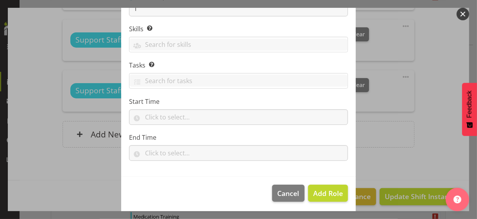
scroll to position [119, 0]
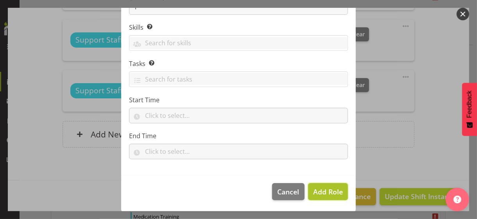
click at [322, 194] on span "Add Role" at bounding box center [328, 191] width 30 height 9
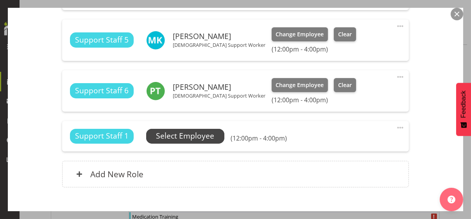
click at [197, 138] on span "Select Employee" at bounding box center [185, 136] width 58 height 11
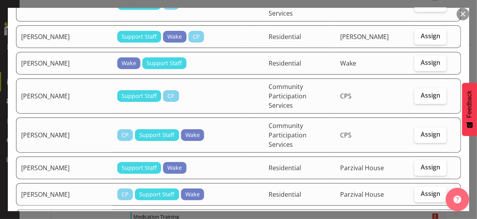
scroll to position [939, 0]
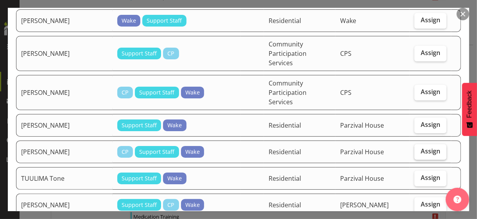
click at [424, 144] on label "Assign" at bounding box center [431, 152] width 32 height 16
click at [420, 149] on input "Assign" at bounding box center [417, 151] width 5 height 5
checkbox input "true"
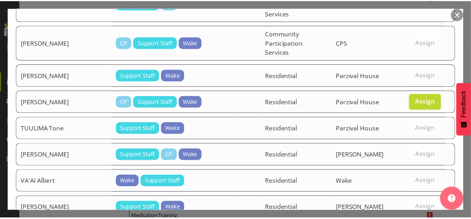
scroll to position [1003, 0]
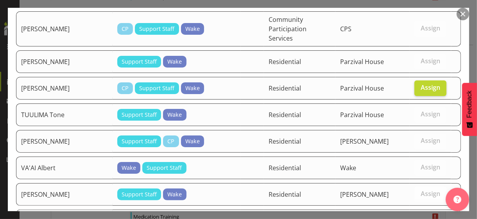
drag, startPoint x: 413, startPoint y: 192, endPoint x: 410, endPoint y: 186, distance: 6.8
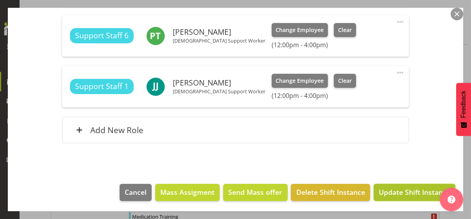
click at [406, 193] on span "Update Shift Instance" at bounding box center [415, 192] width 72 height 10
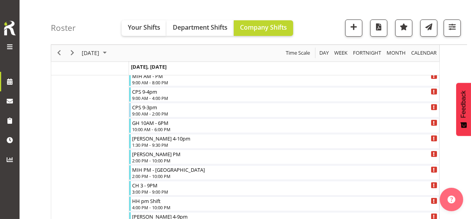
scroll to position [1180, 0]
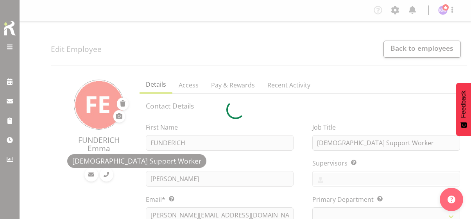
select select "TimelineWeek"
select select
select select "562"
select select "939"
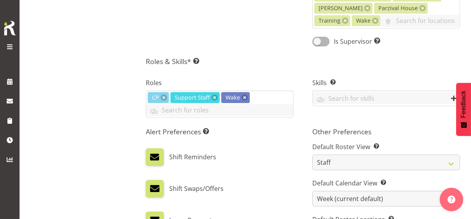
scroll to position [352, 0]
click at [246, 116] on input "text" at bounding box center [219, 110] width 147 height 12
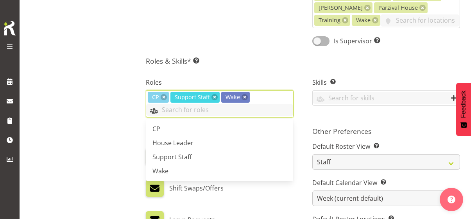
click at [246, 116] on input "text" at bounding box center [219, 110] width 147 height 12
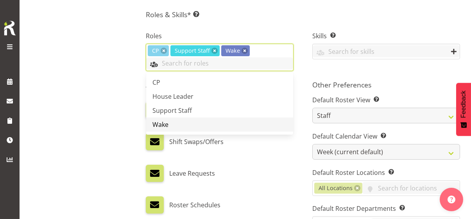
scroll to position [469, 0]
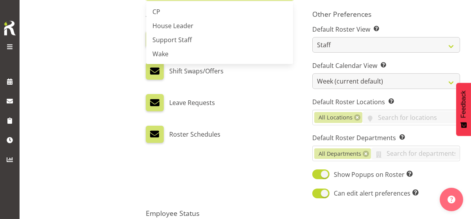
click at [264, 111] on div "Leave Requests" at bounding box center [220, 102] width 148 height 17
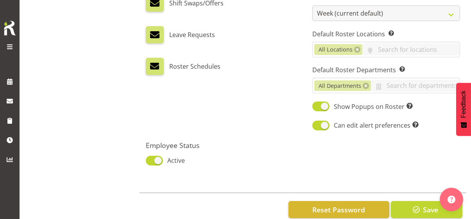
scroll to position [565, 0]
